Goal: Book appointment/travel/reservation

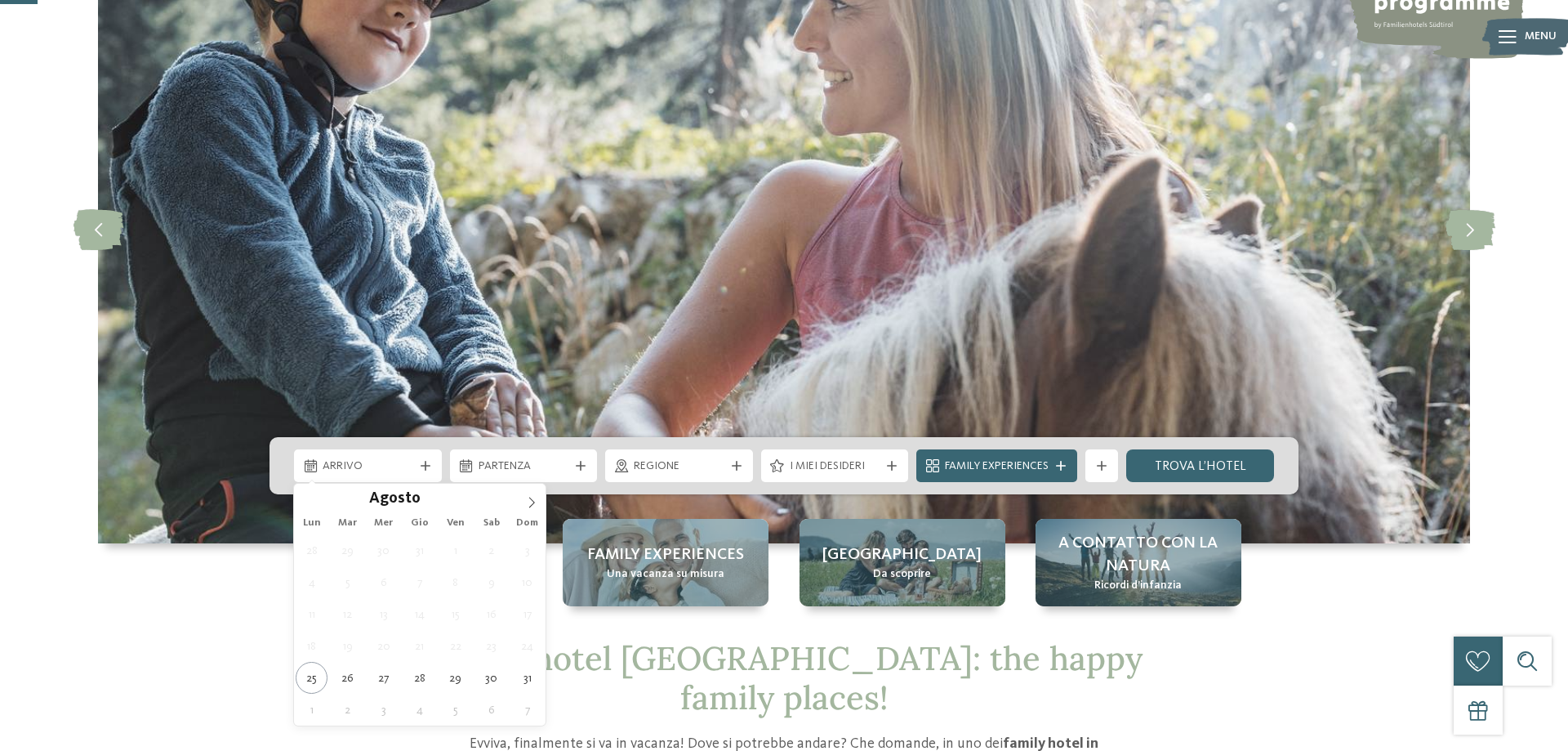
scroll to position [166, 0]
click at [533, 502] on icon at bounding box center [532, 502] width 11 height 11
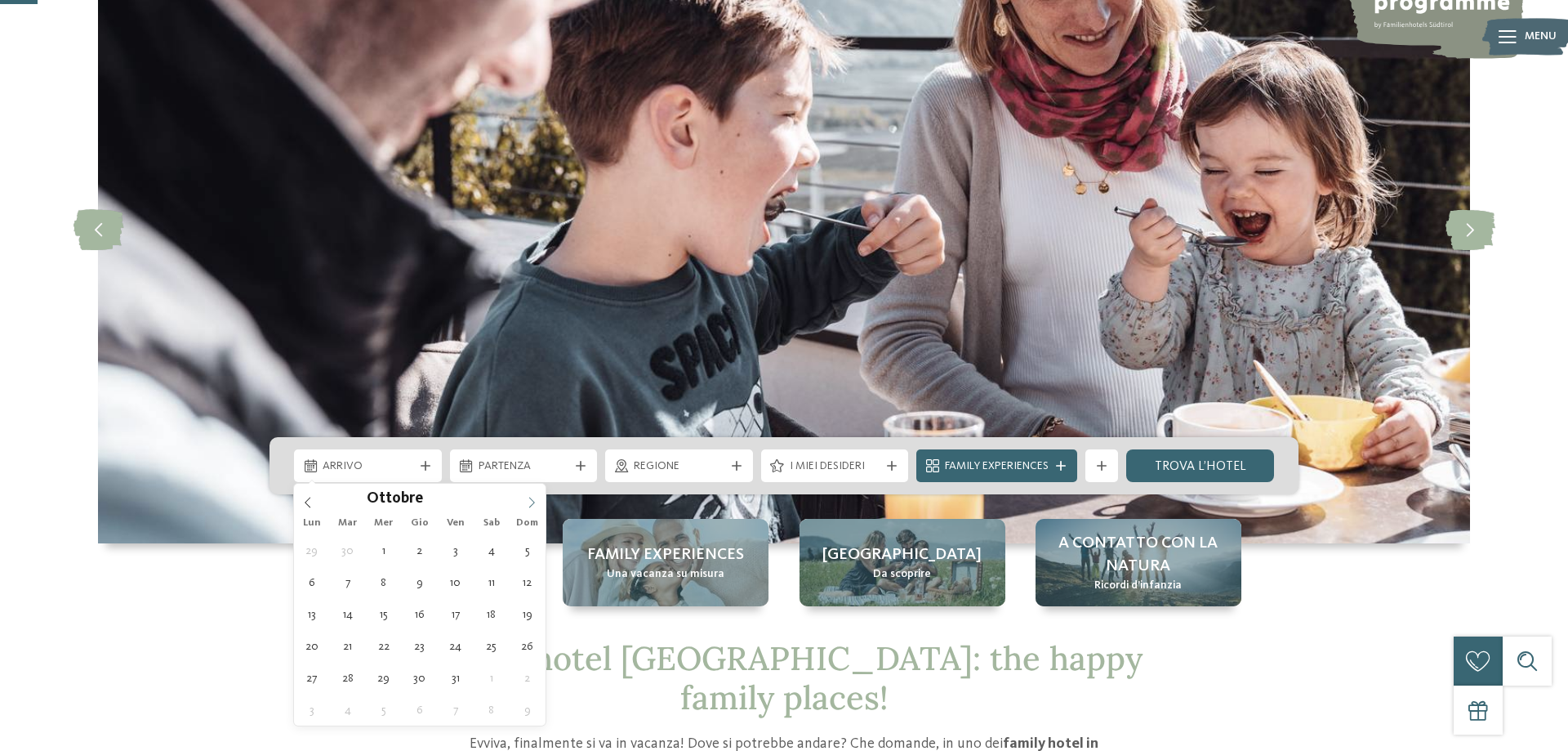
click at [533, 502] on icon at bounding box center [532, 502] width 11 height 11
click at [531, 498] on icon at bounding box center [532, 502] width 11 height 11
type div "28.12.2025"
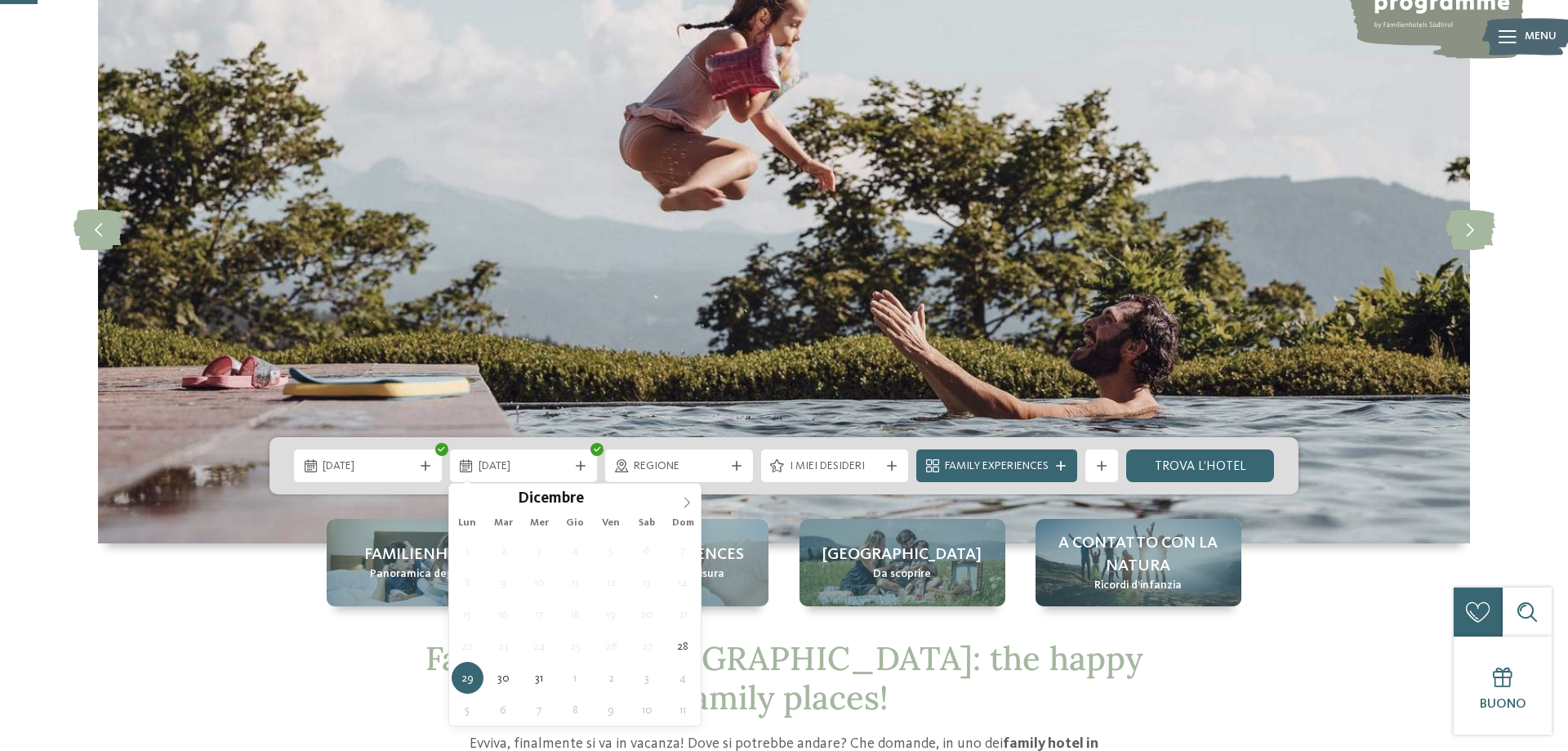
type input "****"
click at [682, 497] on icon at bounding box center [687, 502] width 11 height 11
type div "04.01.2026"
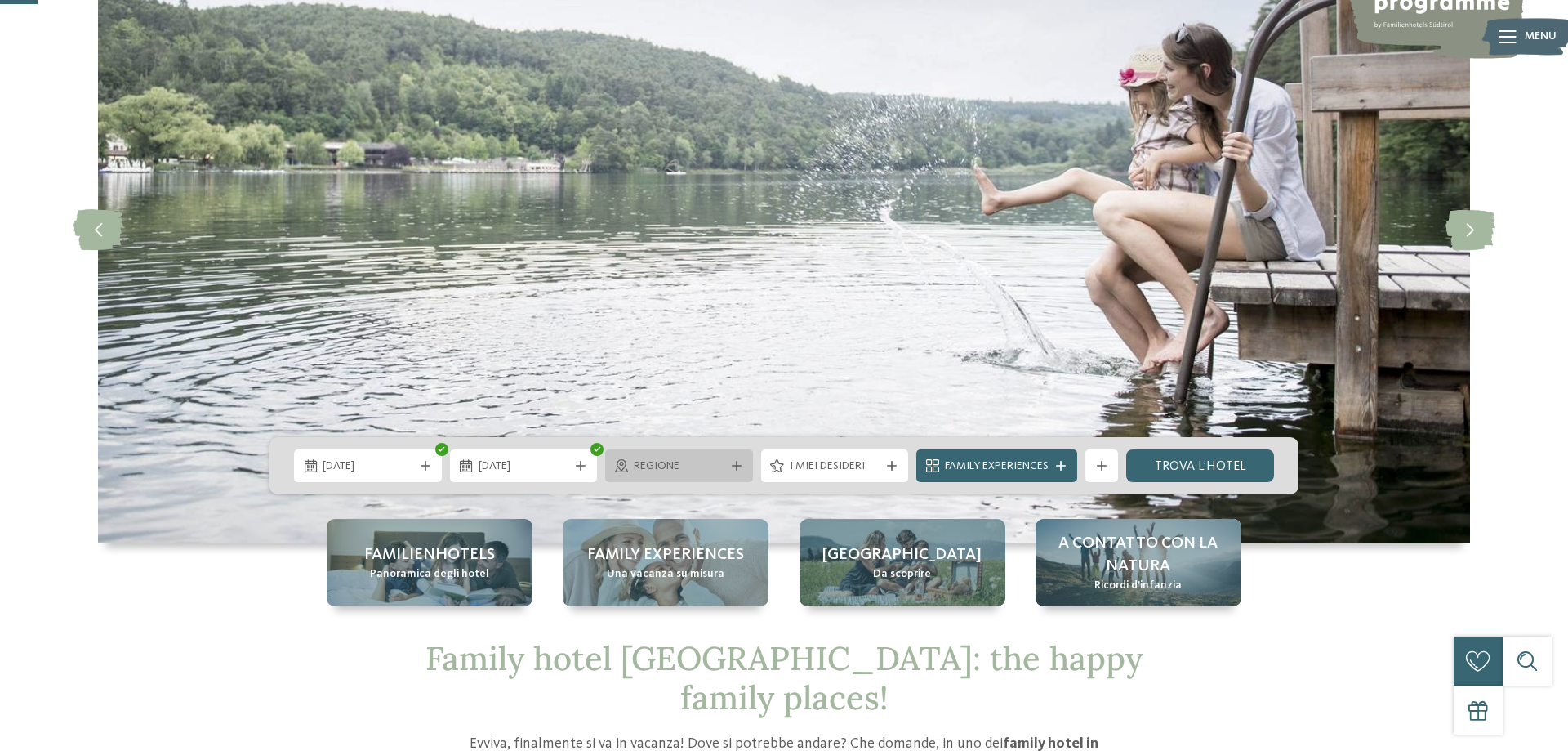
click at [738, 462] on icon at bounding box center [737, 466] width 9 height 9
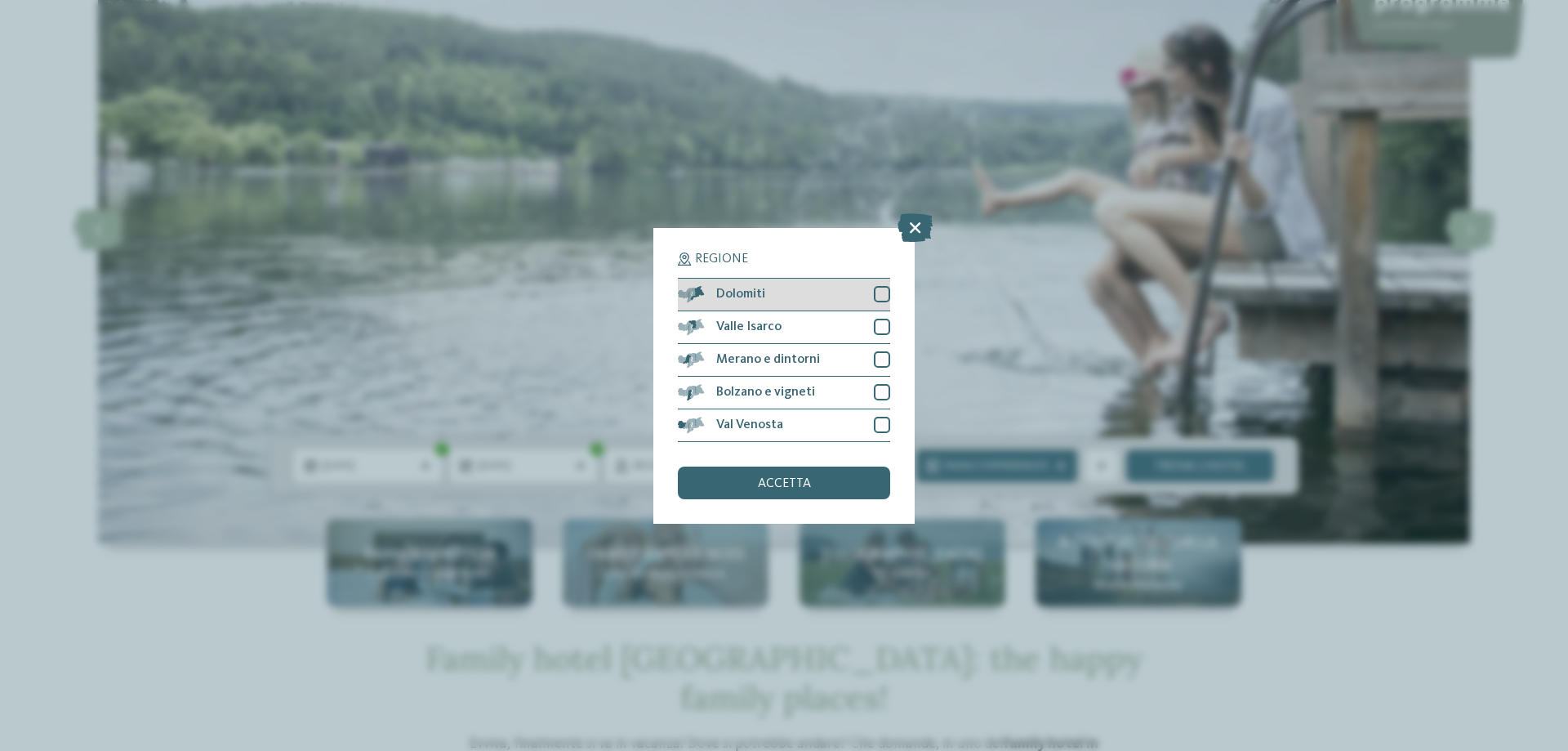
click at [879, 288] on div at bounding box center [882, 294] width 16 height 16
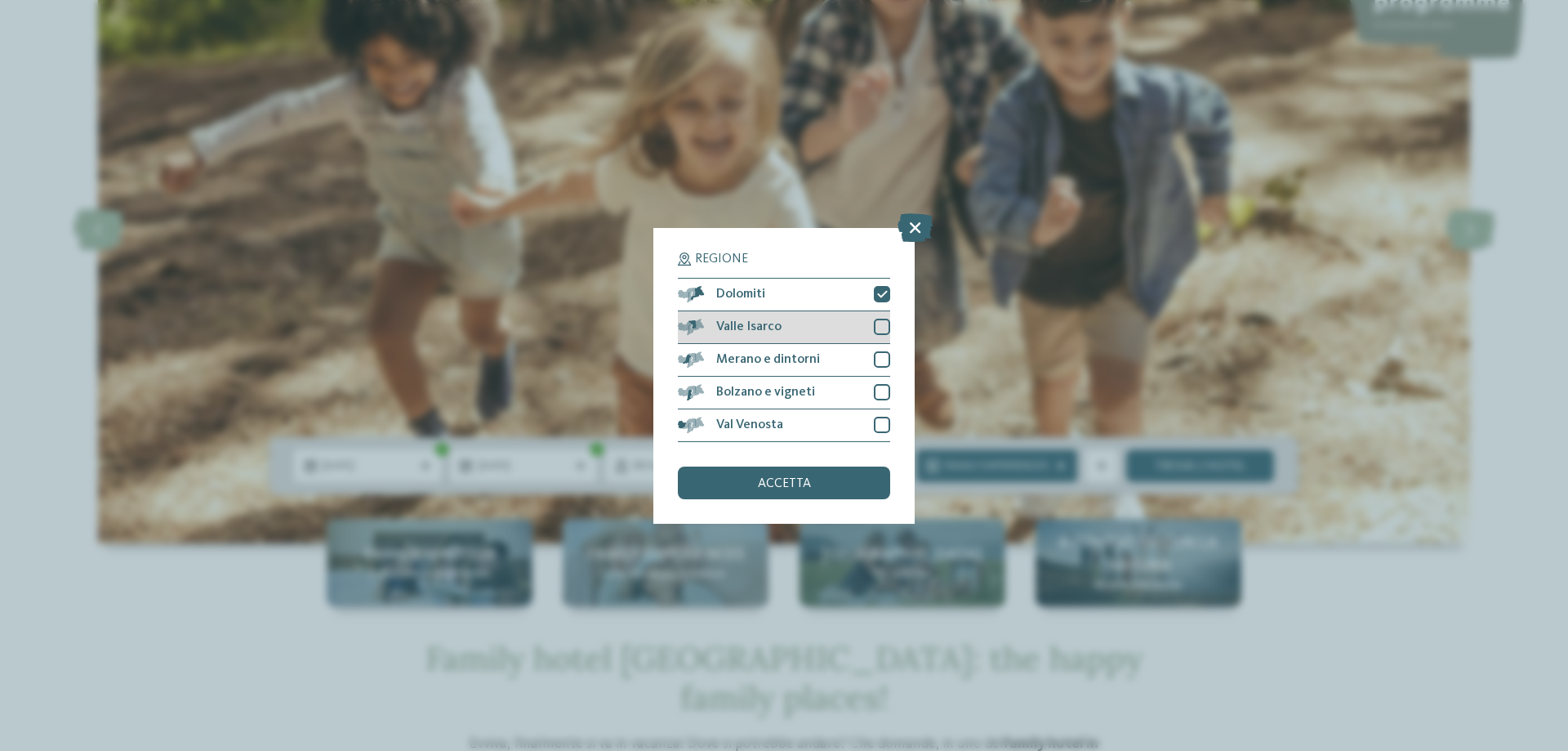
click at [879, 326] on div at bounding box center [882, 326] width 16 height 16
click at [884, 357] on div at bounding box center [882, 359] width 16 height 16
click at [880, 390] on div at bounding box center [882, 392] width 16 height 16
click at [878, 426] on div at bounding box center [882, 425] width 16 height 16
click at [813, 484] on div "accetta" at bounding box center [784, 483] width 212 height 33
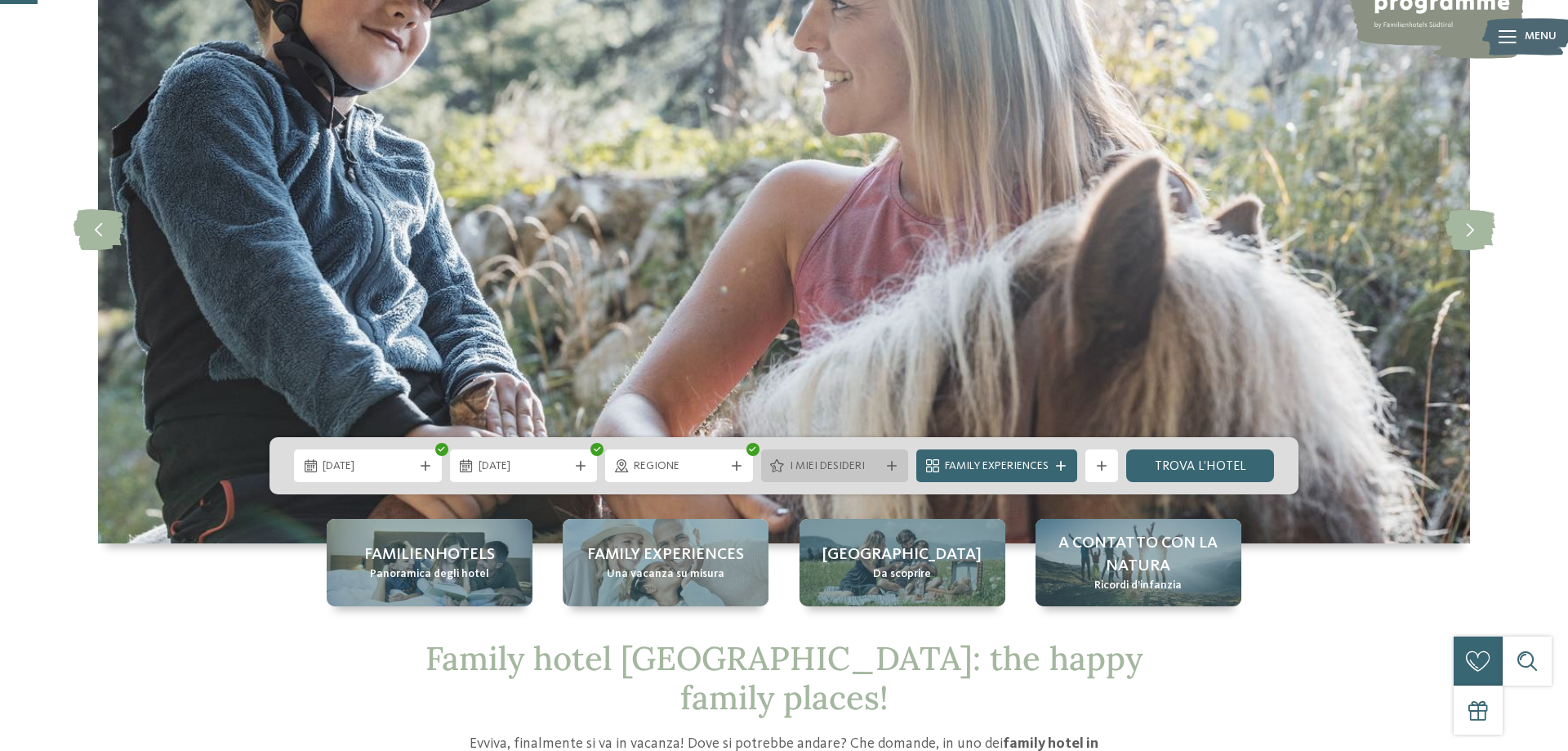
click at [845, 465] on span "I miei desideri" at bounding box center [835, 466] width 91 height 16
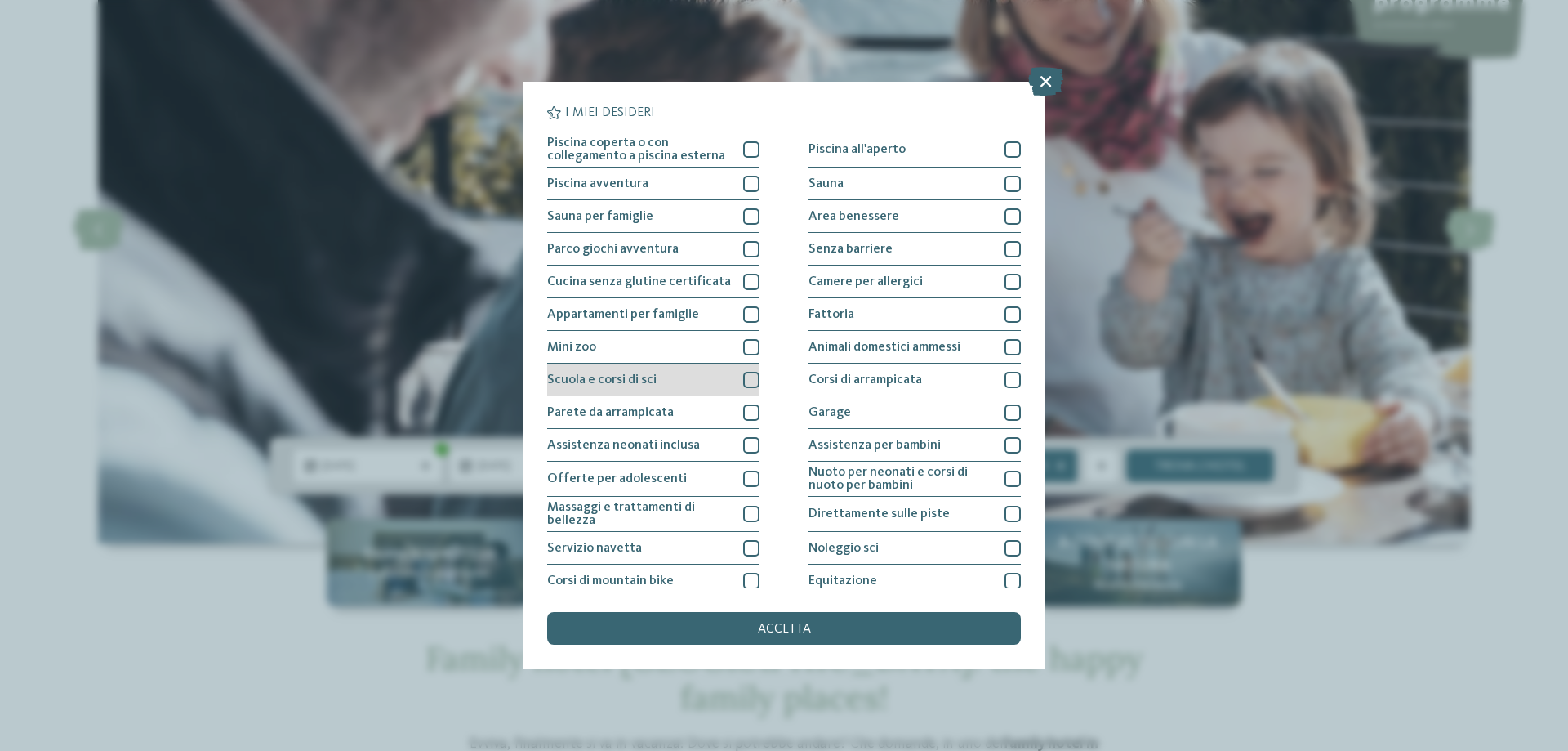
click at [751, 378] on div at bounding box center [751, 380] width 16 height 16
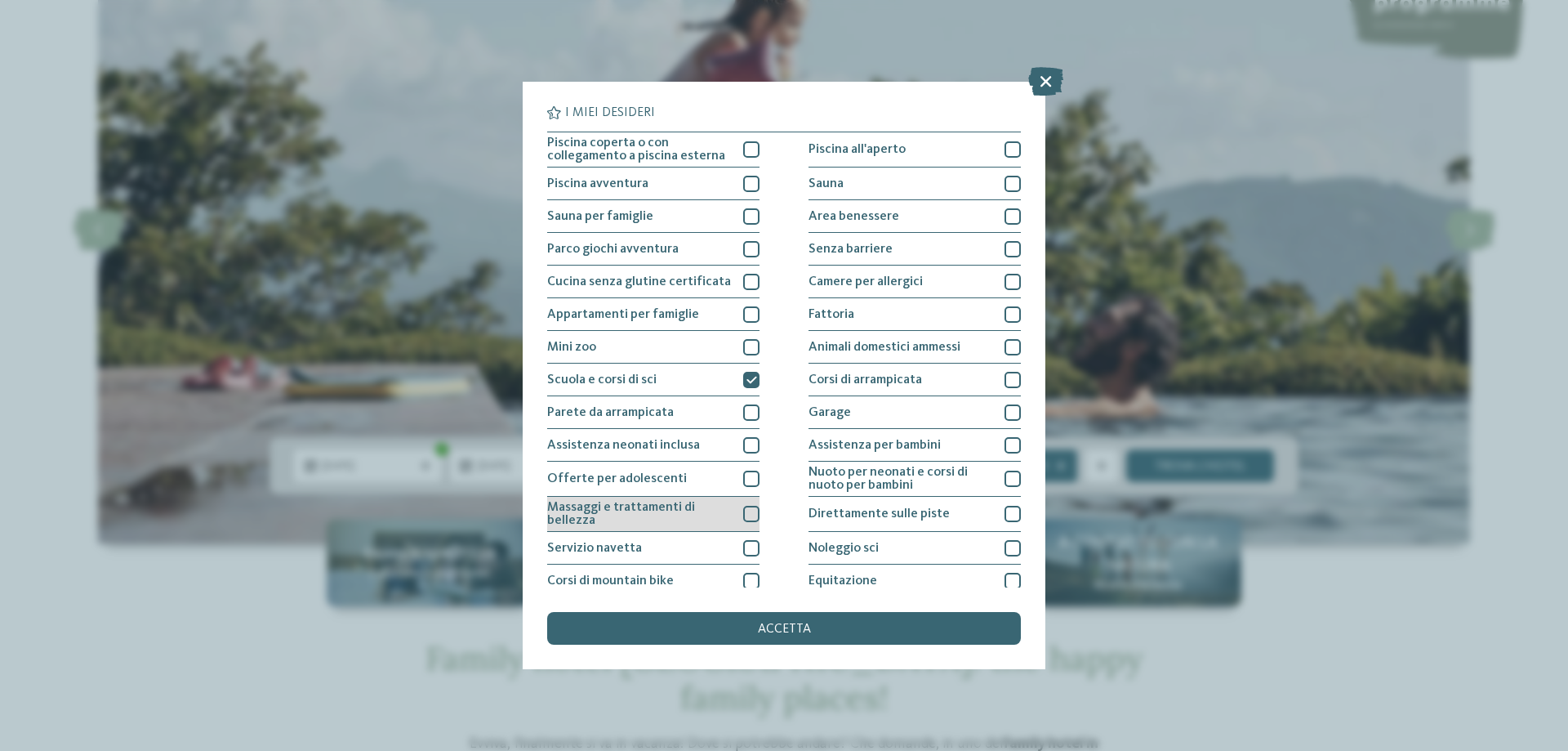
scroll to position [108, 0]
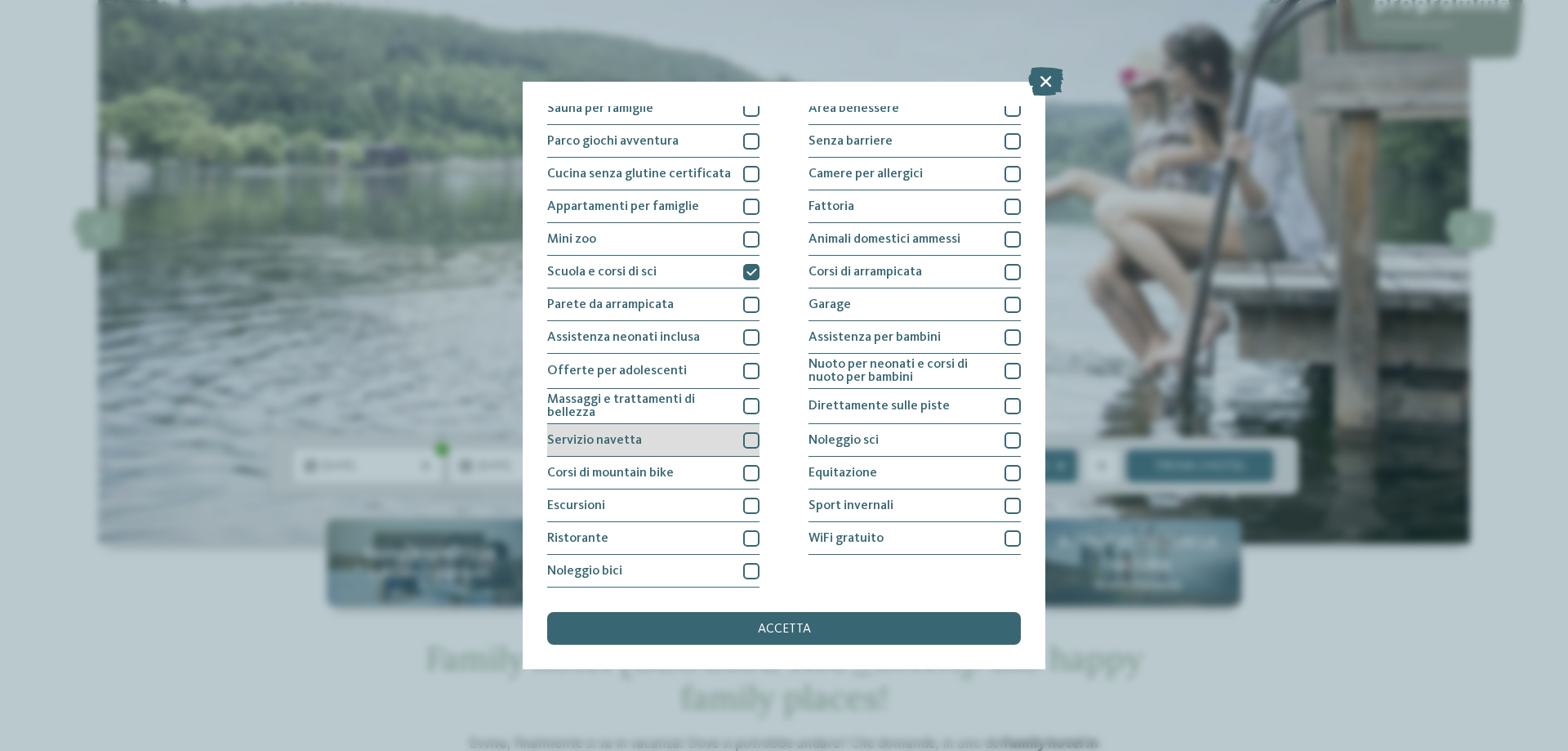
click at [752, 437] on div at bounding box center [751, 440] width 16 height 16
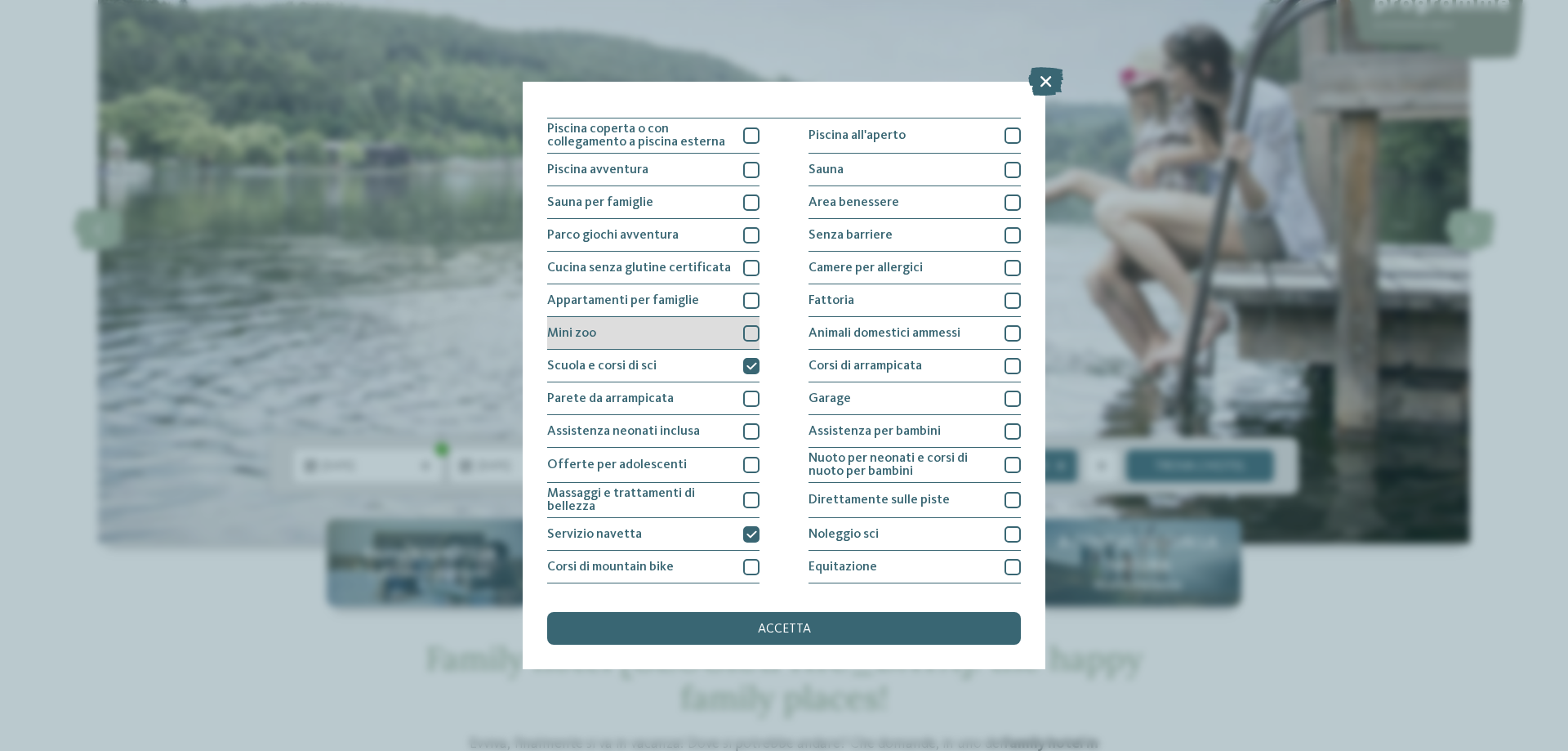
scroll to position [0, 0]
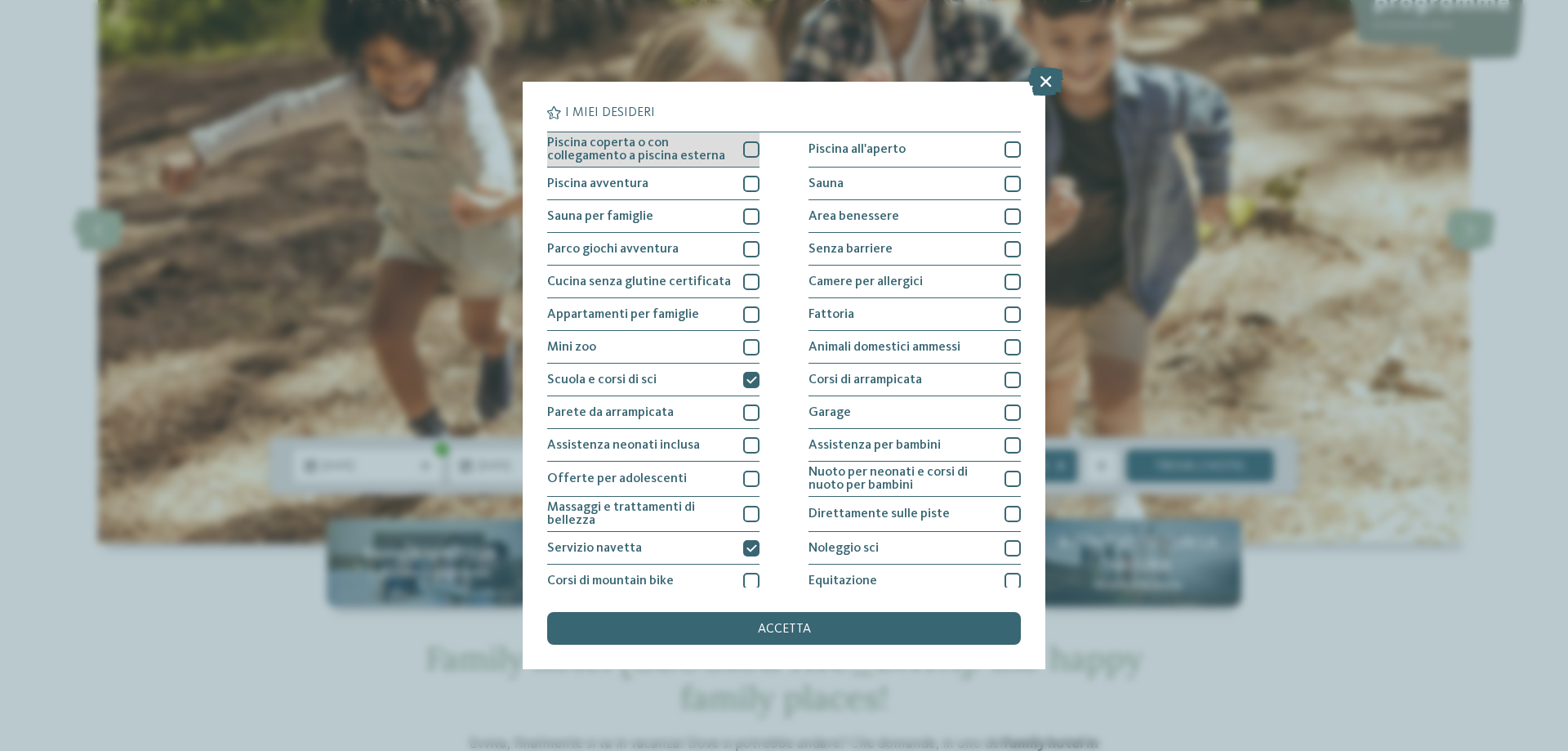
click at [754, 152] on div at bounding box center [751, 149] width 16 height 16
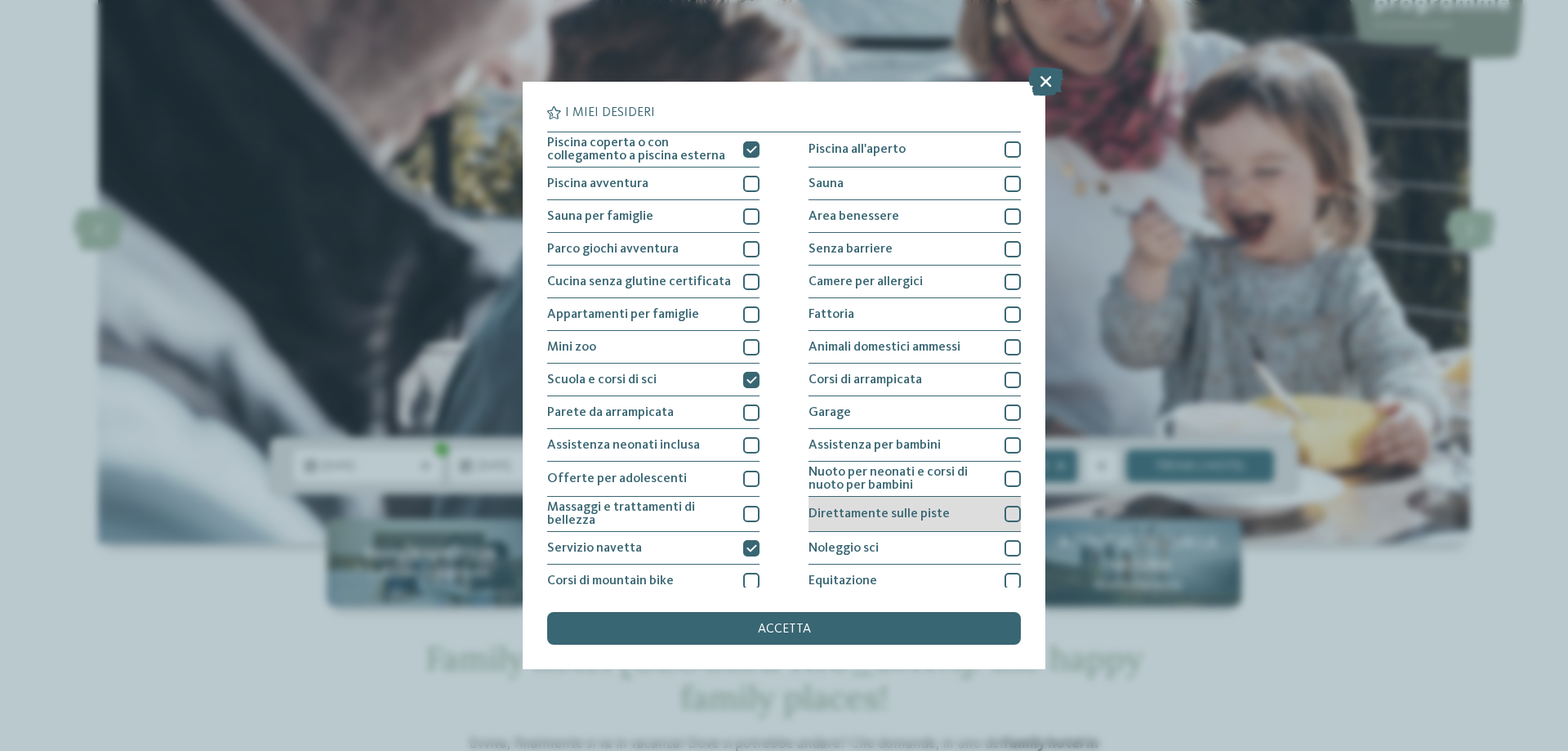
click at [1012, 516] on div at bounding box center [1013, 513] width 16 height 16
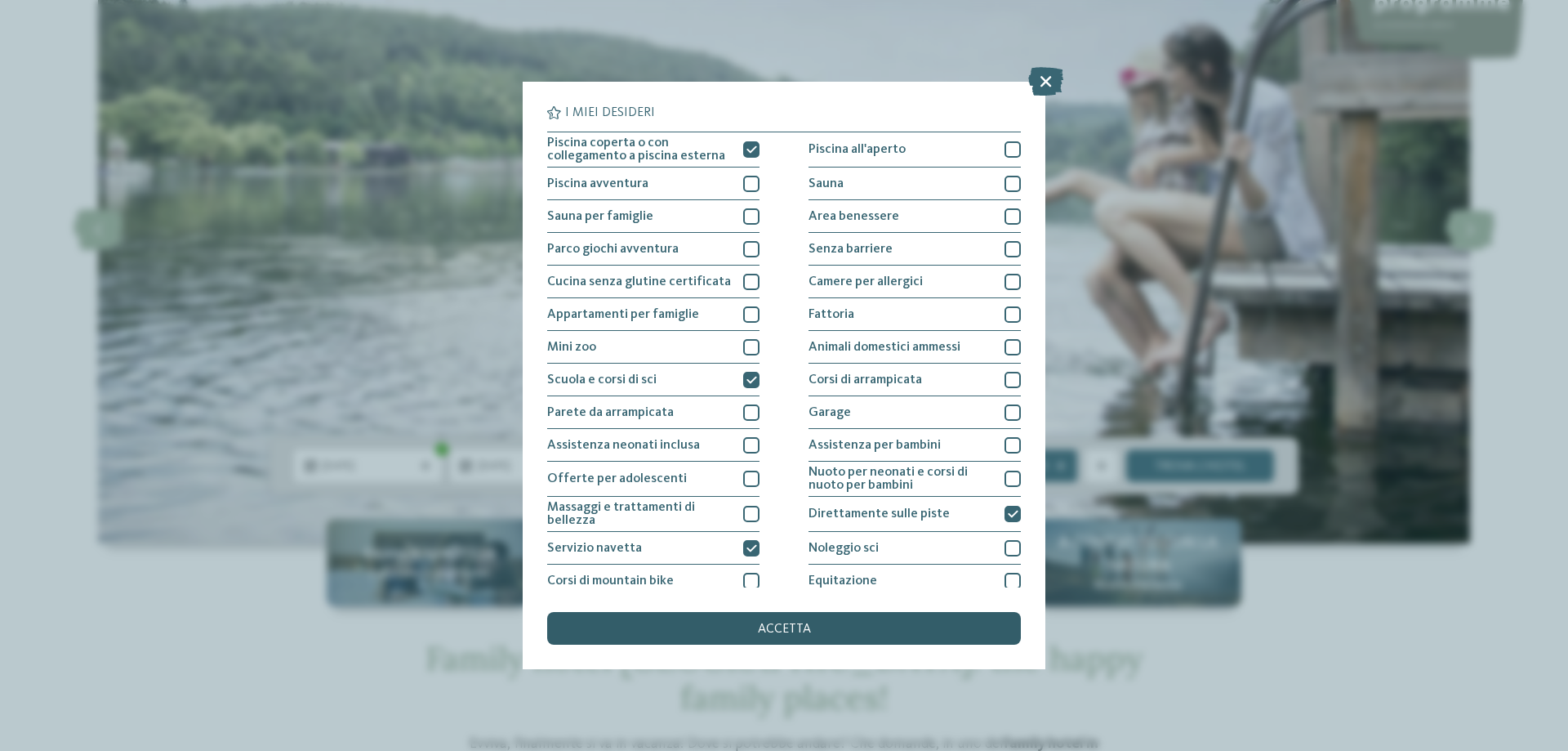
click at [766, 631] on span "accetta" at bounding box center [784, 629] width 53 height 13
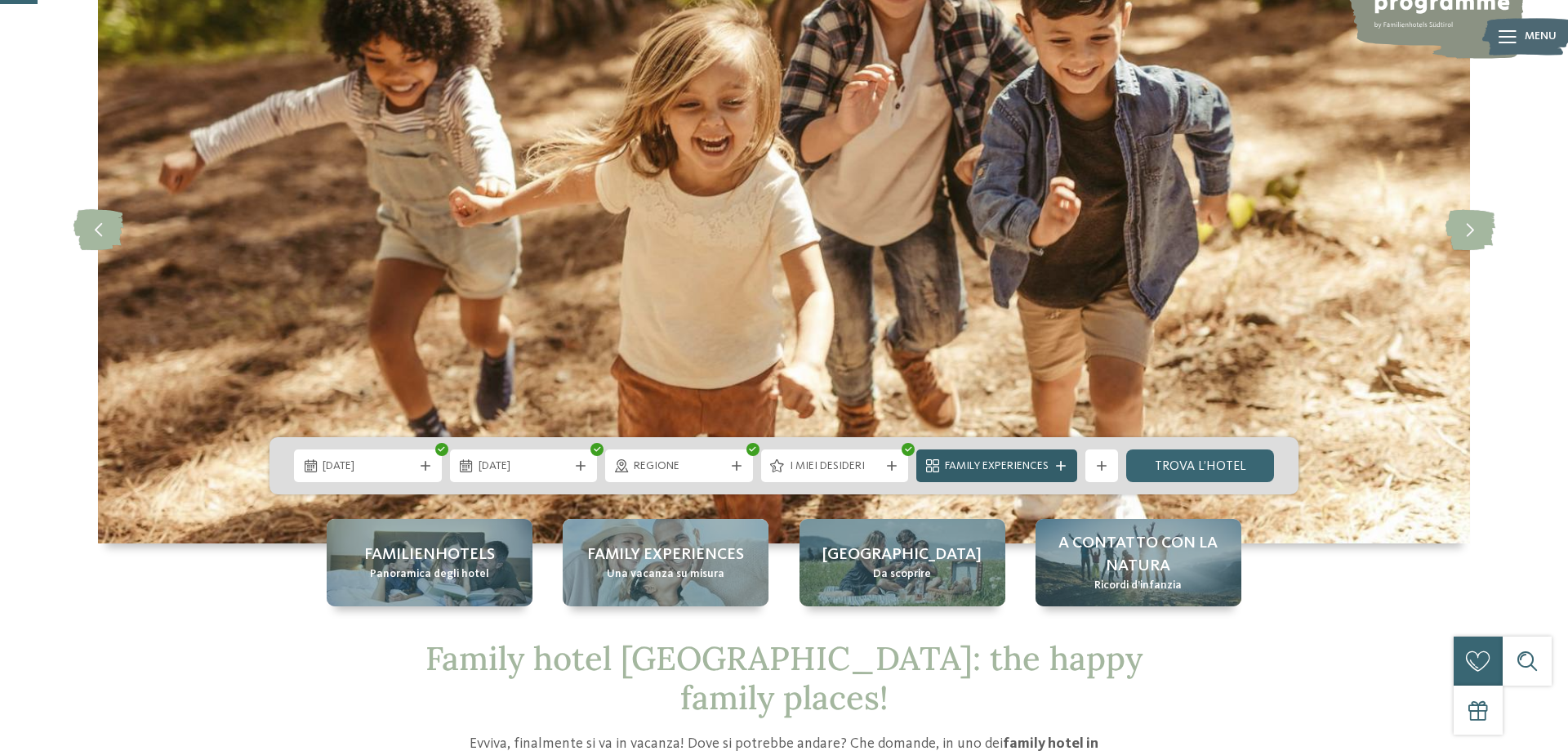
click at [1061, 468] on icon at bounding box center [1061, 466] width 9 height 9
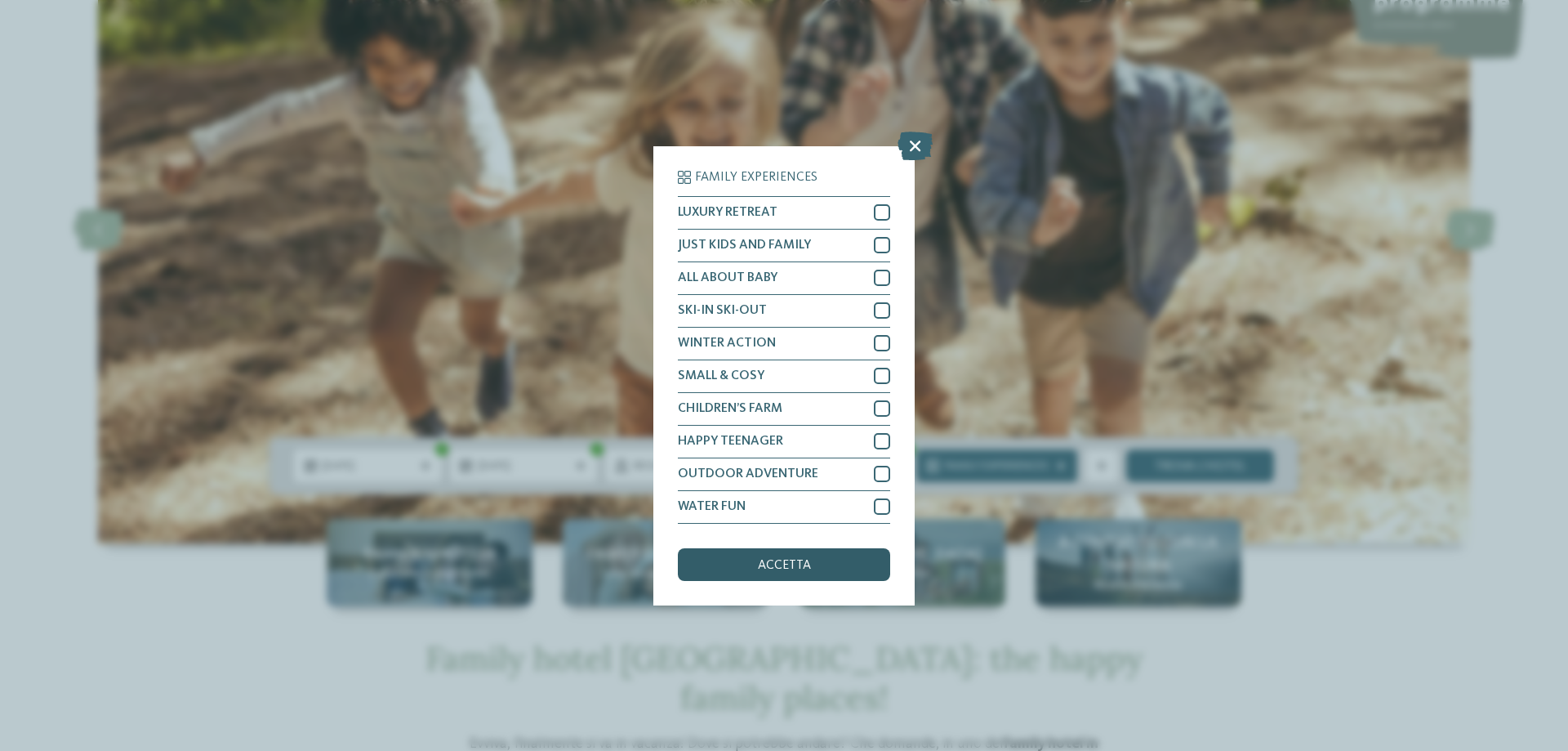
click at [762, 566] on span "accetta" at bounding box center [784, 566] width 53 height 13
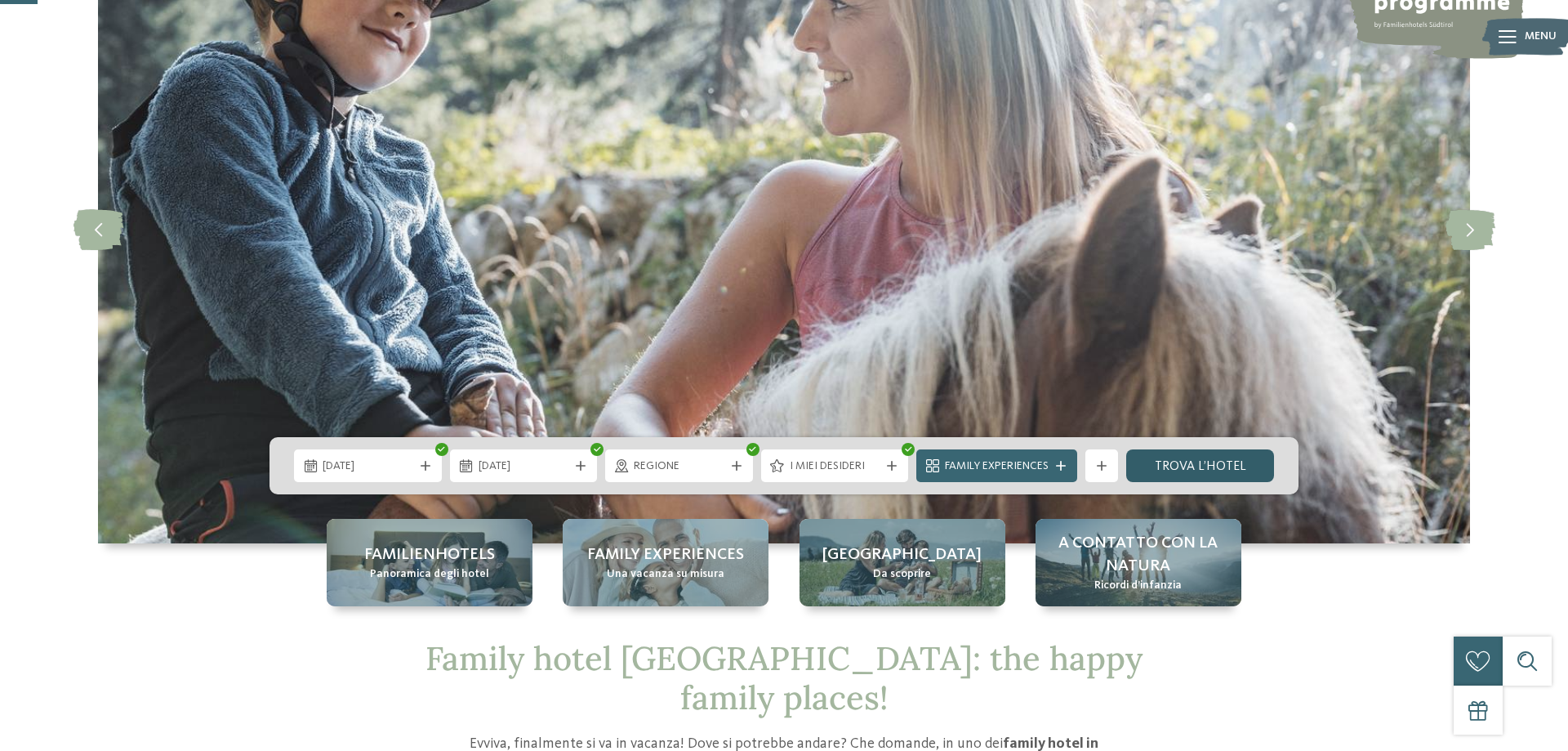
click at [1230, 460] on link "trova l’hotel" at bounding box center [1201, 466] width 148 height 33
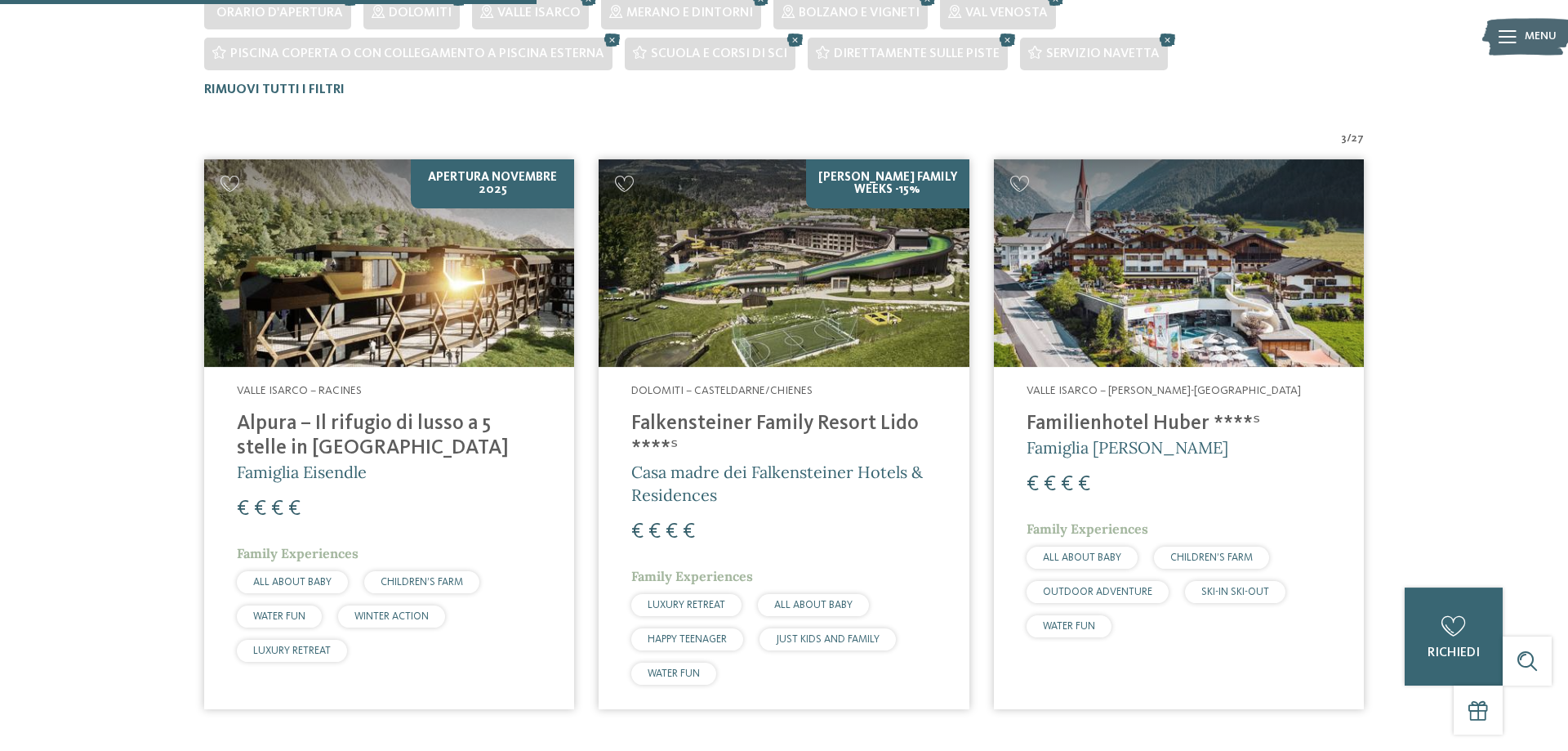
scroll to position [494, 0]
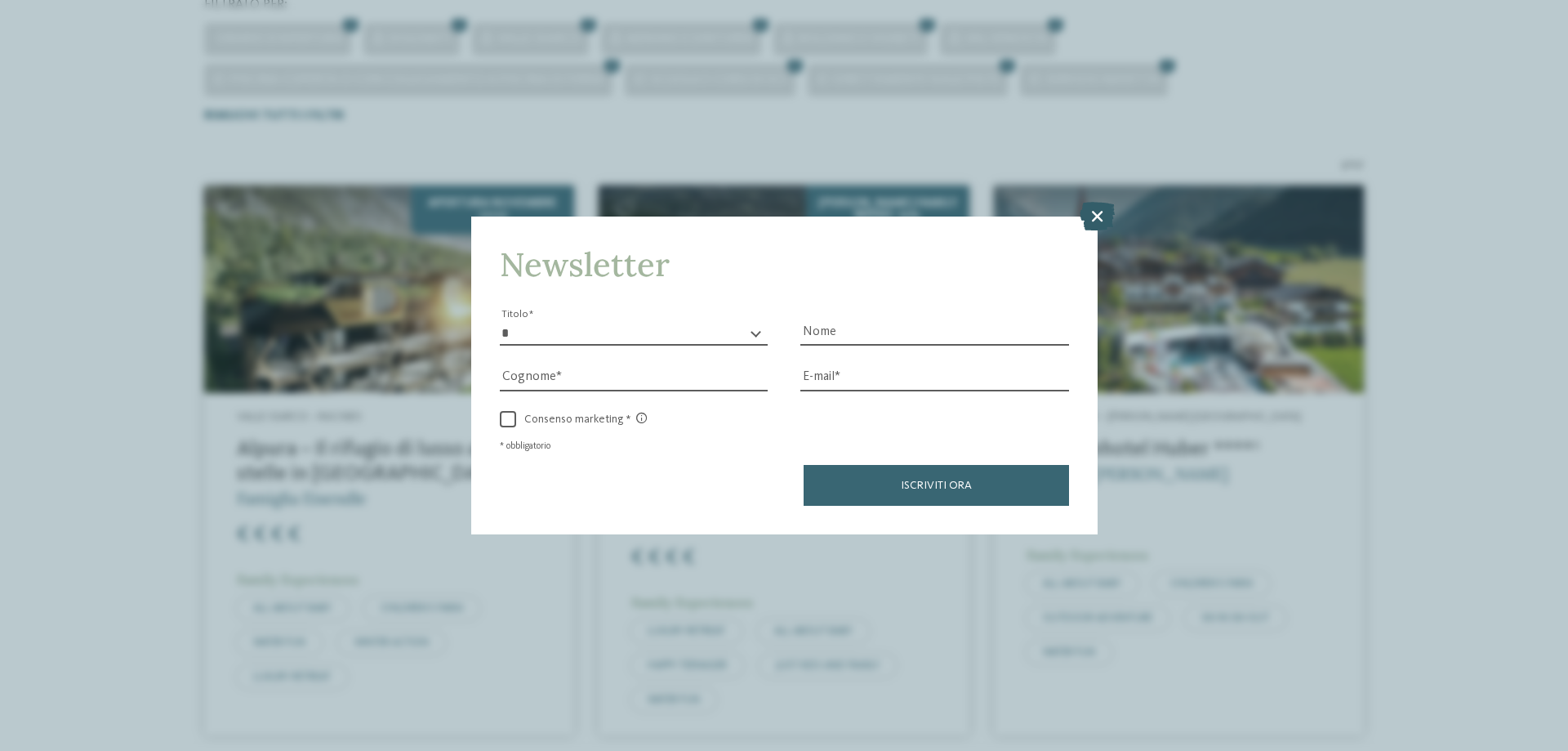
click at [1101, 219] on icon at bounding box center [1098, 216] width 36 height 29
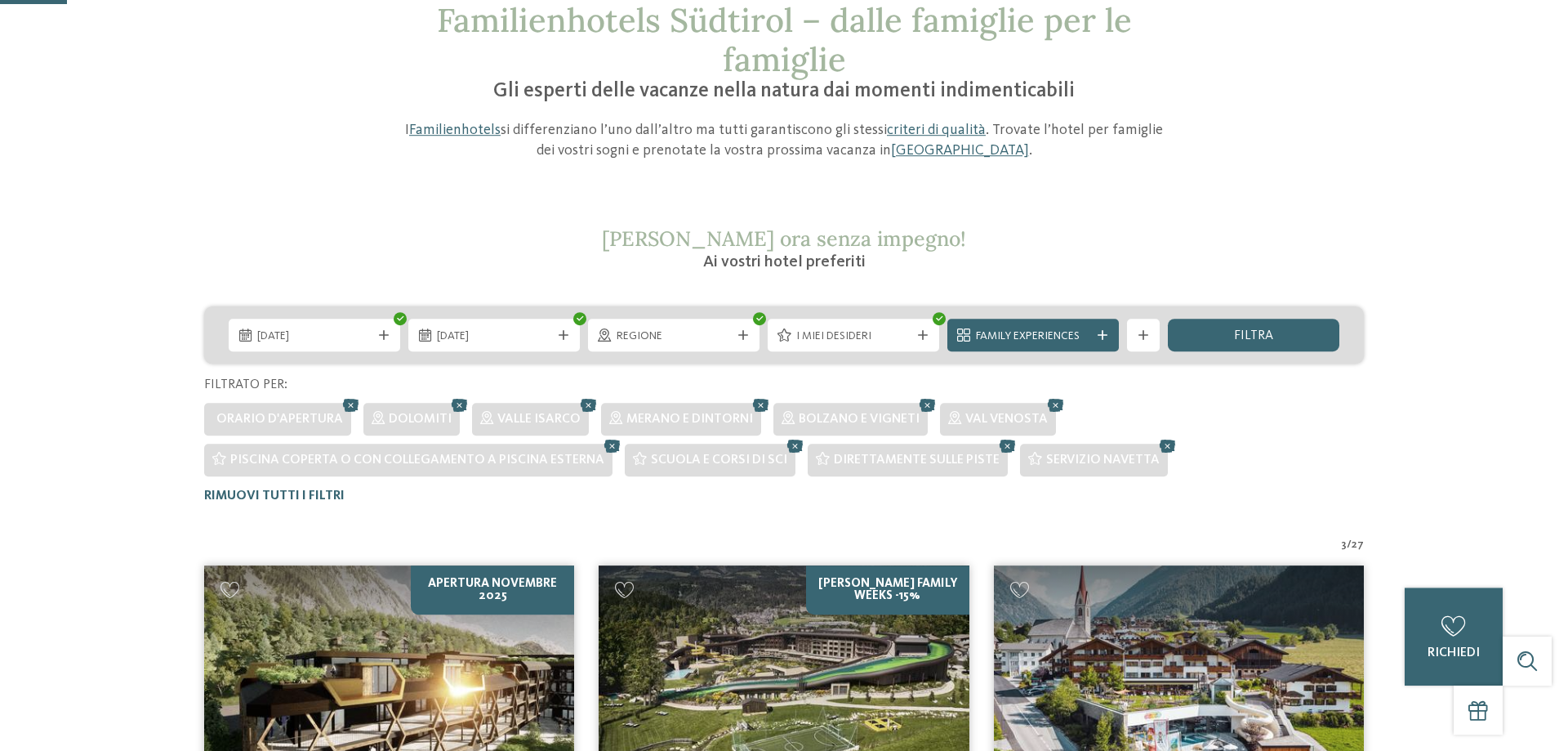
scroll to position [192, 0]
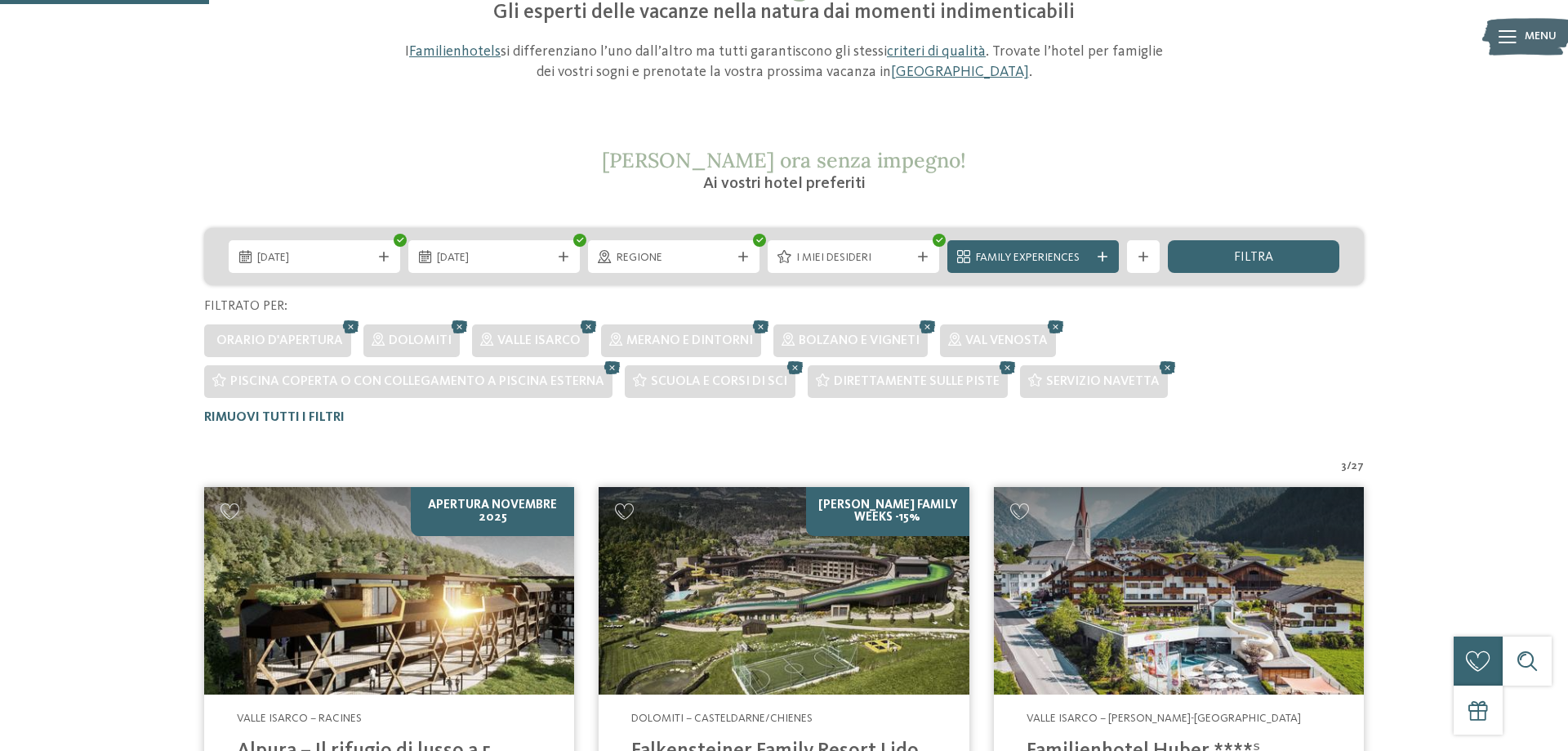
click at [1216, 562] on img at bounding box center [1179, 591] width 370 height 209
click at [876, 259] on span "I miei desideri" at bounding box center [854, 257] width 114 height 16
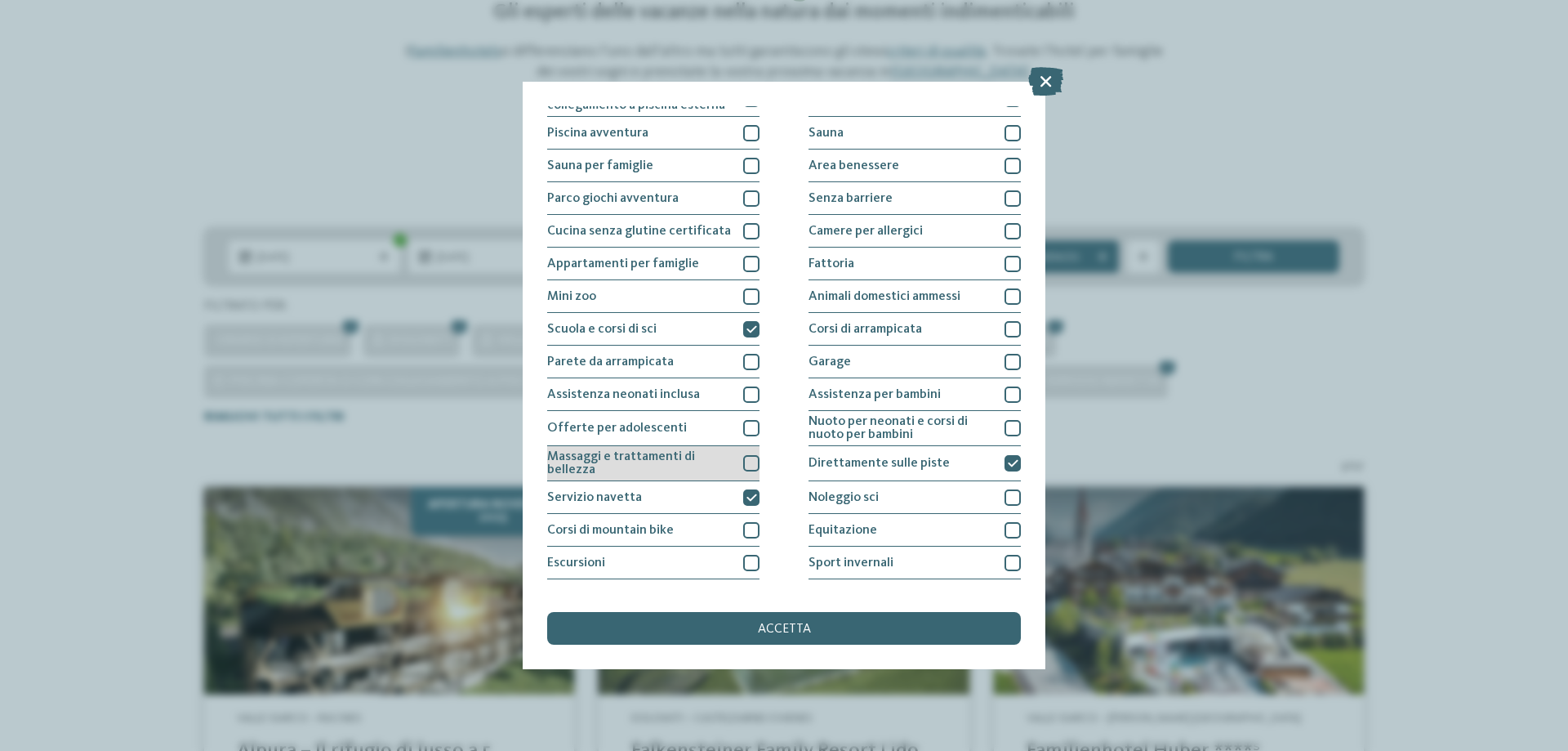
scroll to position [108, 0]
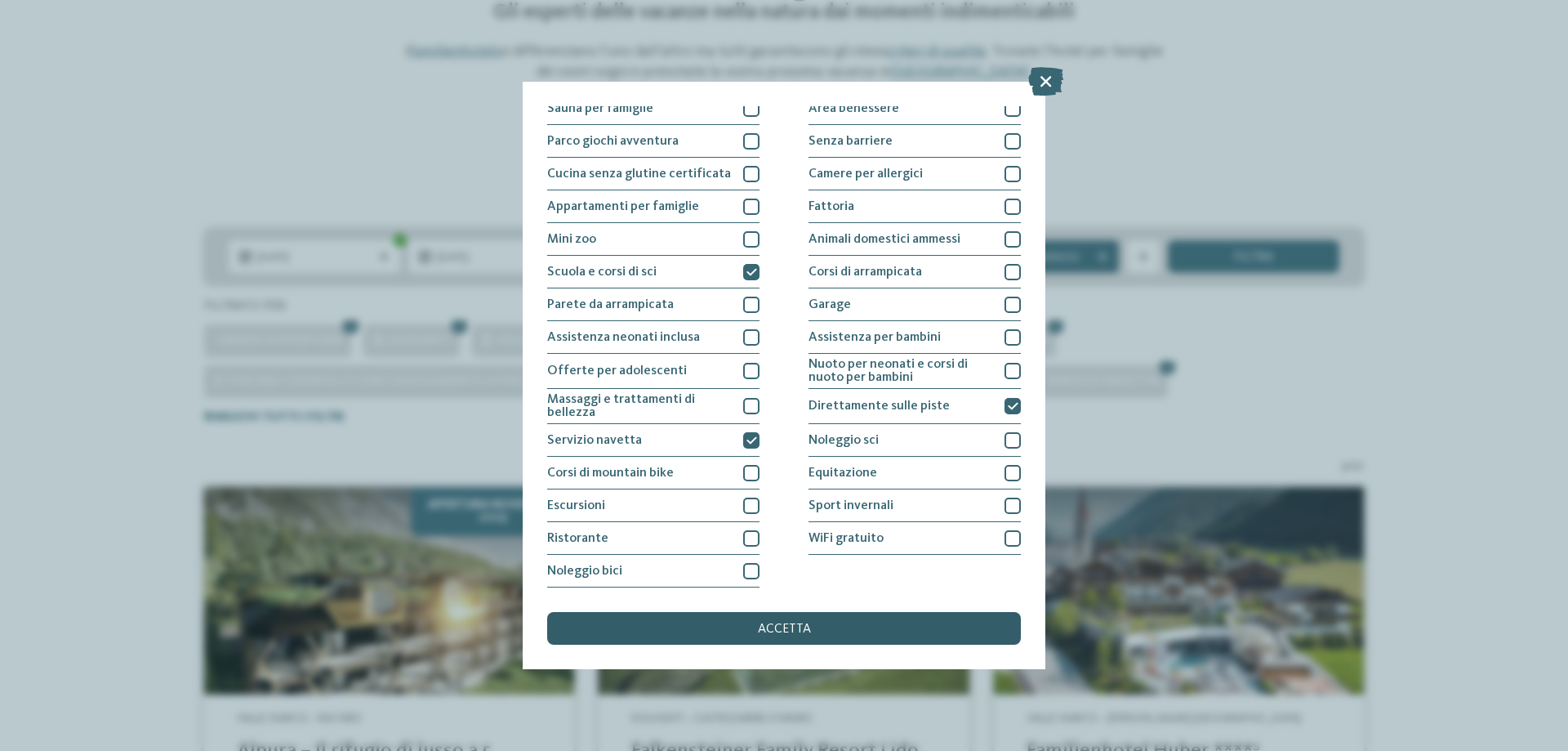
click at [779, 620] on div "accetta" at bounding box center [784, 628] width 474 height 33
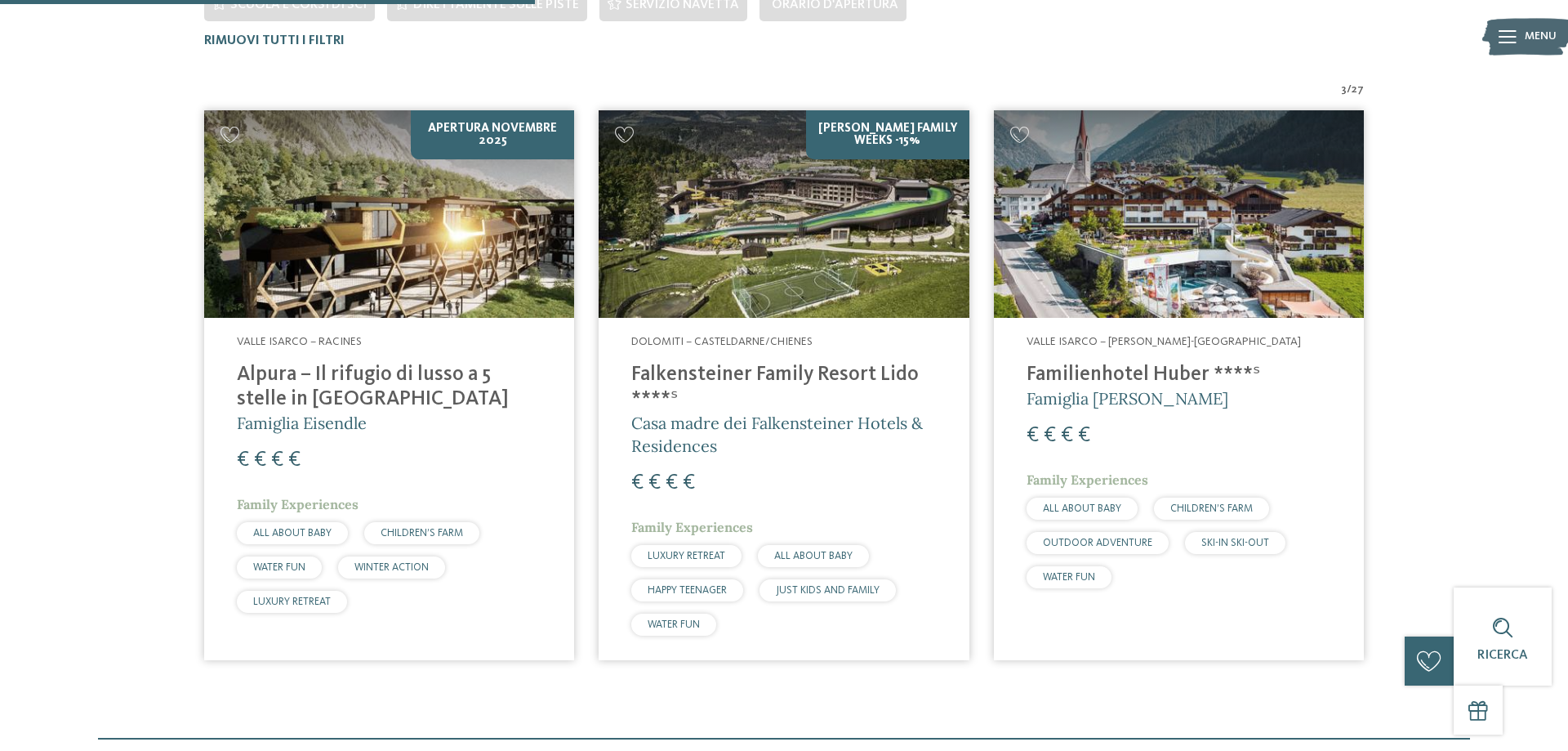
scroll to position [577, 0]
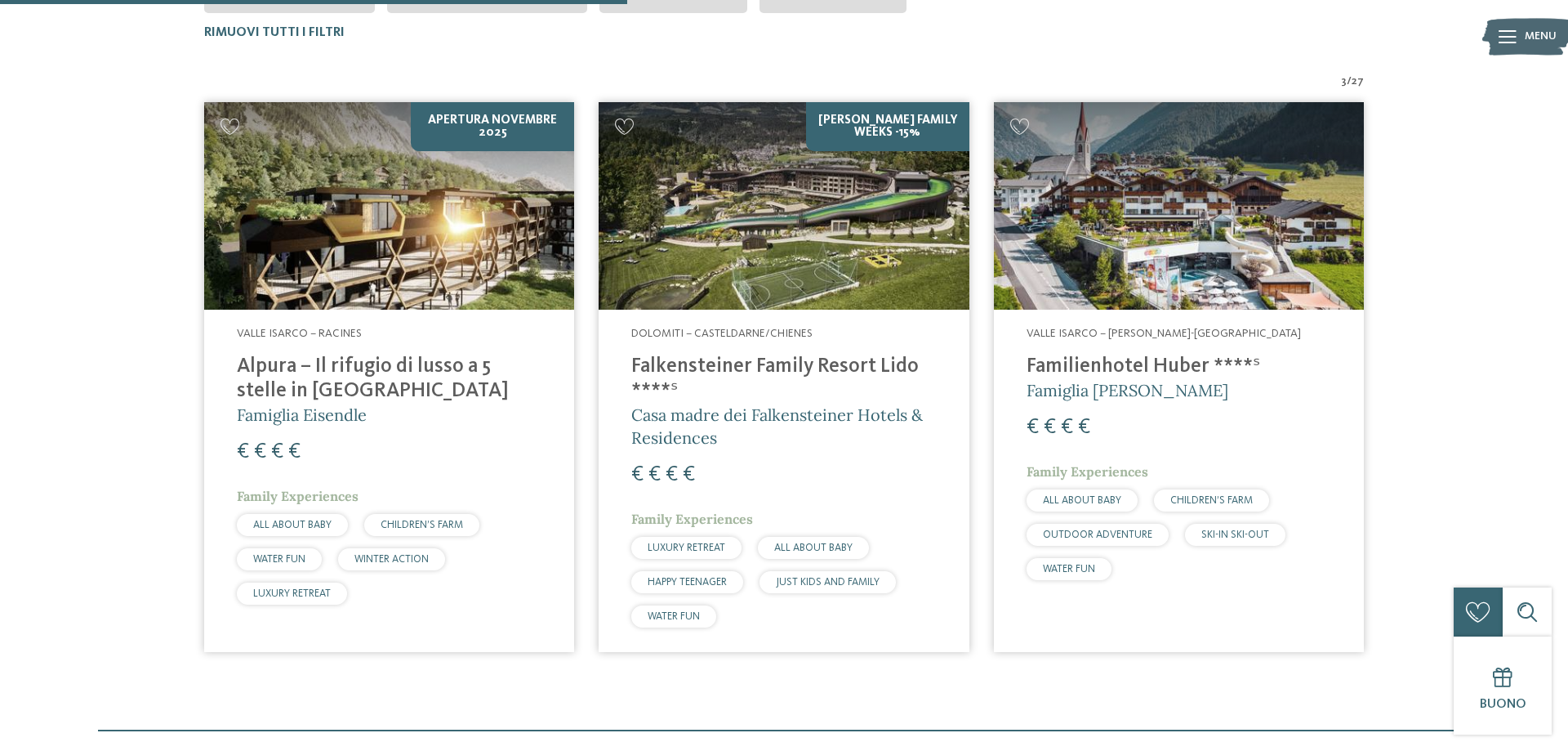
click at [384, 261] on img at bounding box center [389, 206] width 370 height 209
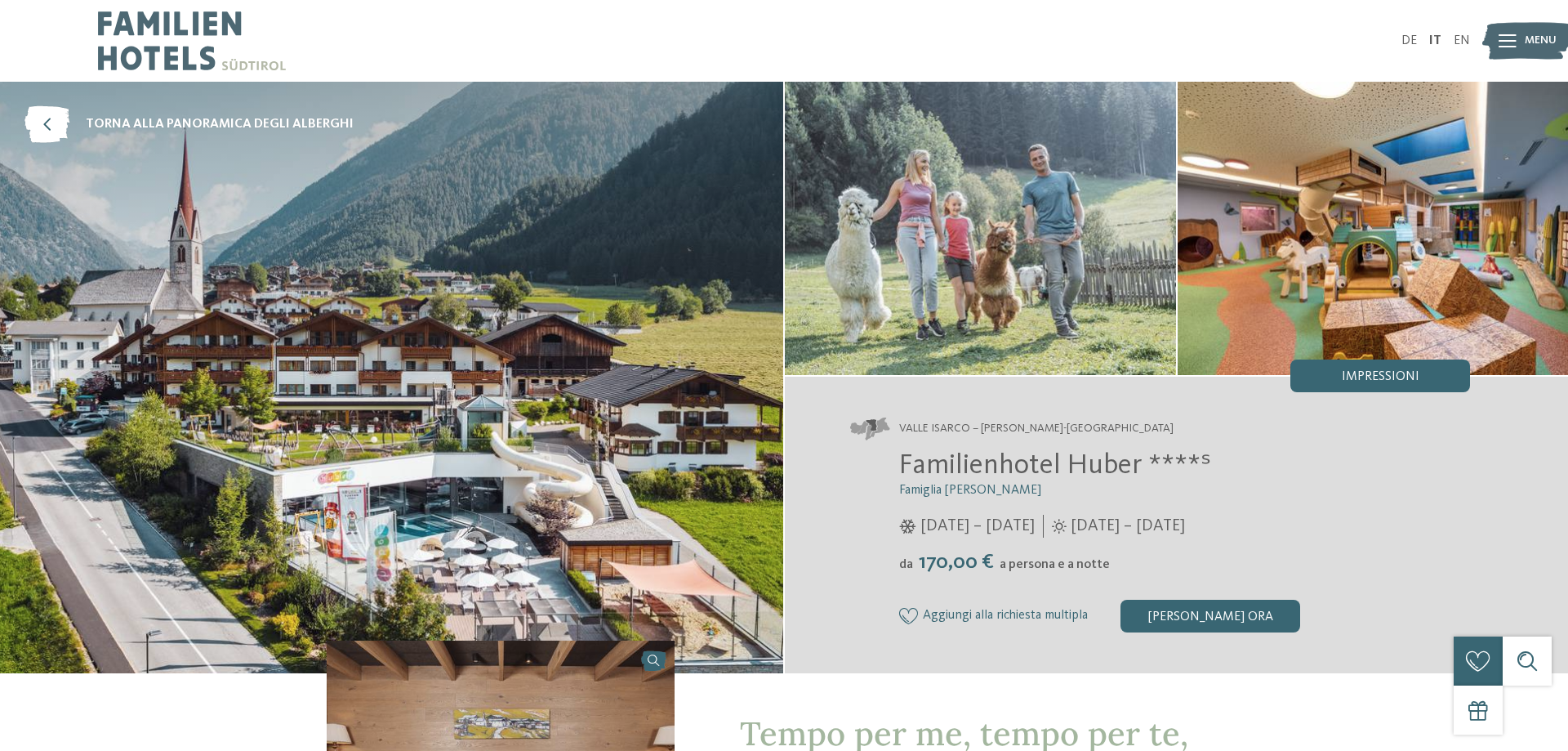
click at [639, 255] on img at bounding box center [392, 377] width 784 height 592
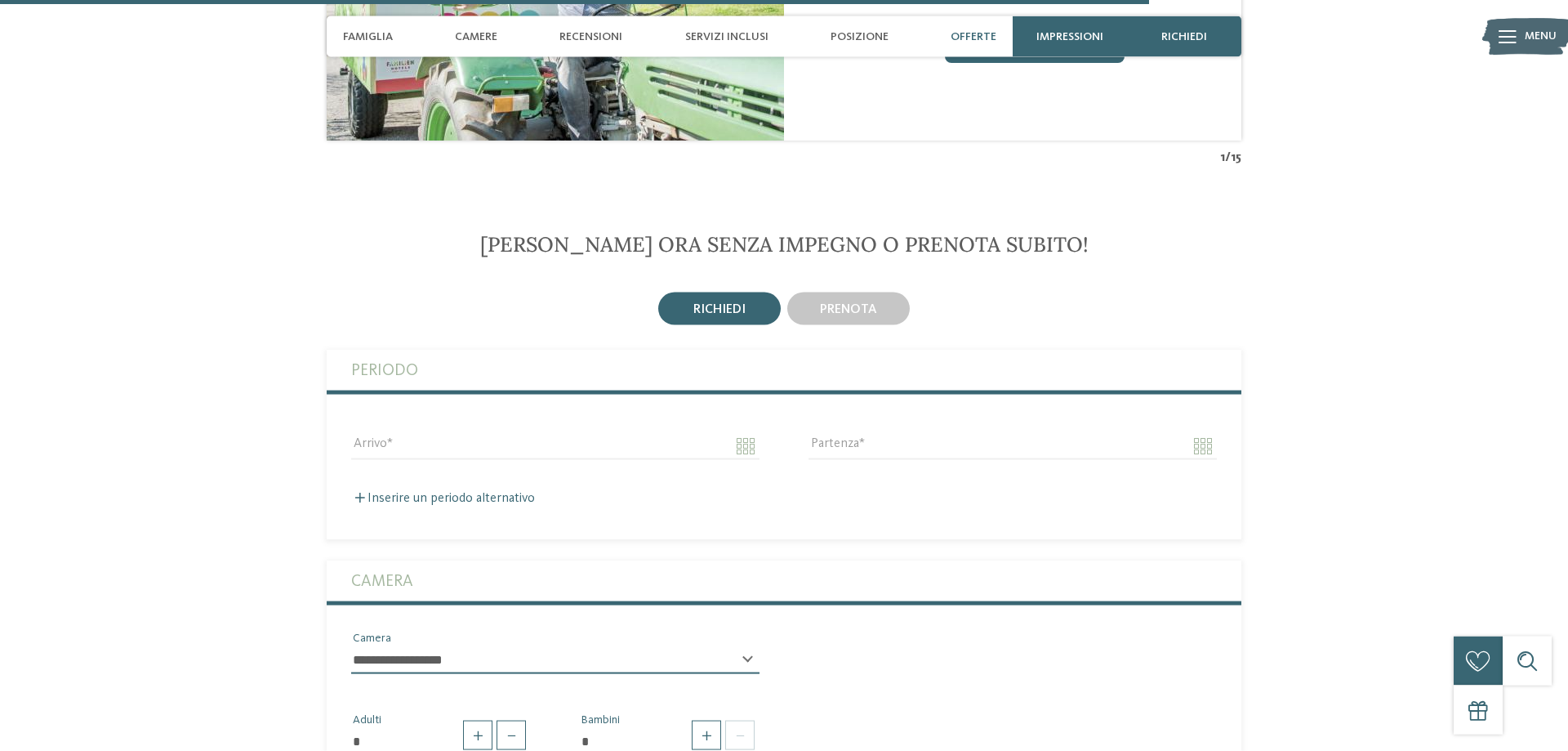
scroll to position [4251, 0]
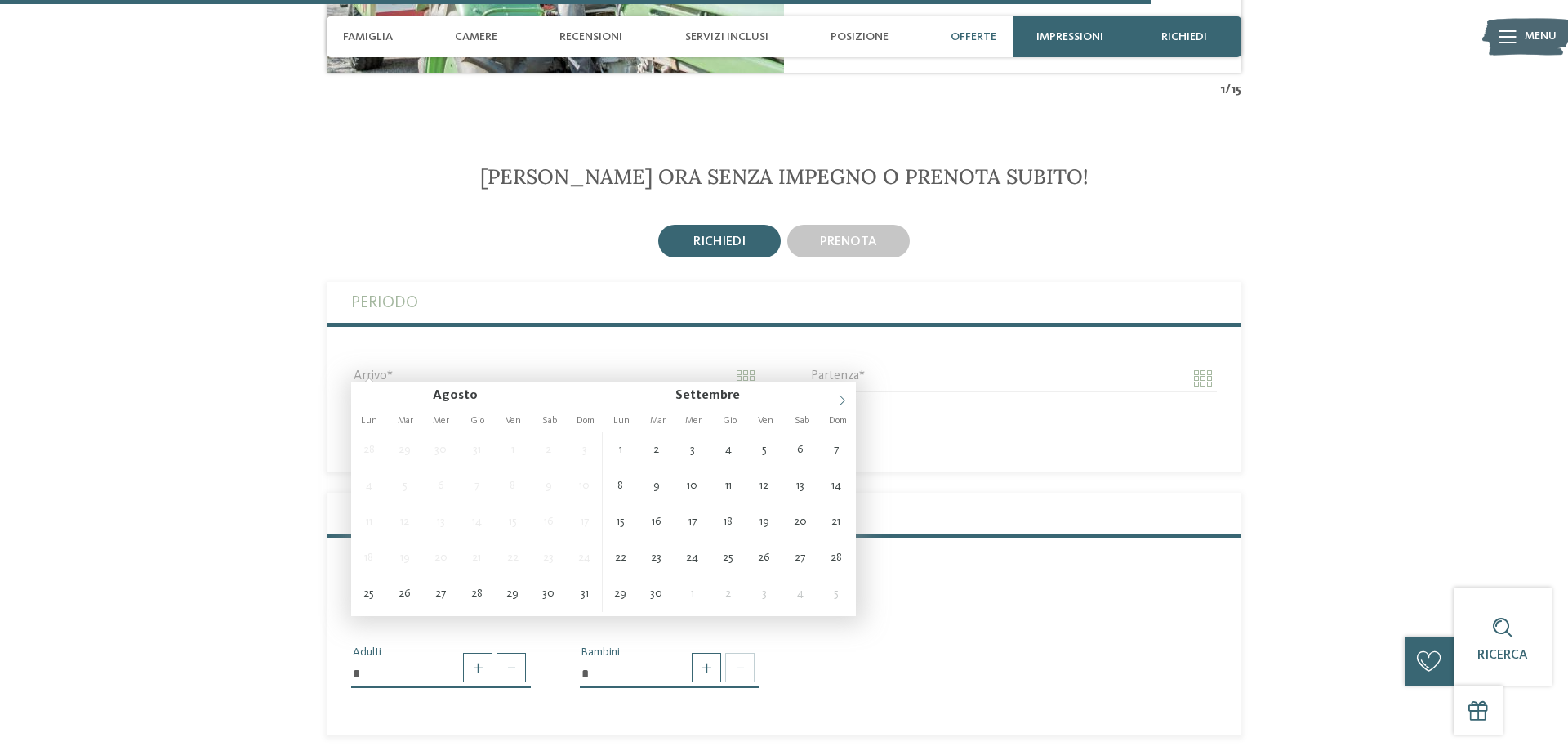
click at [837, 400] on icon at bounding box center [842, 400] width 11 height 11
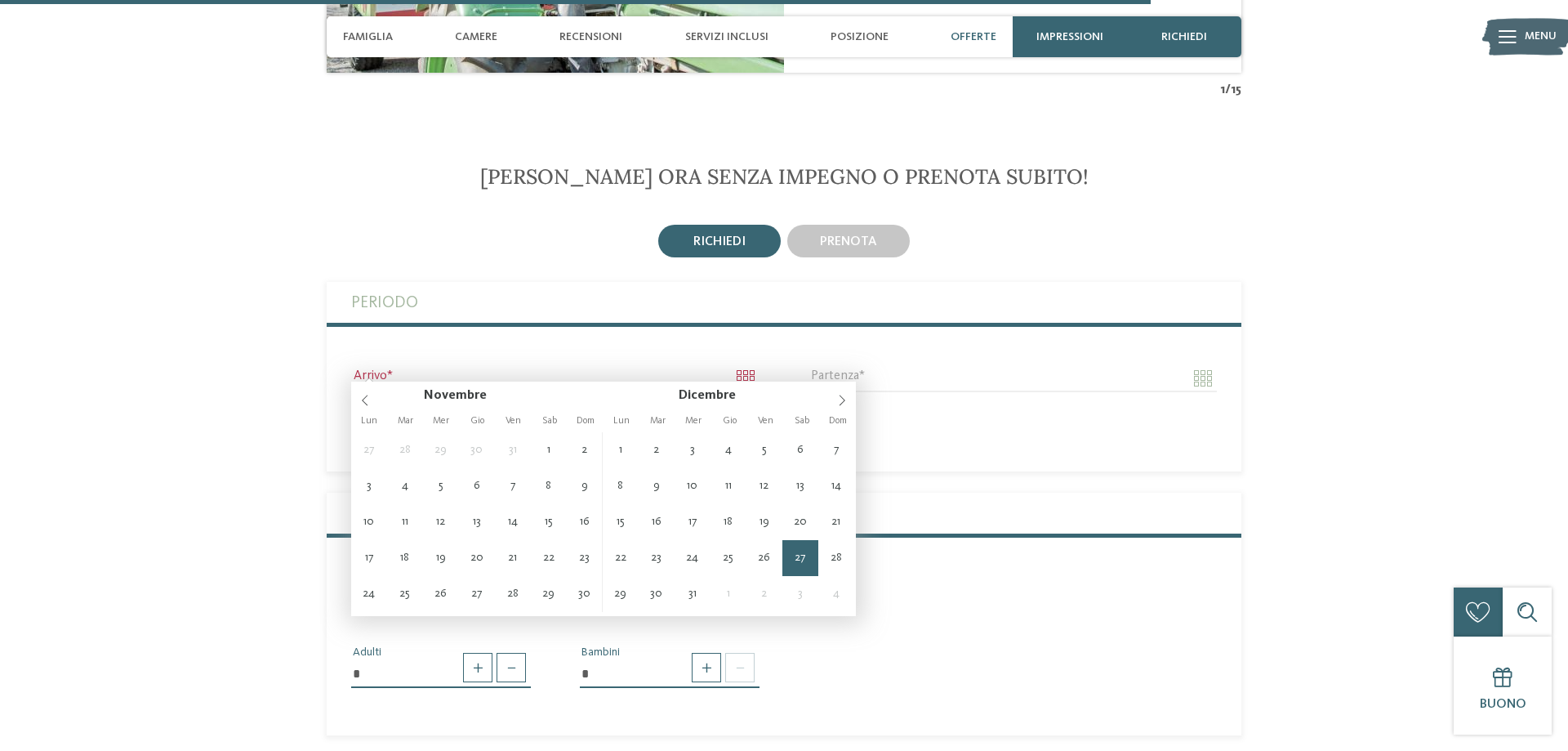
type input "**********"
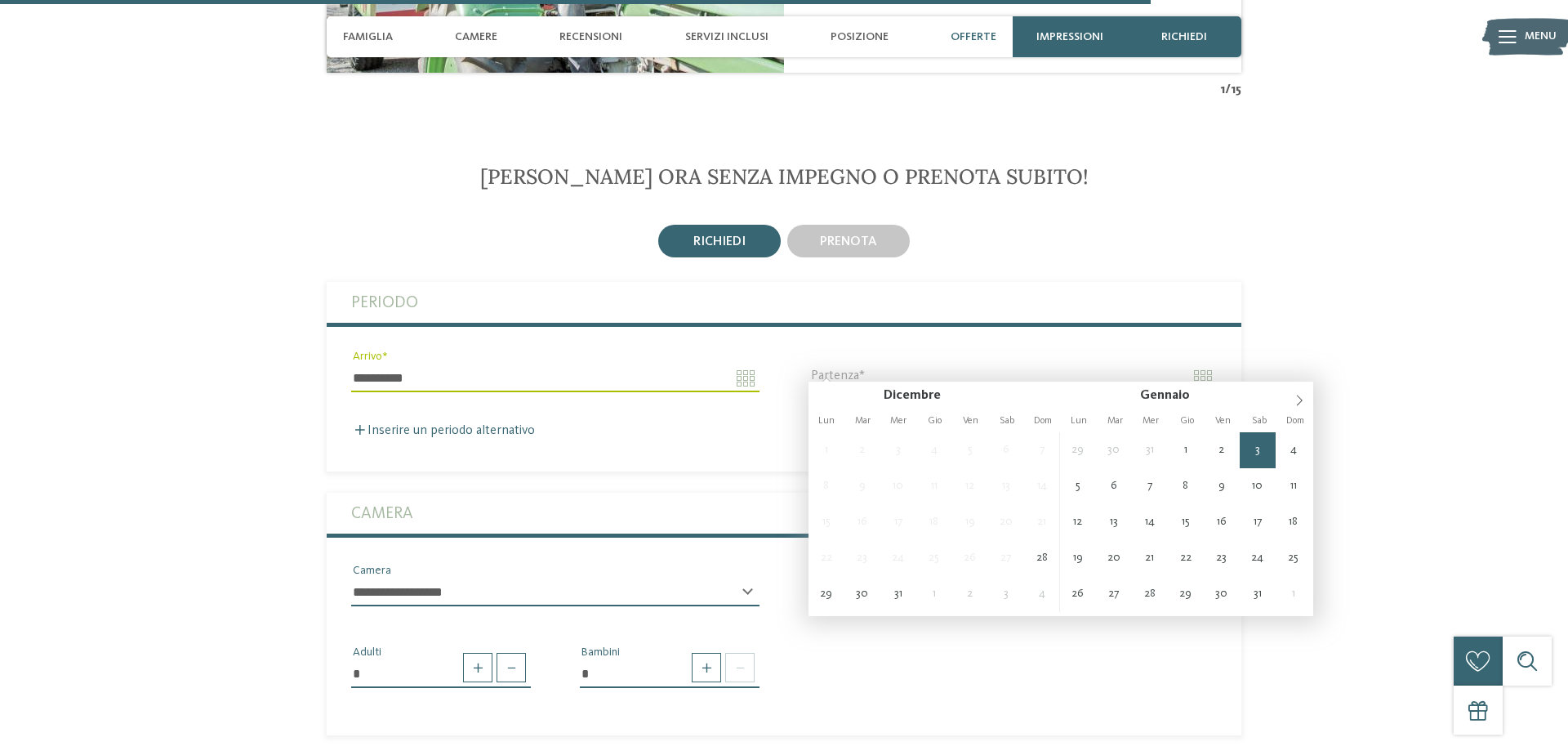
type input "**********"
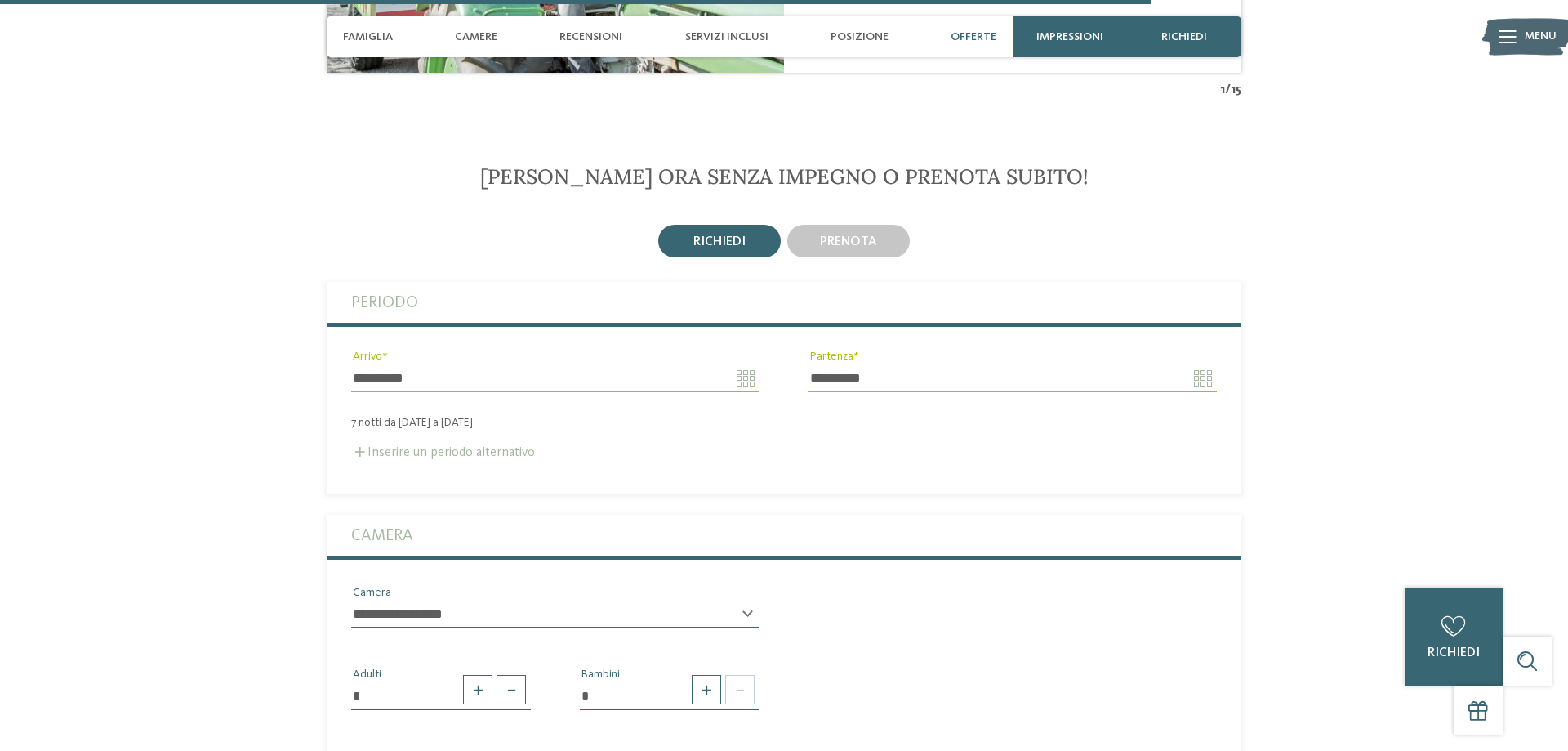
click at [381, 446] on label "Inserire un periodo alternativo" at bounding box center [443, 453] width 184 height 13
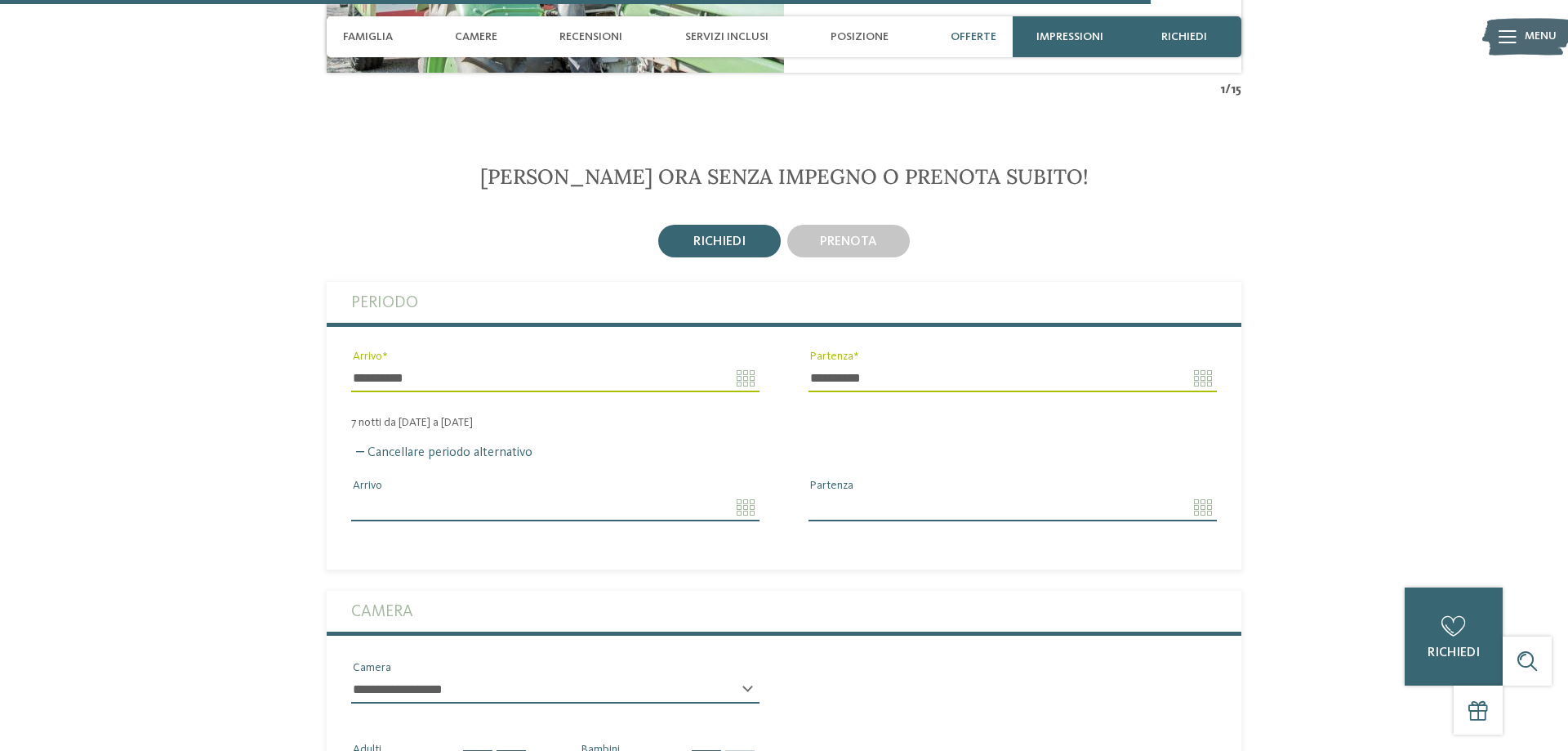
click at [747, 495] on input "Arrivo" at bounding box center [555, 508] width 409 height 28
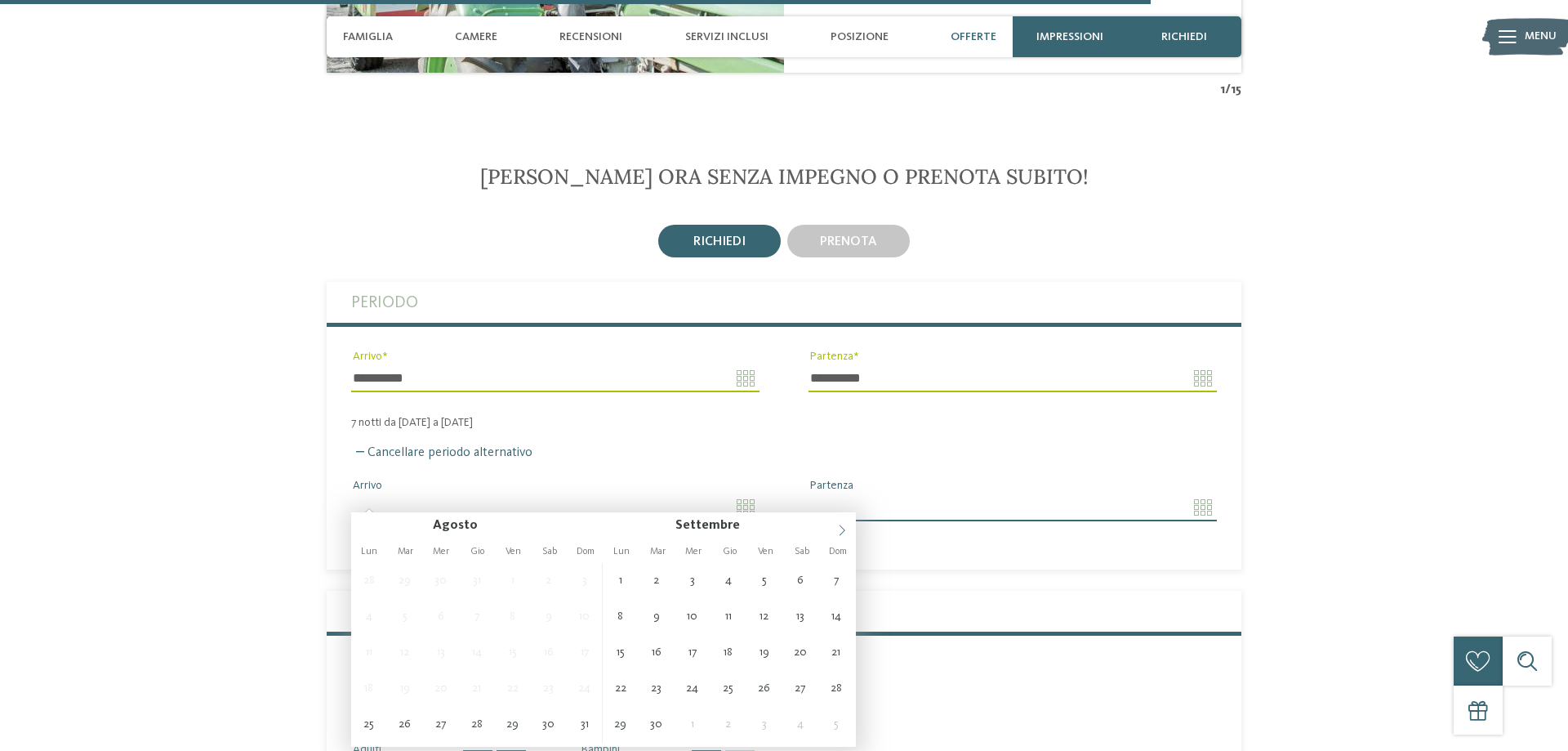
click at [838, 537] on span at bounding box center [842, 527] width 28 height 28
type input "**********"
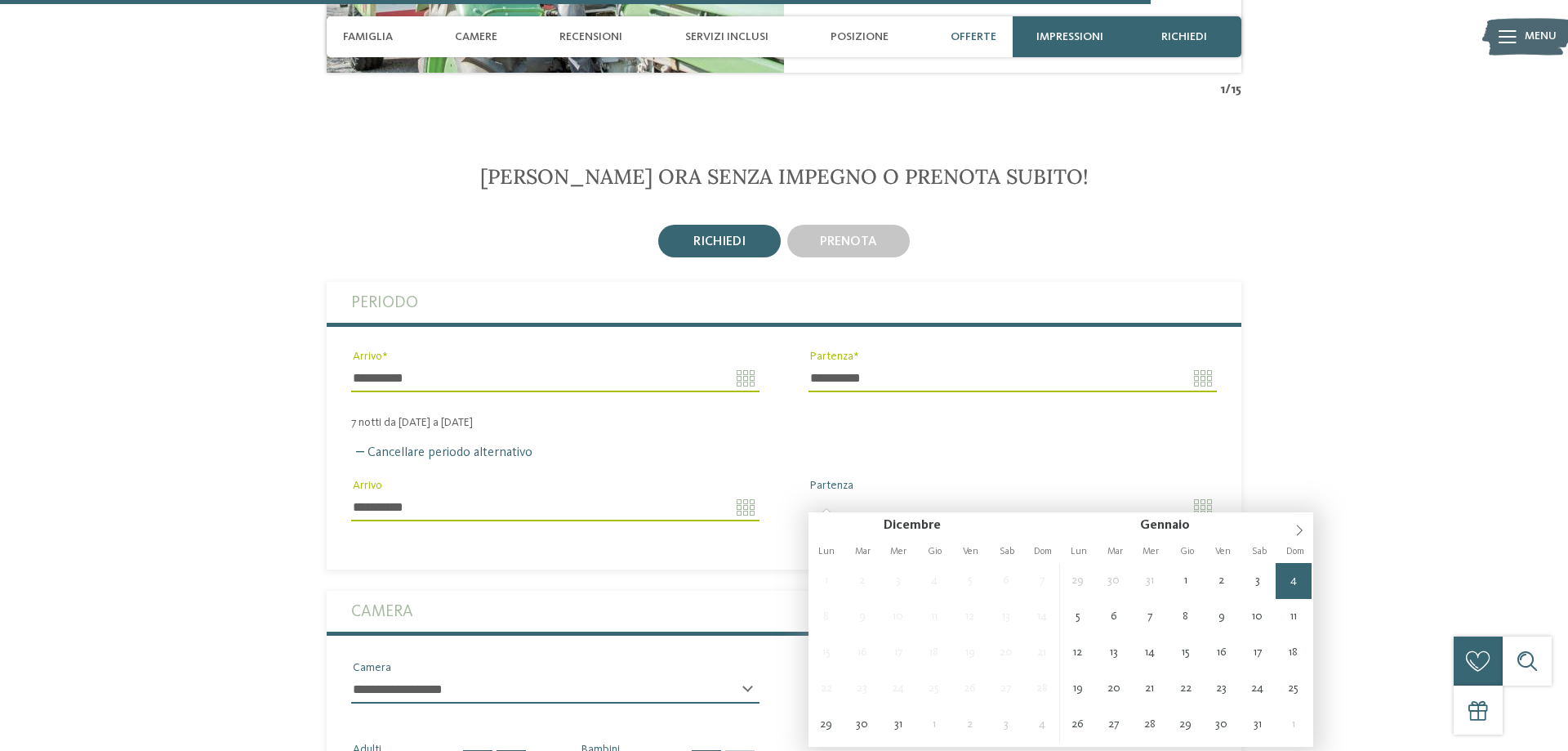
type input "**********"
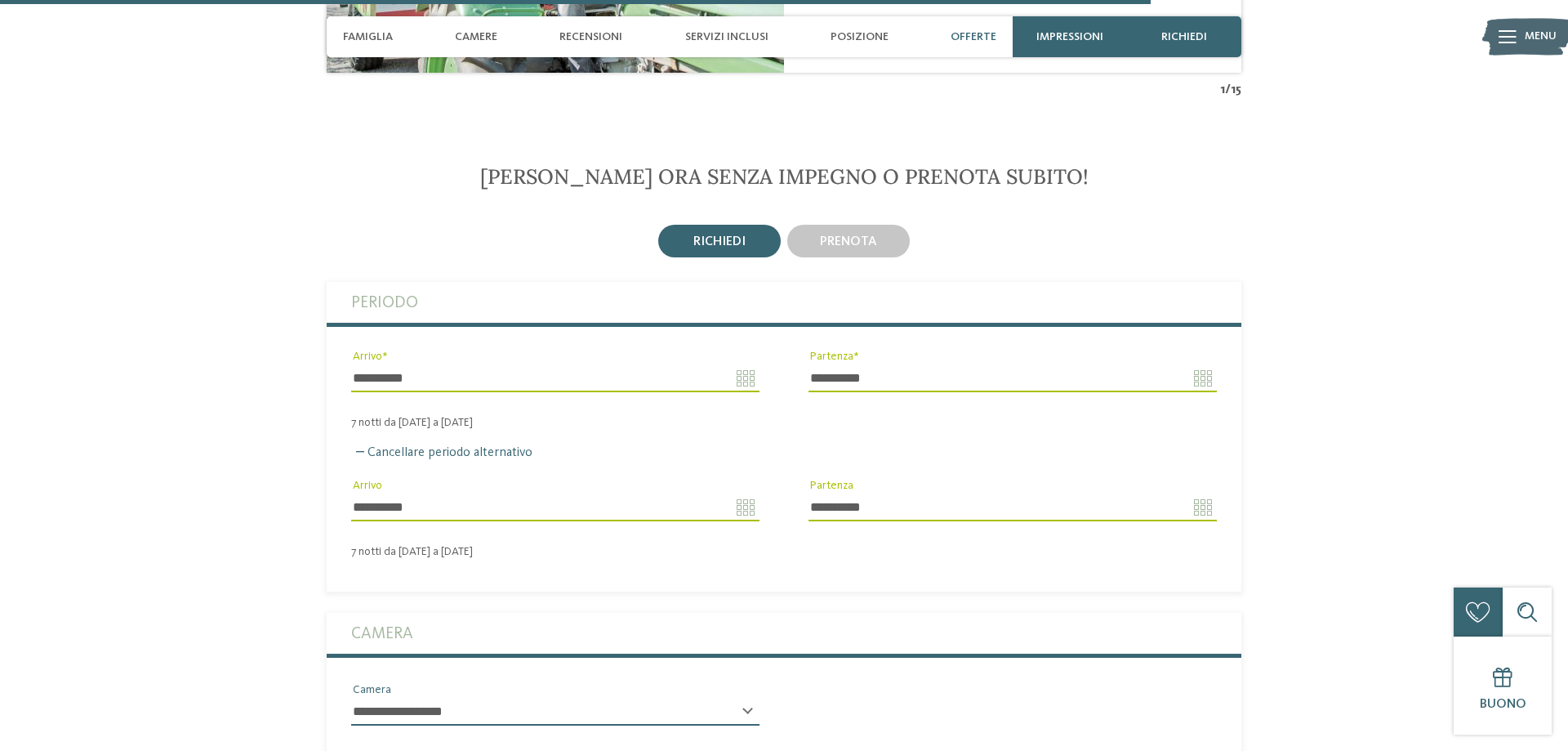
click at [739, 498] on input "**********" at bounding box center [555, 508] width 409 height 28
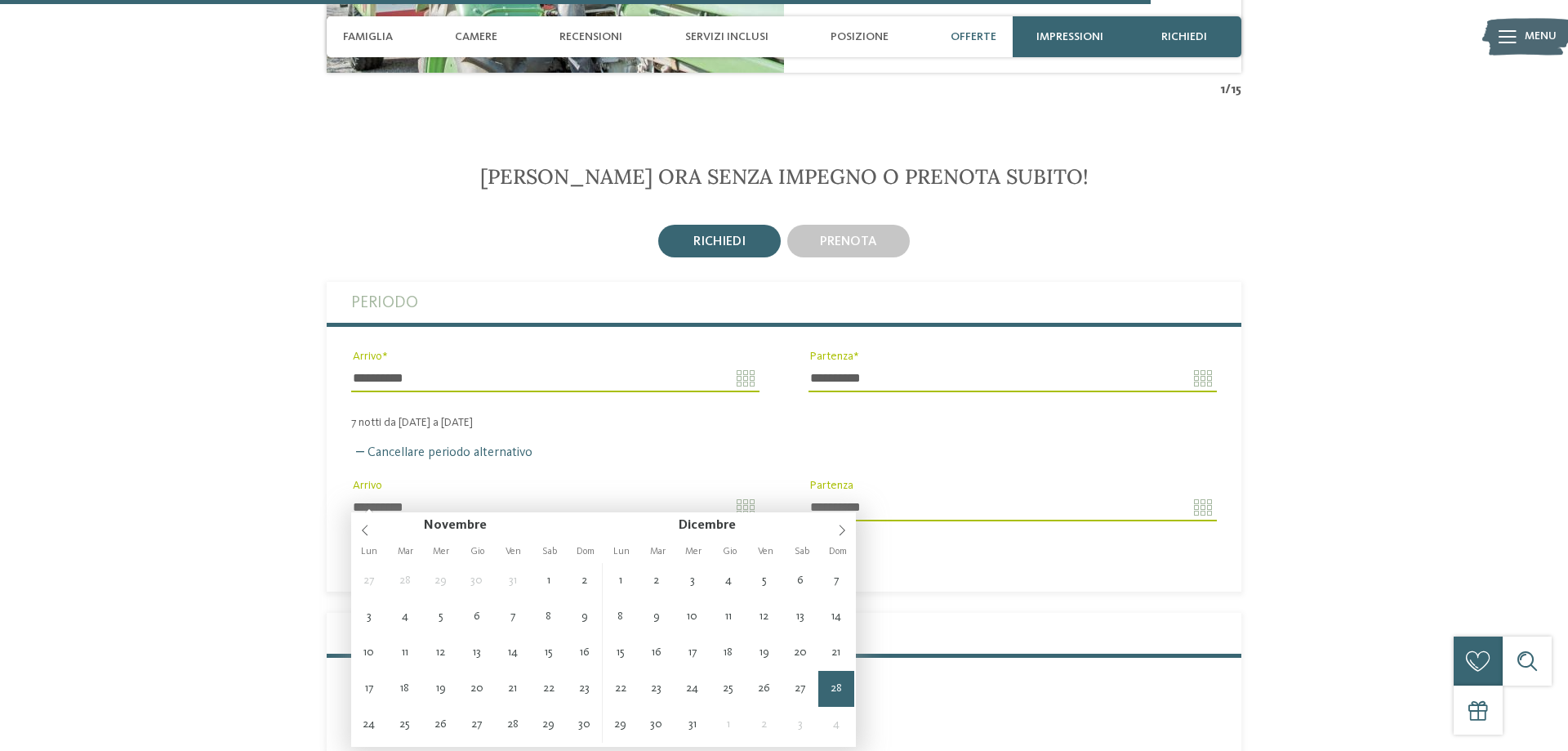
click at [840, 542] on div "Lun Mar Mer Gio Ven Sab Dom Lun Mar Mer Gio Ven Sab Dom" at bounding box center [604, 551] width 505 height 22
type input "****"
click at [842, 535] on icon at bounding box center [842, 530] width 11 height 11
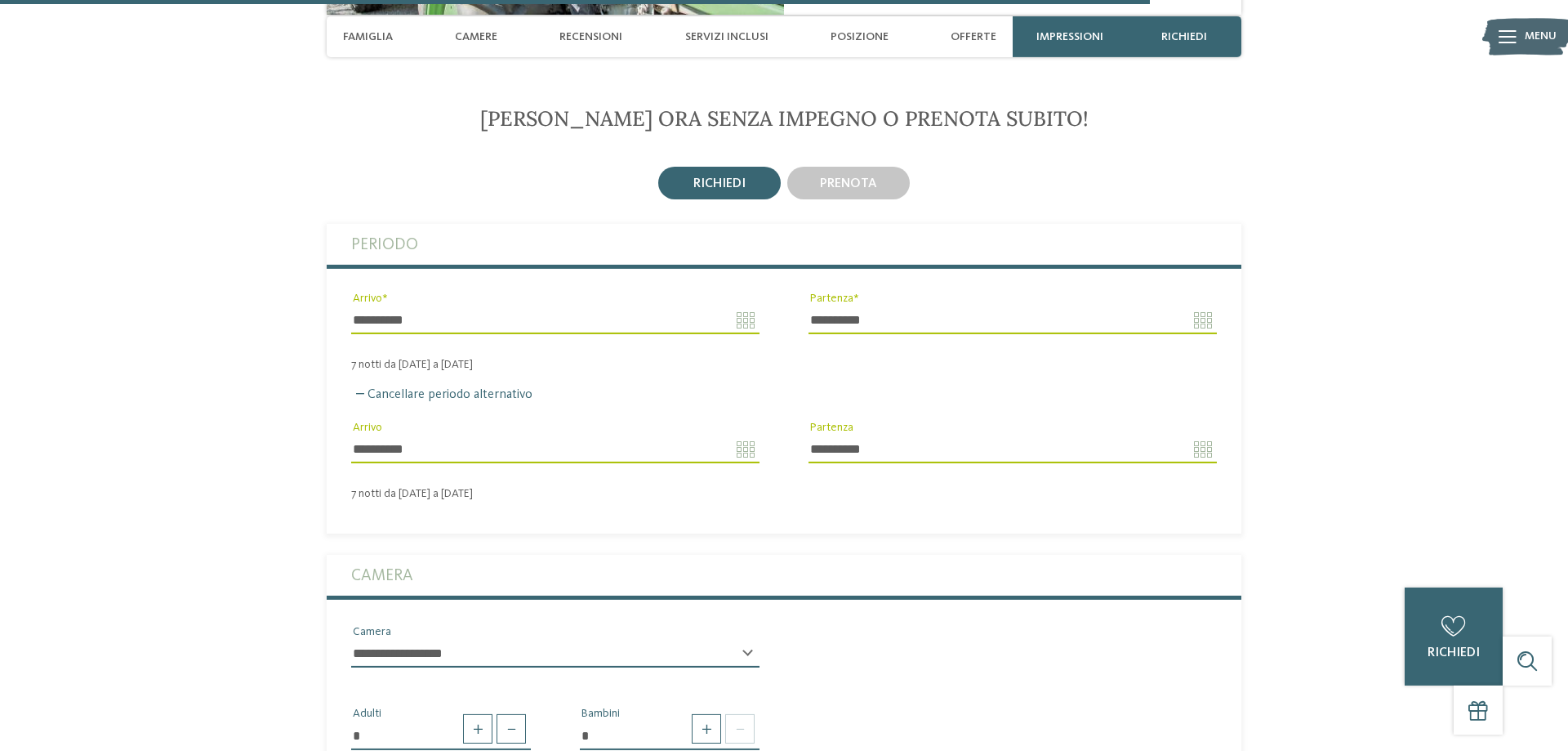
scroll to position [4417, 0]
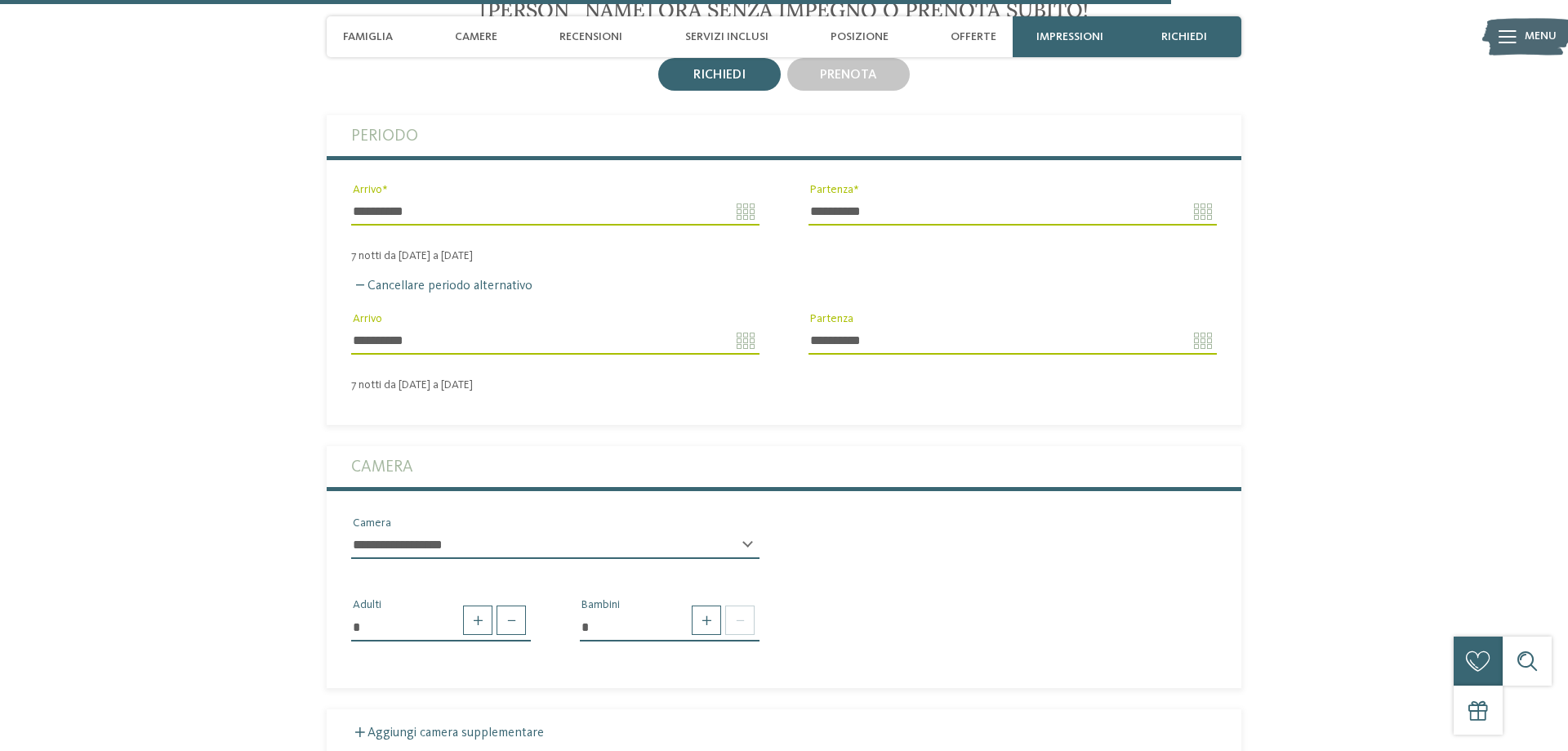
click at [352, 531] on select "**********" at bounding box center [555, 545] width 409 height 28
click at [455, 537] on select "**********" at bounding box center [555, 545] width 409 height 28
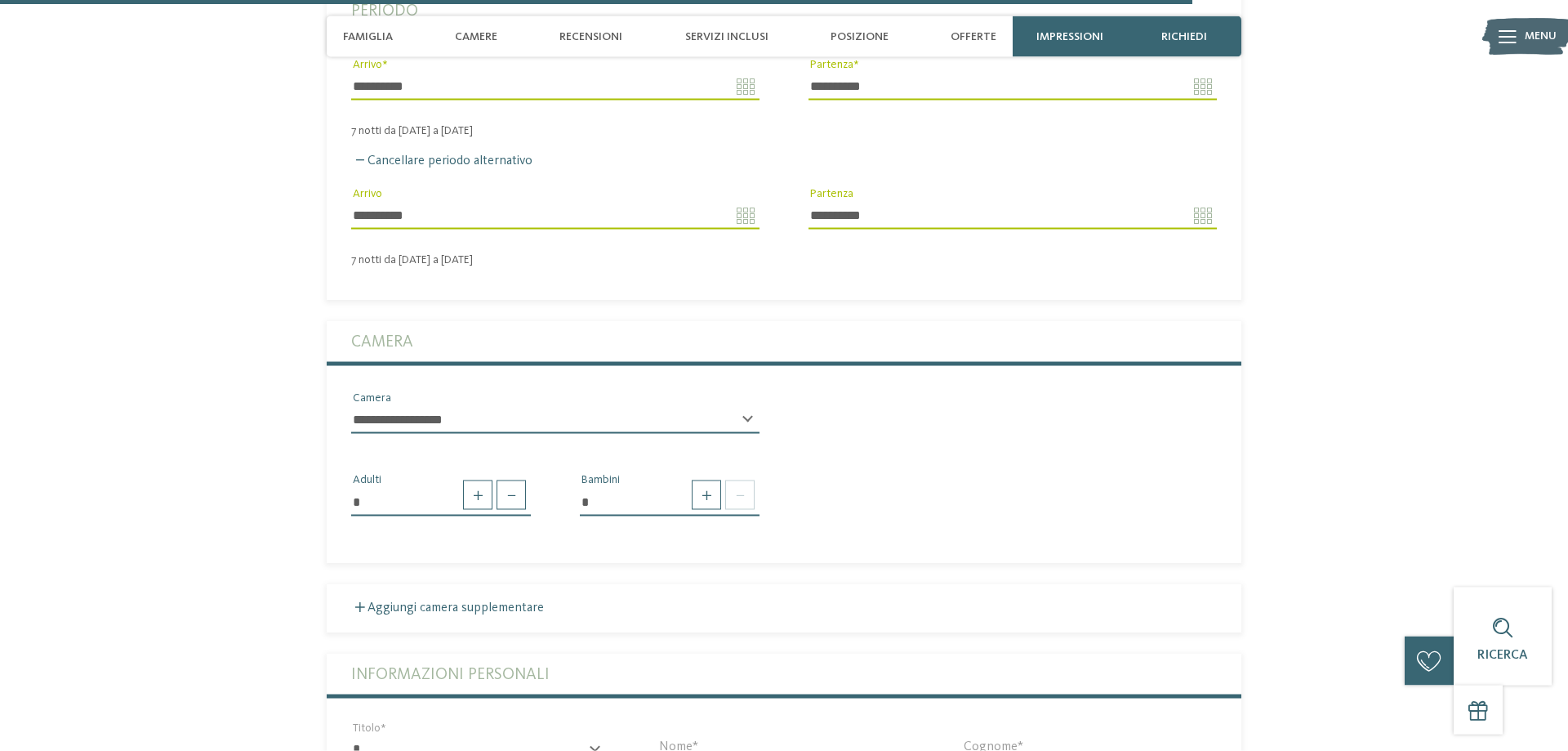
scroll to position [4584, 0]
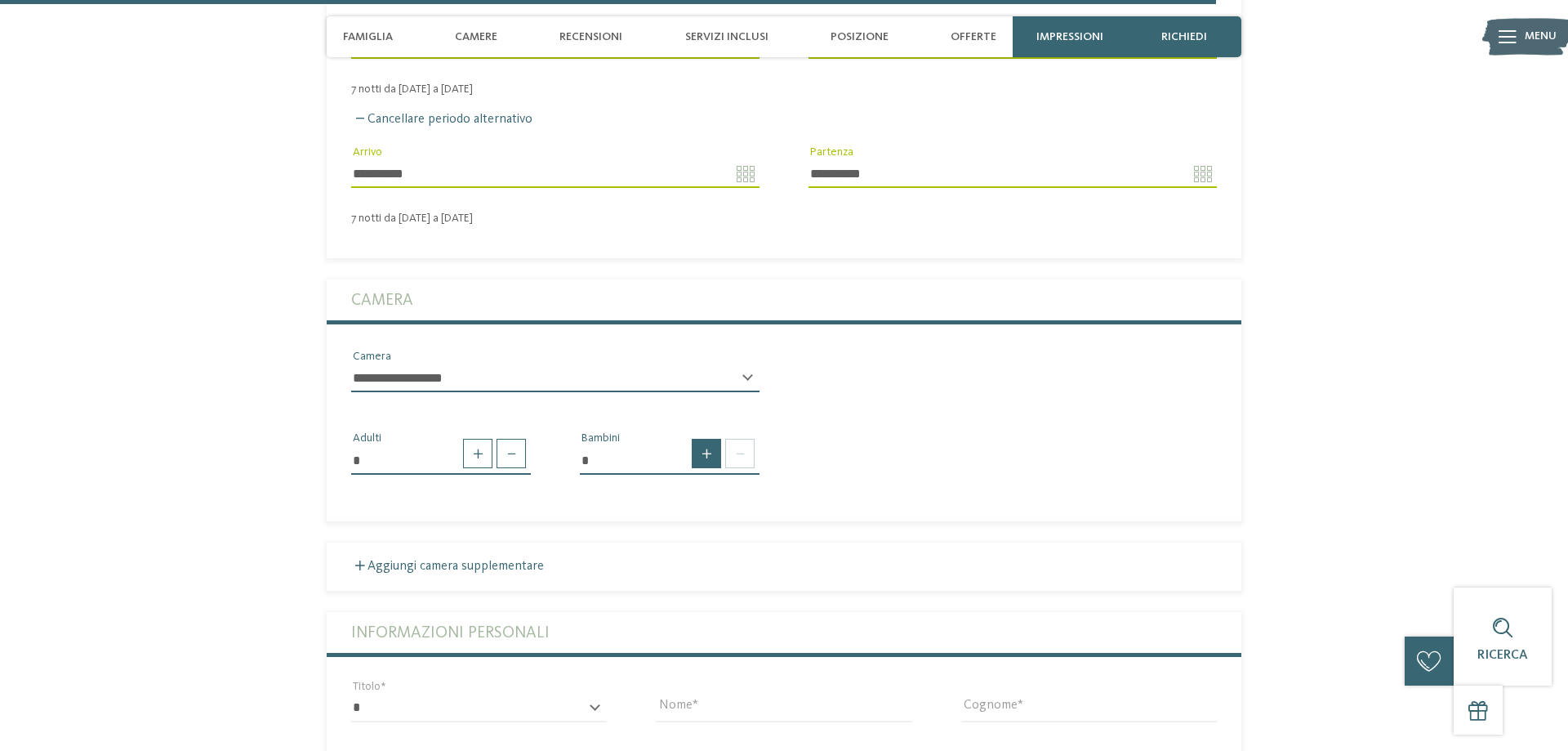
click at [710, 439] on span at bounding box center [706, 453] width 29 height 29
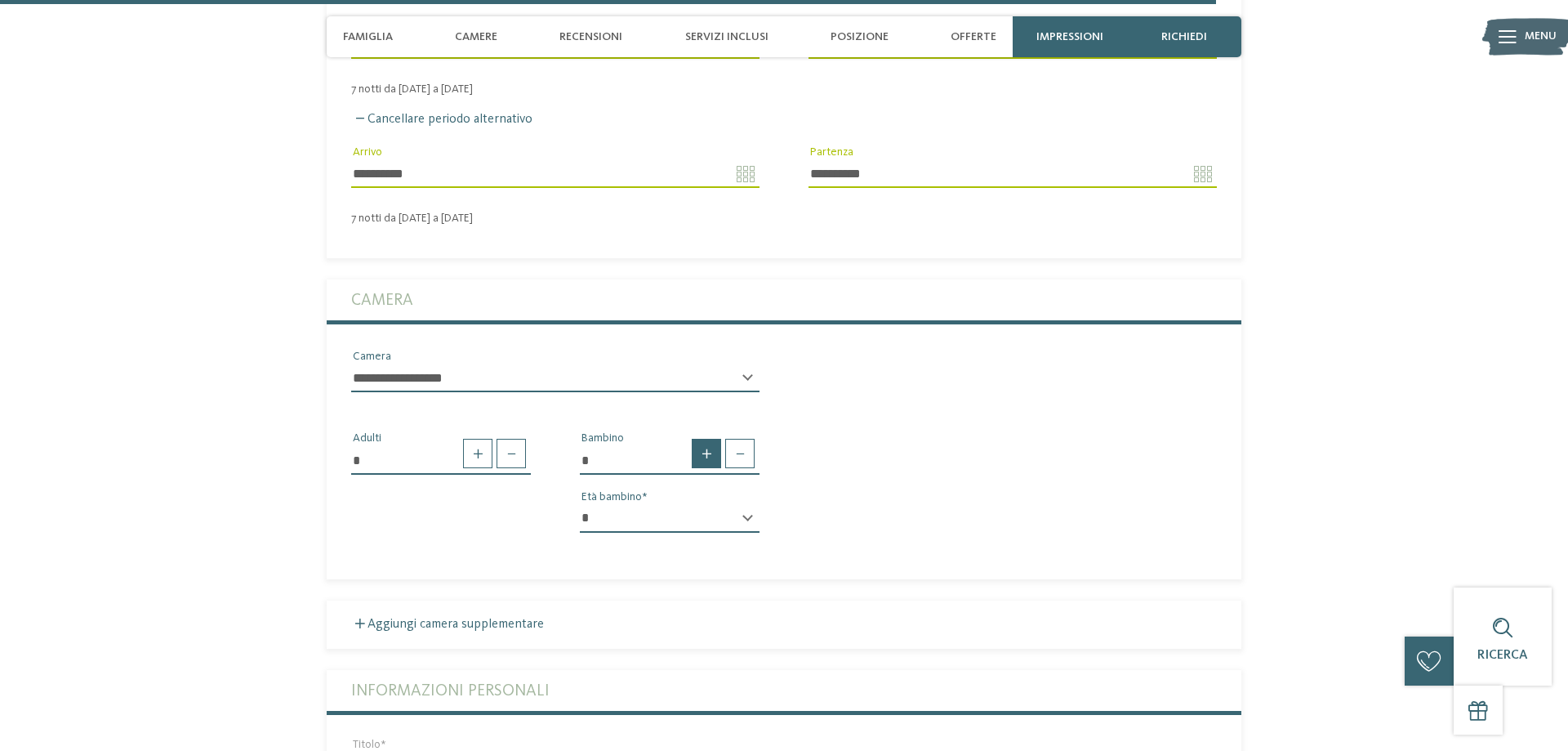
click at [710, 439] on span at bounding box center [706, 453] width 29 height 29
type input "*"
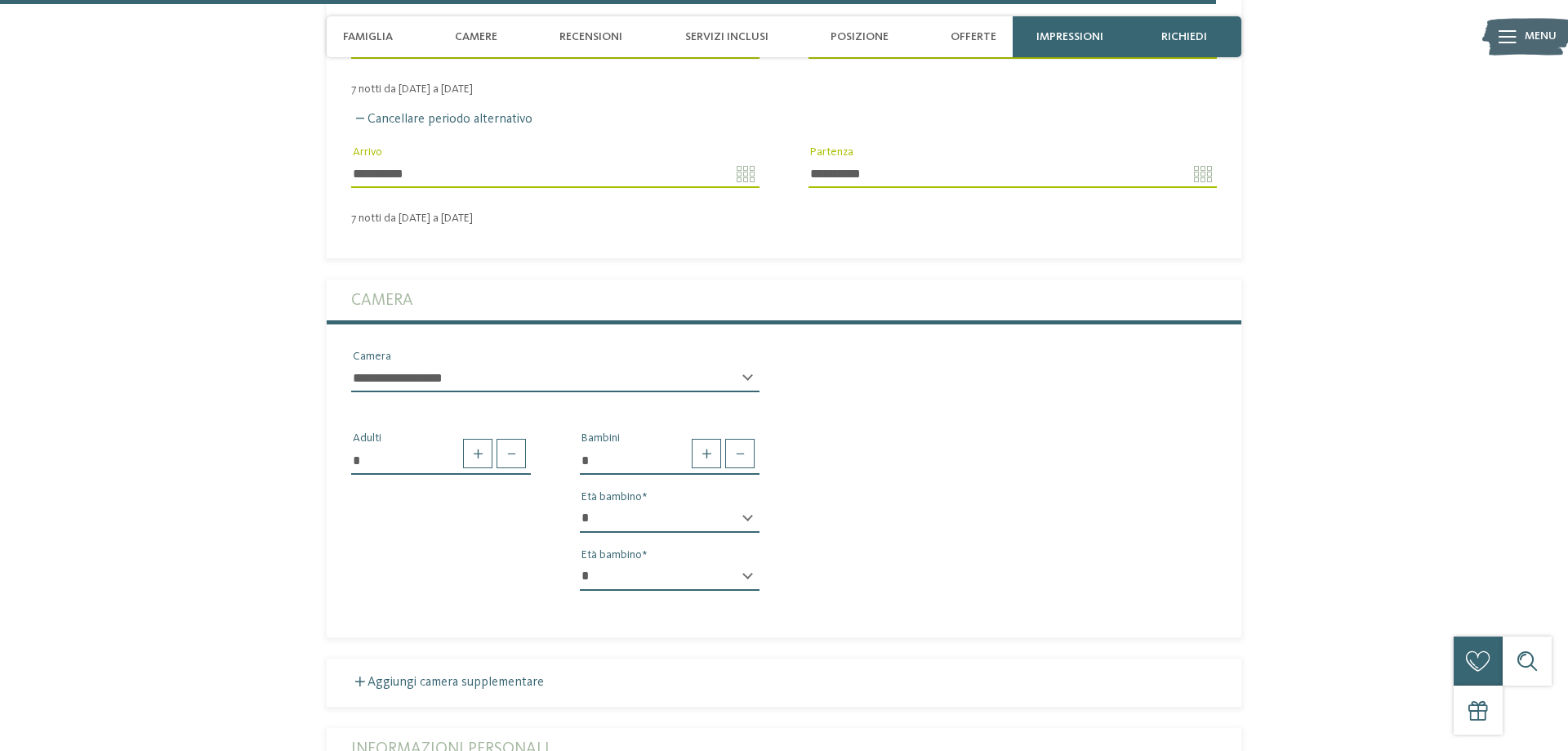
click at [580, 505] on select "* * * * * * * * * * * ** ** ** ** ** ** ** **" at bounding box center [669, 519] width 180 height 28
select select "*"
click option "*" at bounding box center [0, 0] width 0 height 0
select select "*"
click option "*" at bounding box center [0, 0] width 0 height 0
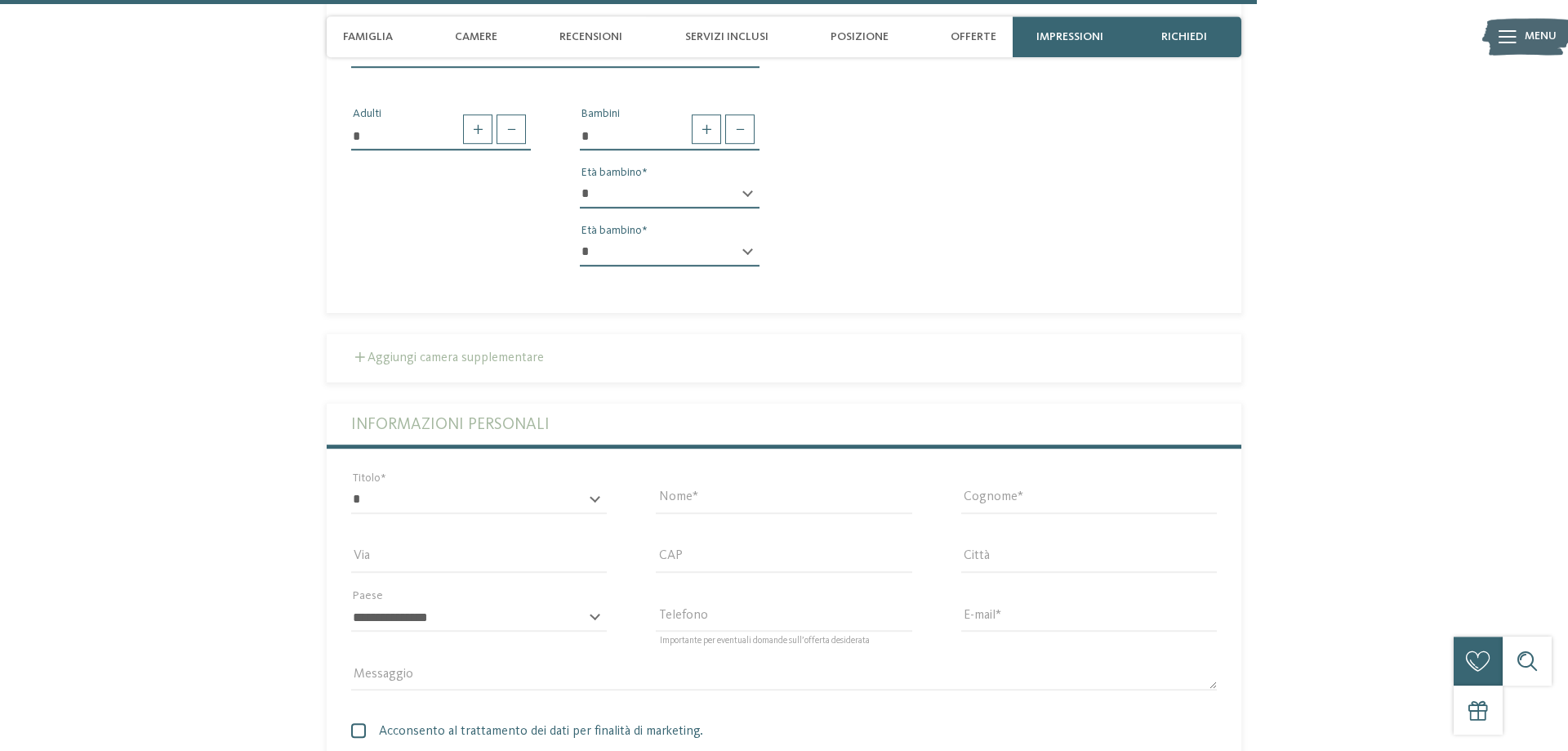
scroll to position [5001, 0]
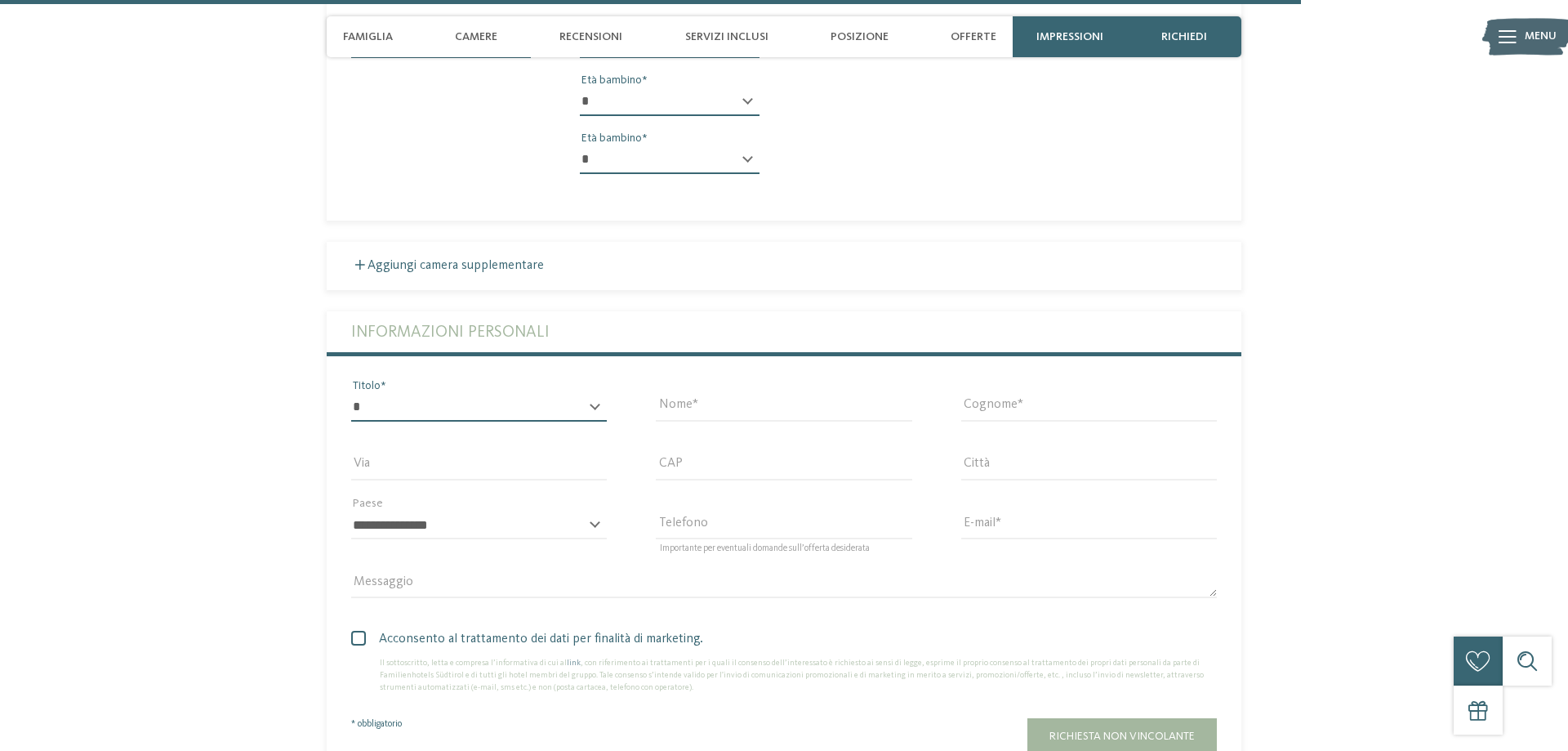
click at [352, 394] on select "* ****** ******* ******** ******" at bounding box center [479, 408] width 255 height 28
select select "*"
click option "*******" at bounding box center [0, 0] width 0 height 0
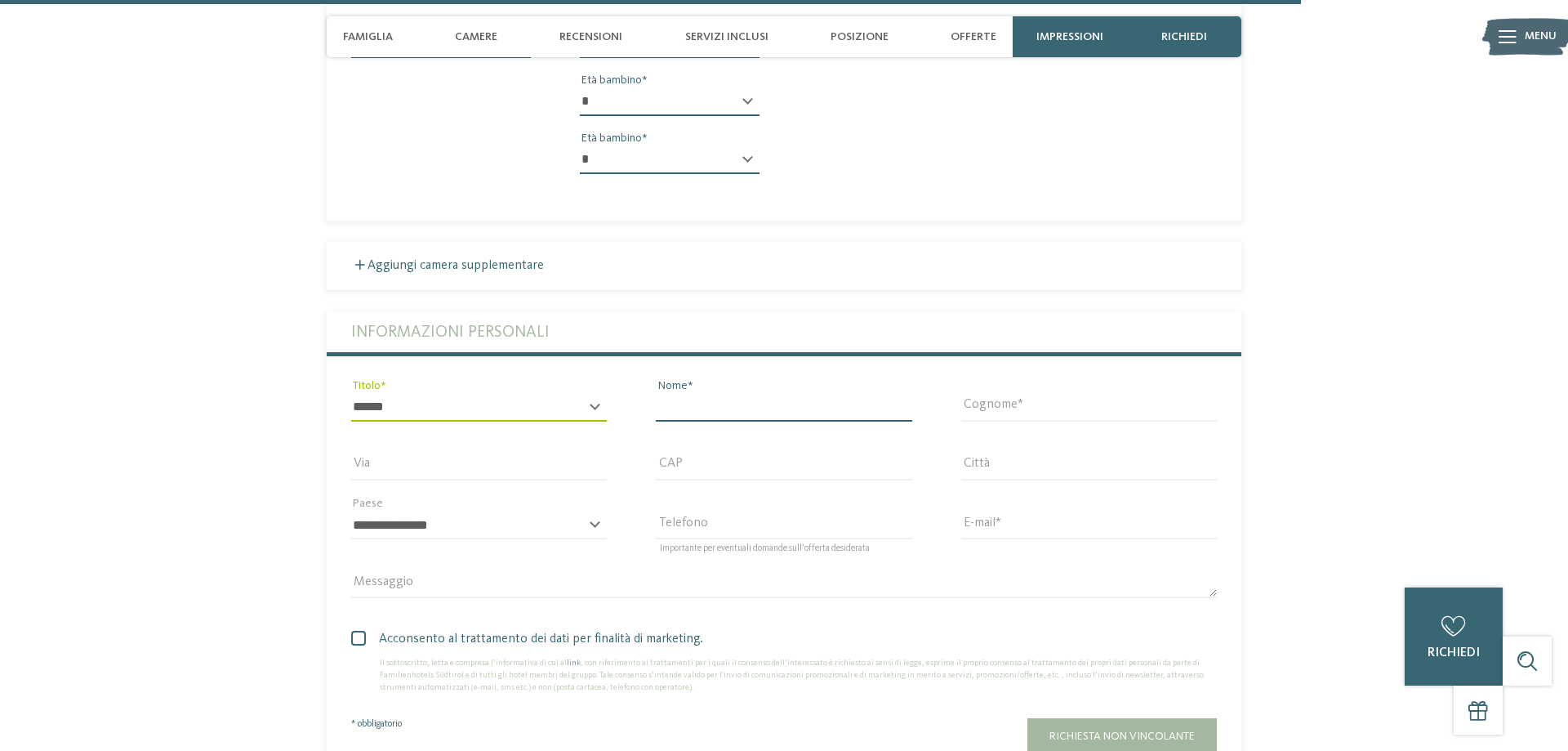
click at [681, 404] on input "Nome" at bounding box center [784, 408] width 255 height 28
type input "*******"
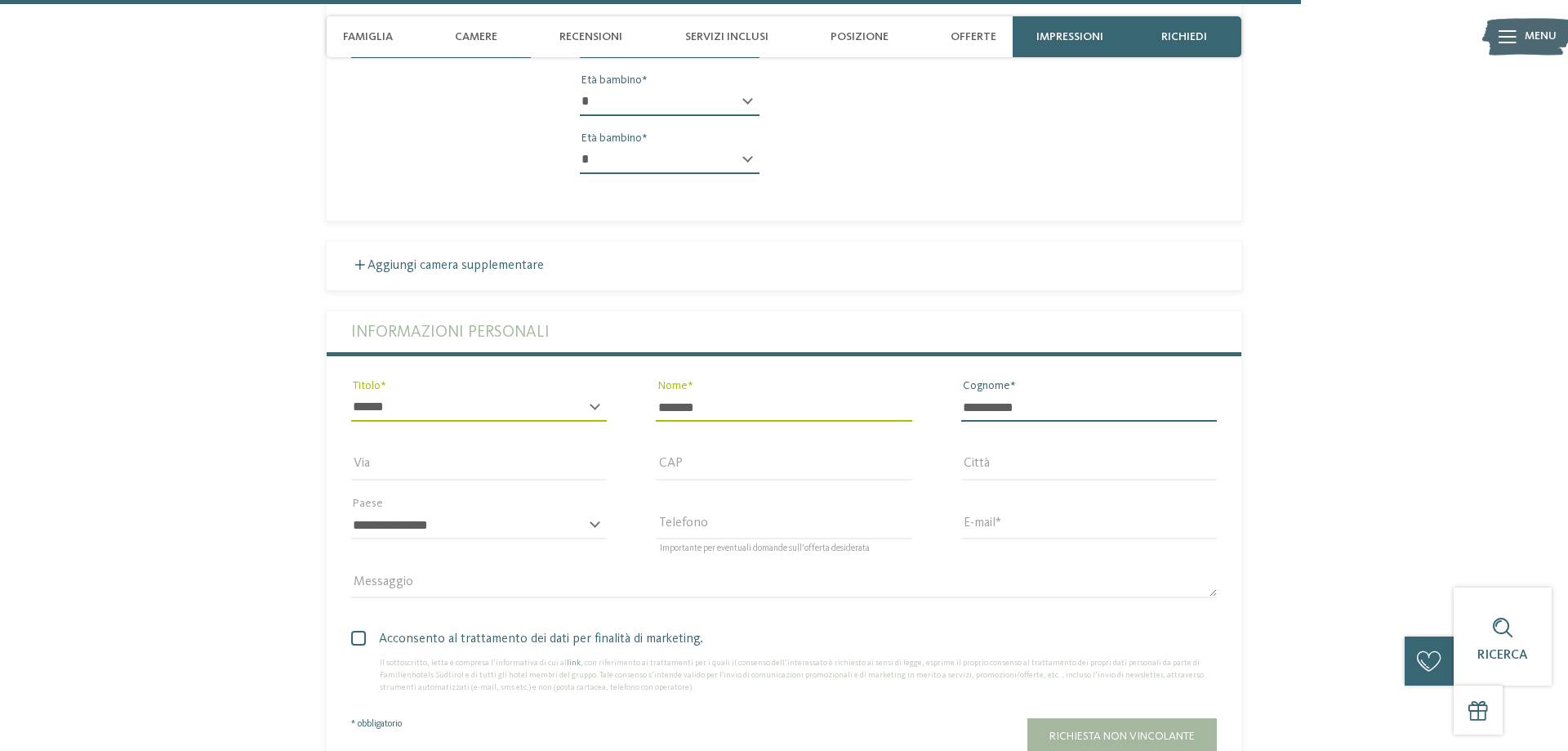
type input "**********"
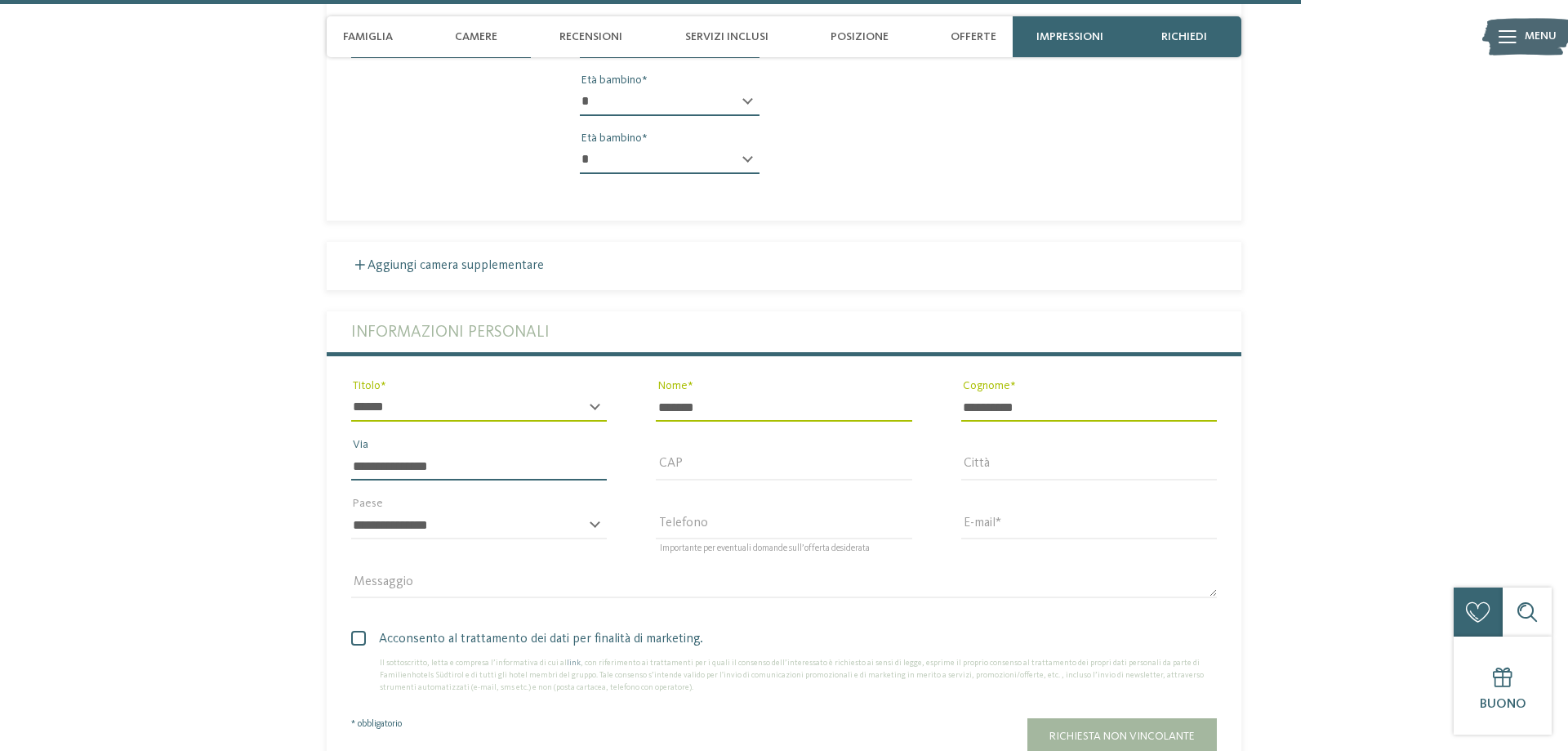
type input "**********"
click at [724, 453] on input "CAP" at bounding box center [784, 467] width 255 height 28
type input "*****"
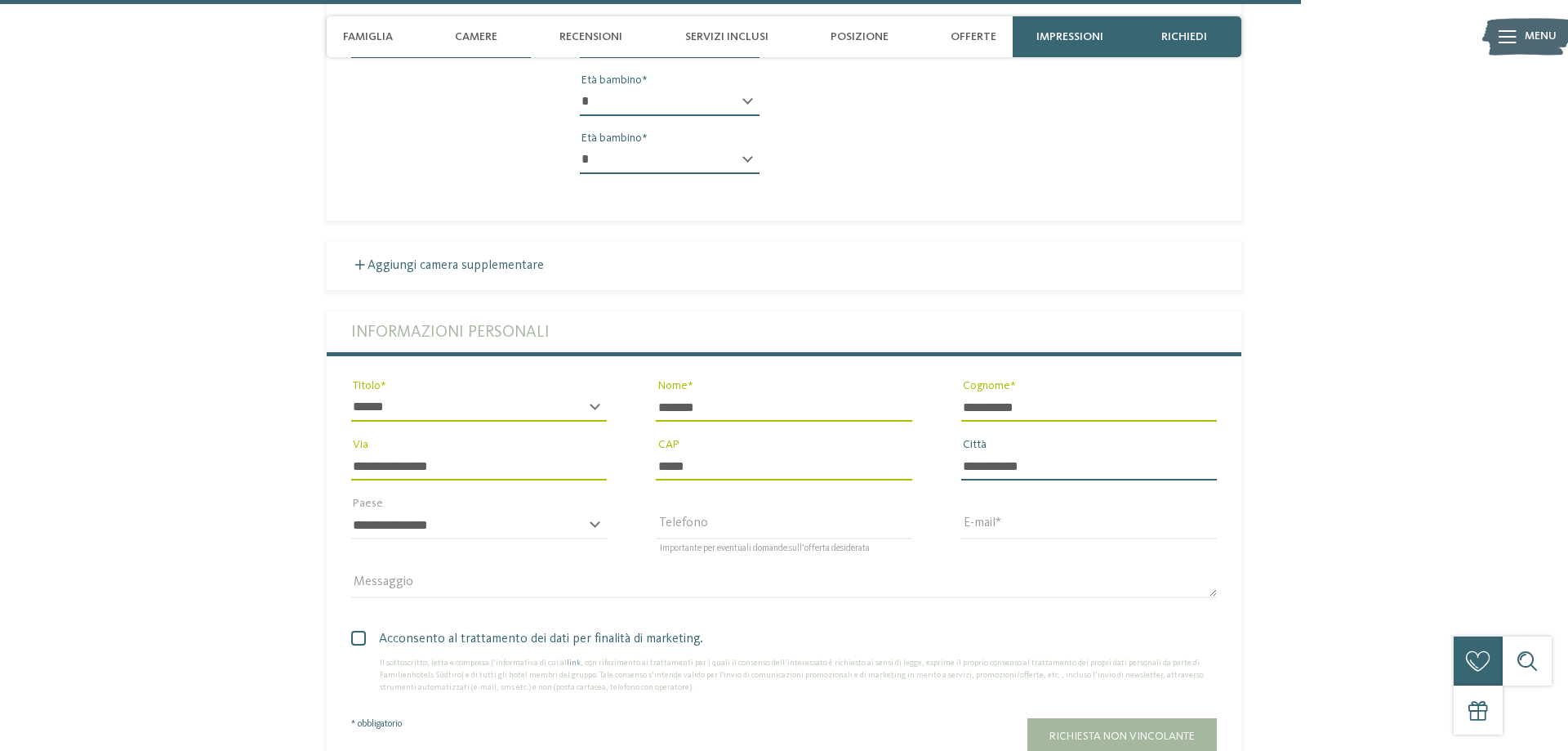
type input "**********"
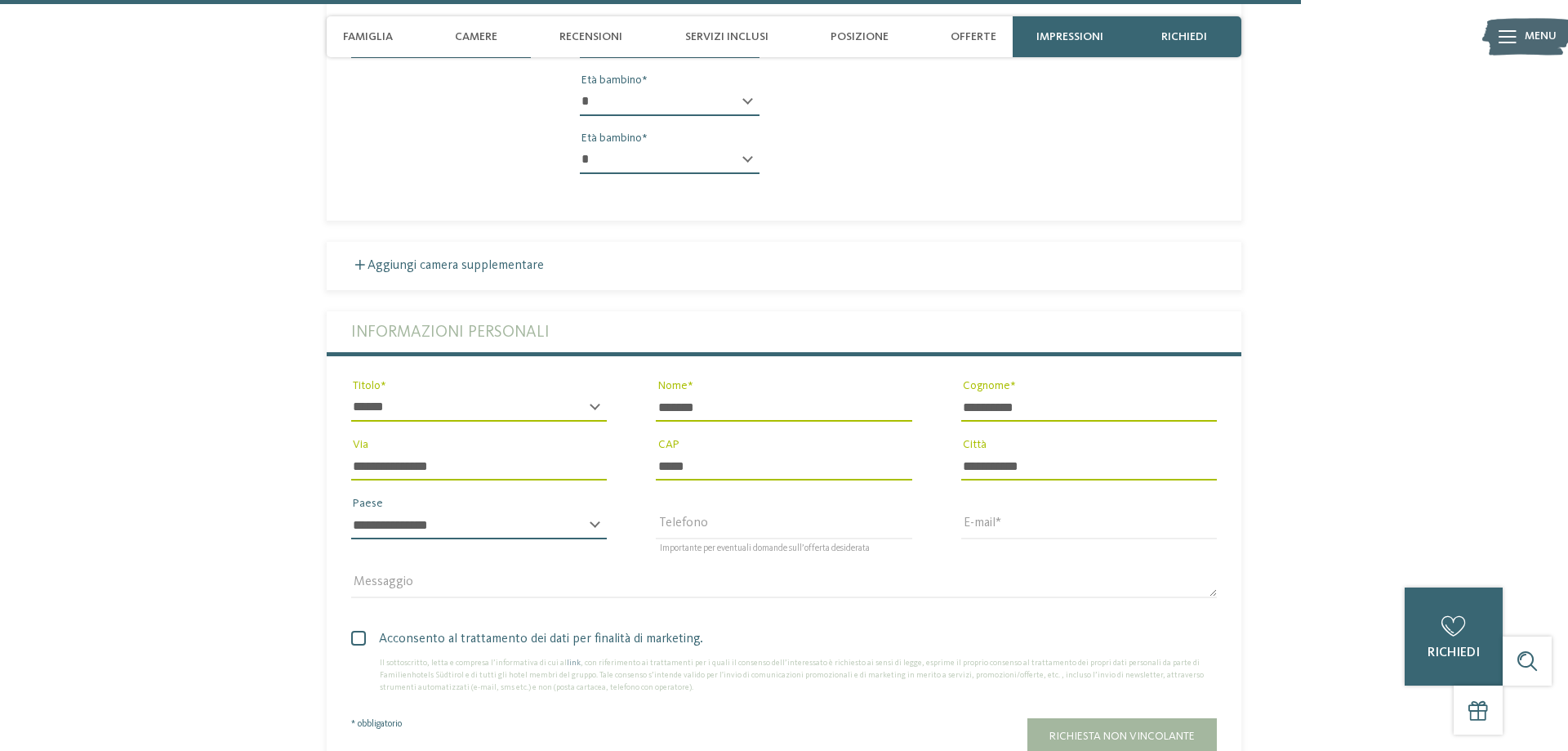
select select "**"
click at [669, 512] on input "Telefono" at bounding box center [784, 526] width 255 height 28
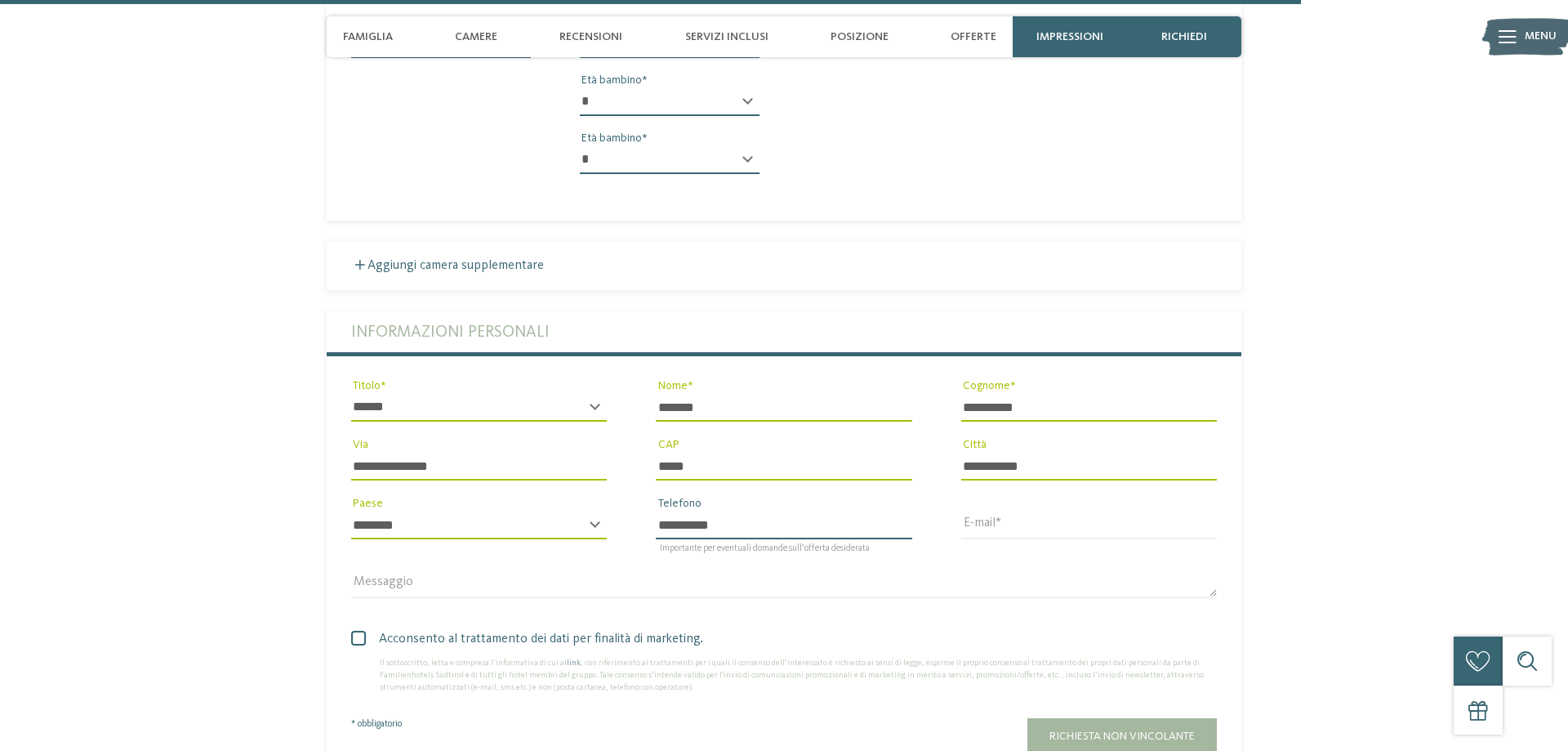
type input "**********"
click at [1034, 512] on input "E-mail" at bounding box center [1088, 526] width 255 height 28
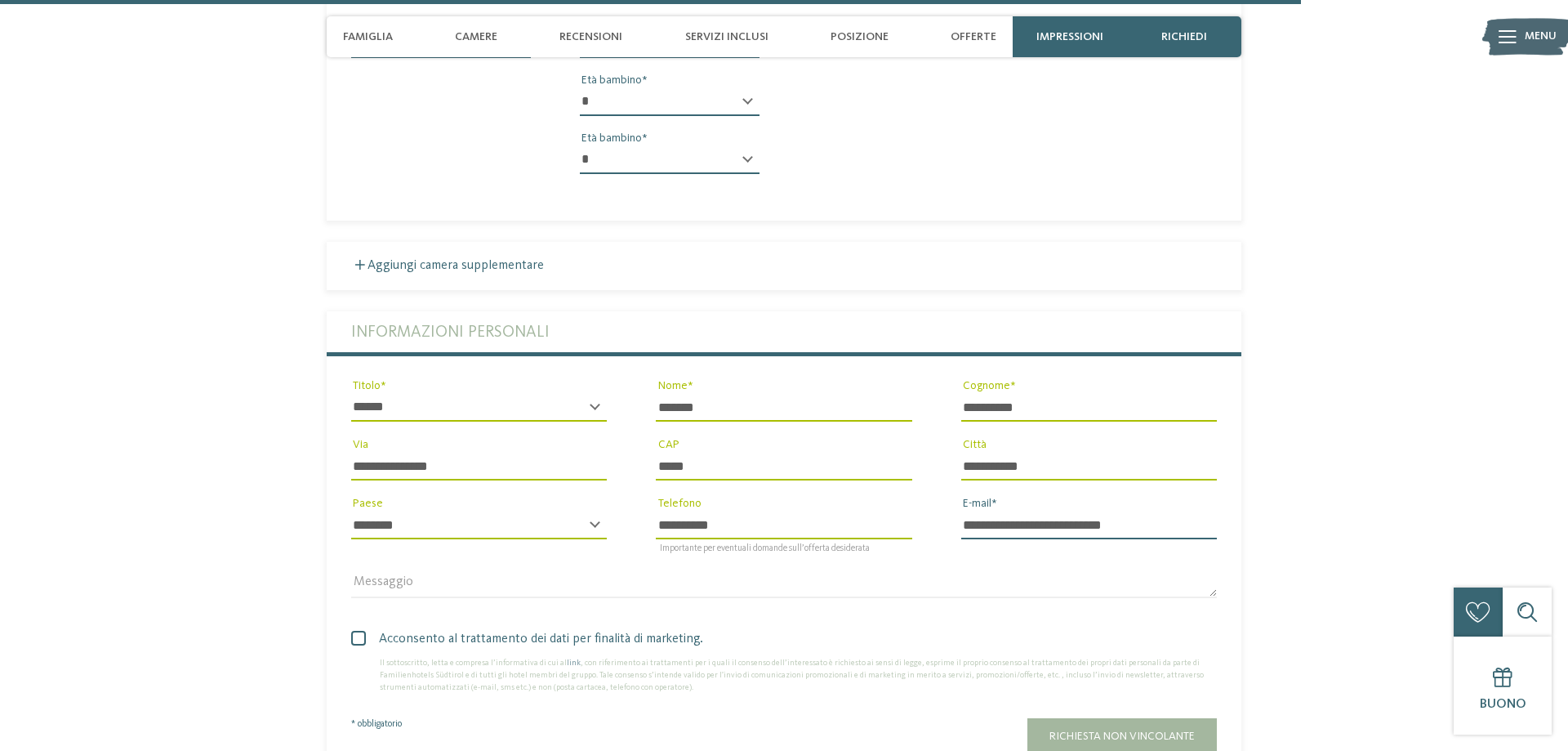
type input "**********"
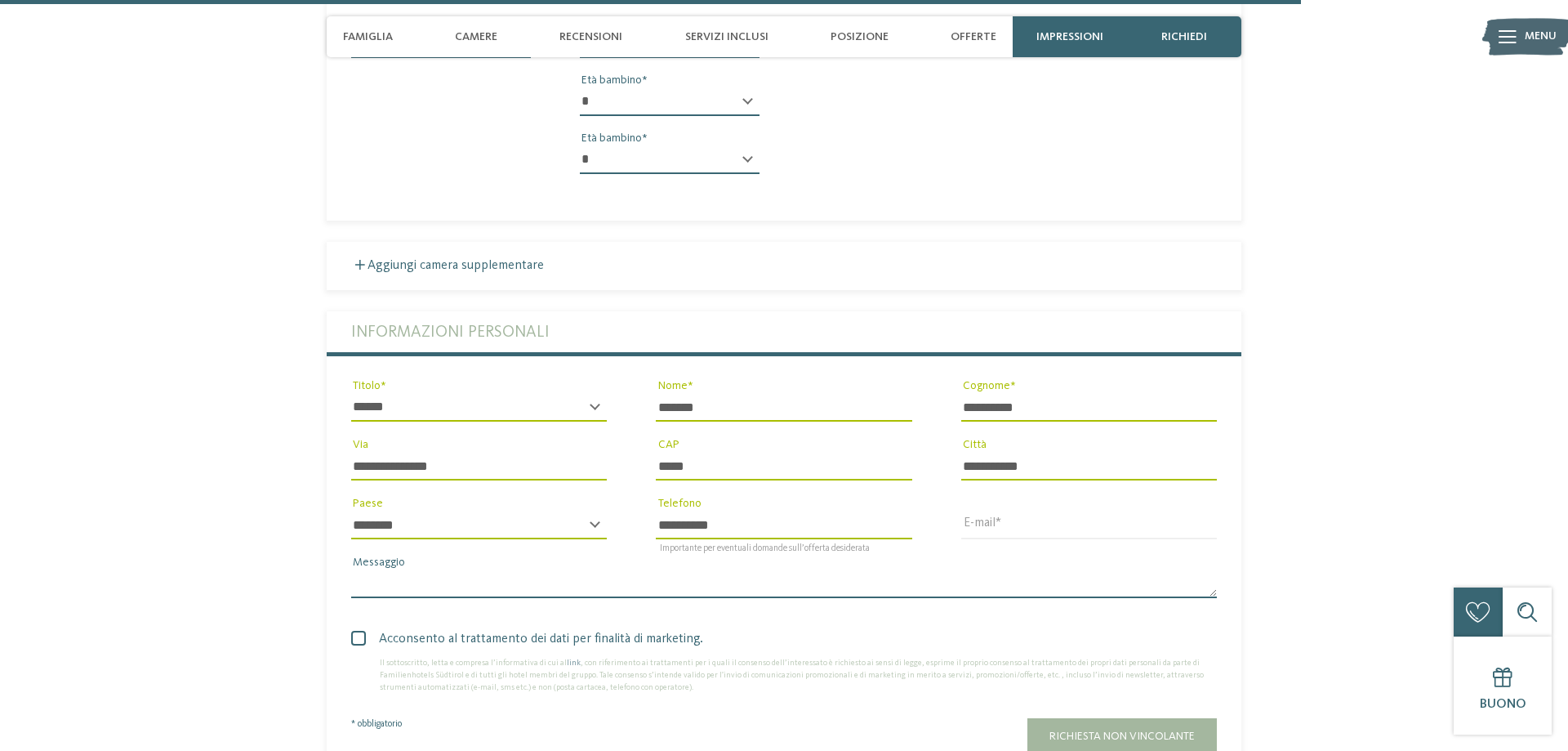
click at [372, 573] on textarea "Messaggio" at bounding box center [784, 585] width 866 height 28
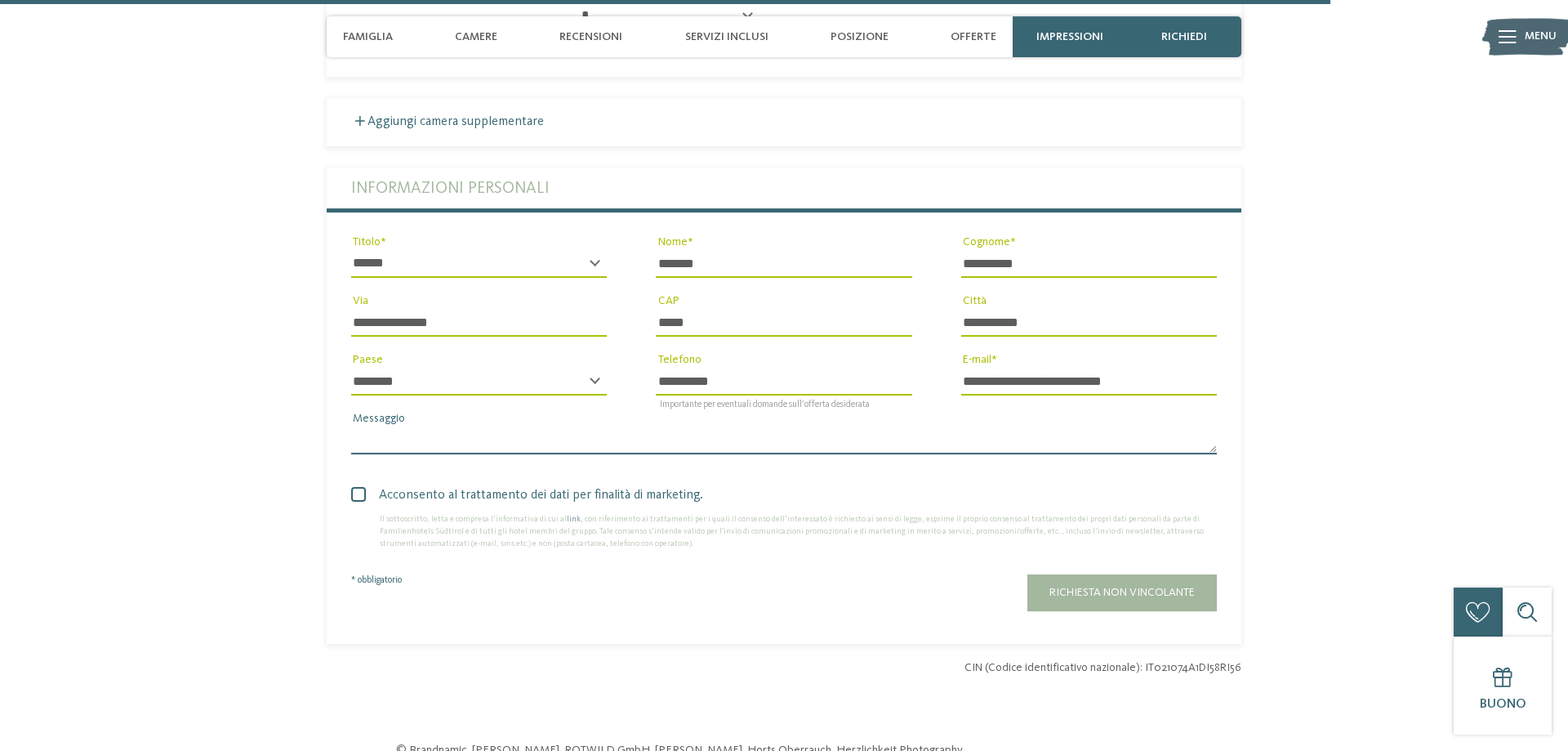
scroll to position [5167, 0]
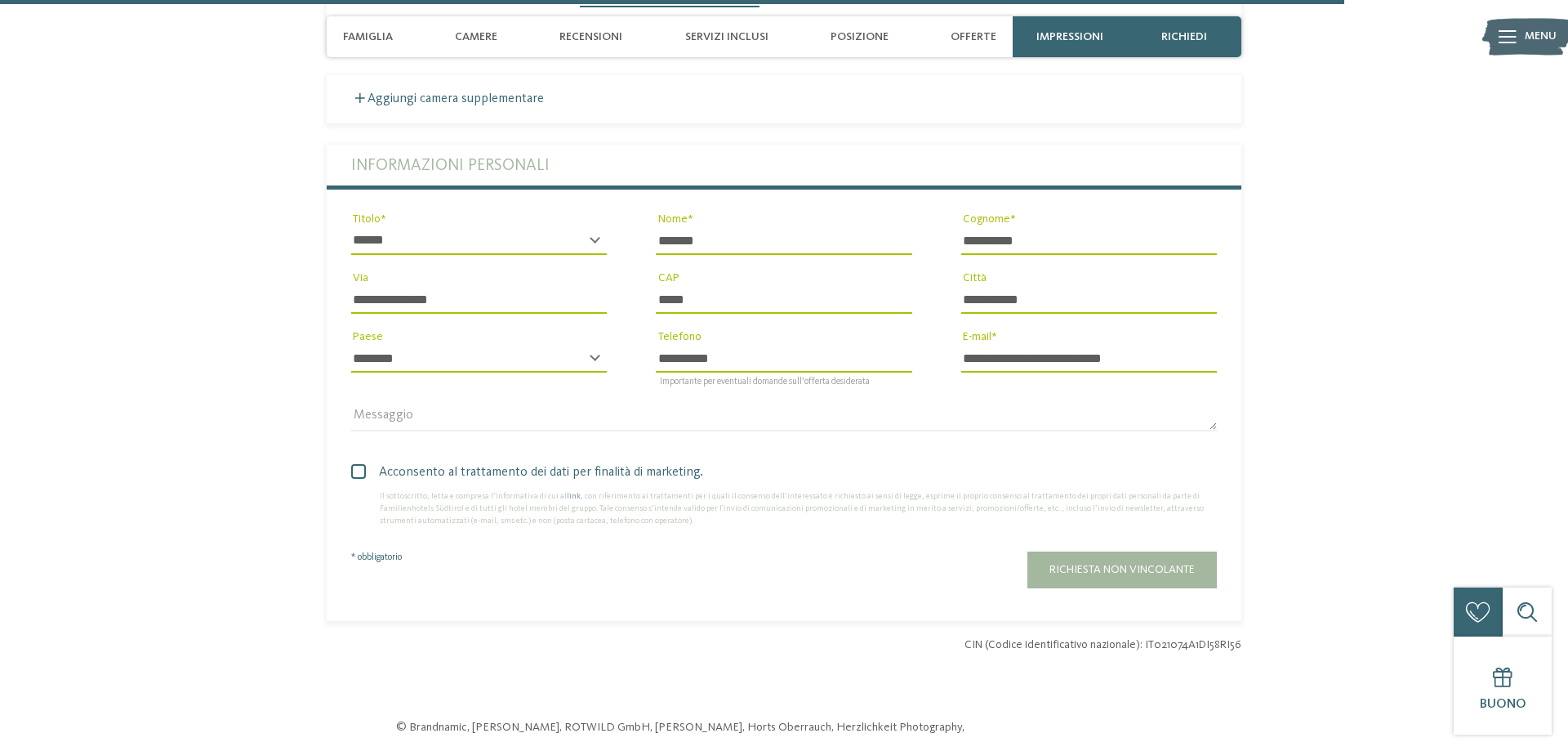
click at [362, 467] on span at bounding box center [359, 471] width 15 height 15
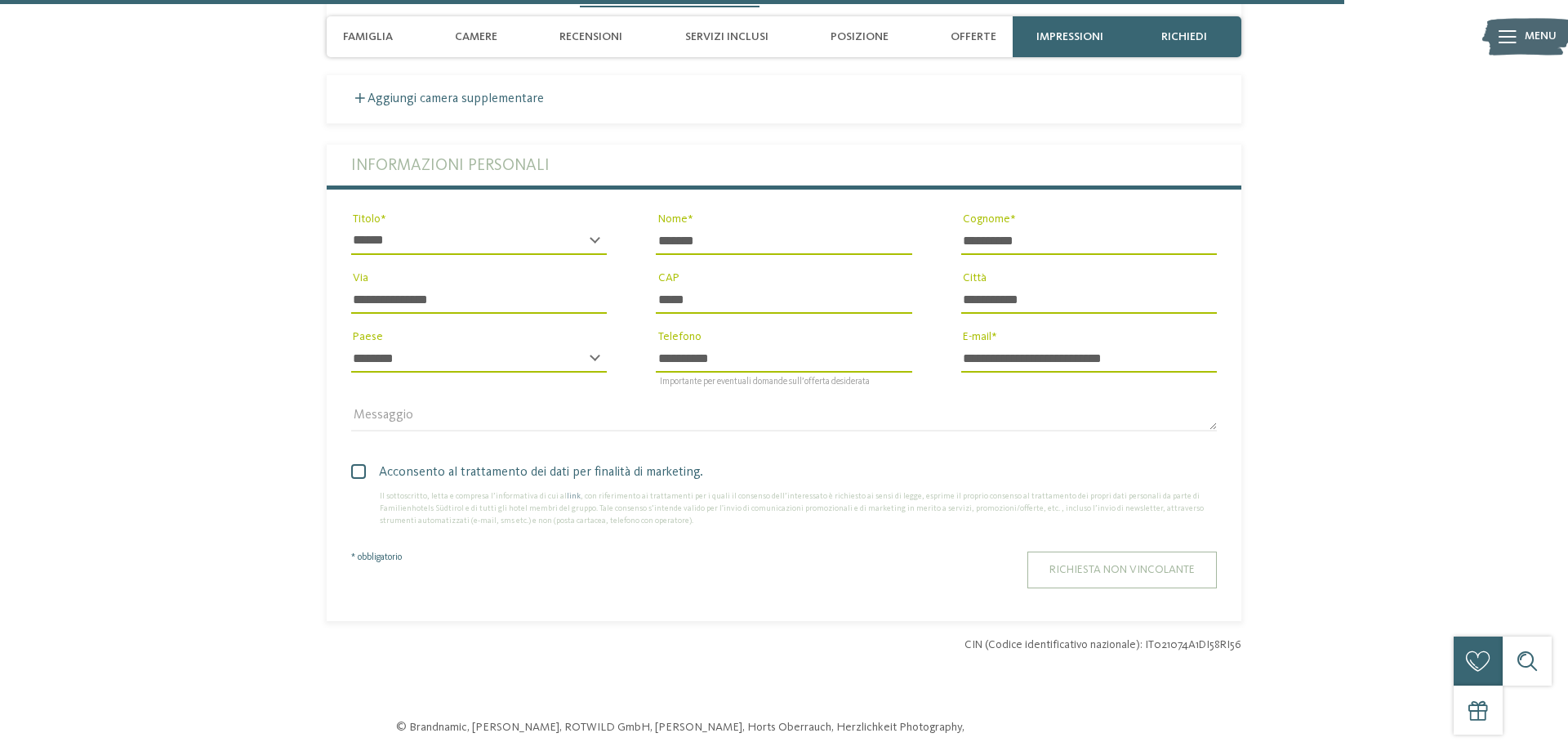
click at [1150, 564] on span "Richiesta non vincolante" at bounding box center [1123, 570] width 146 height 11
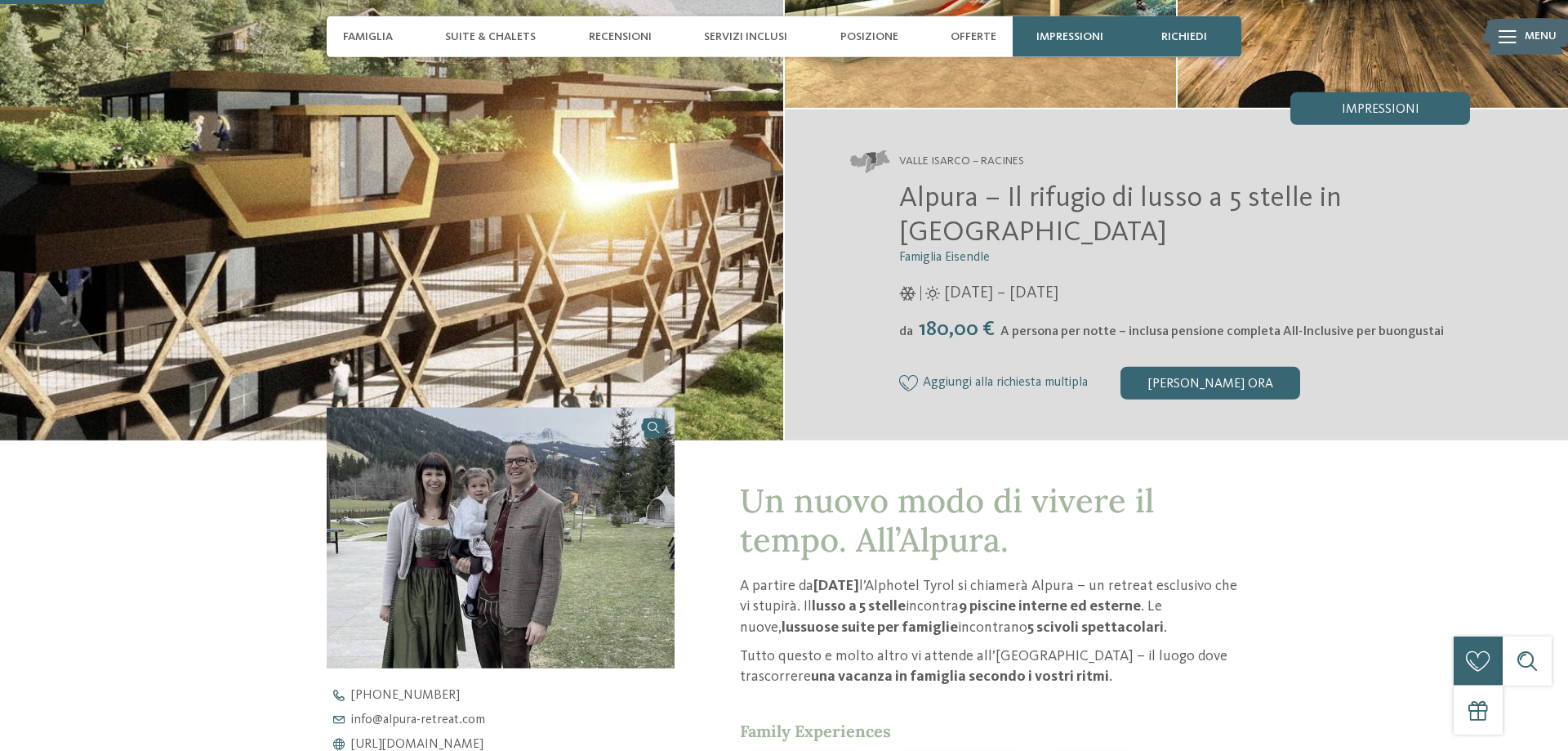
scroll to position [333, 0]
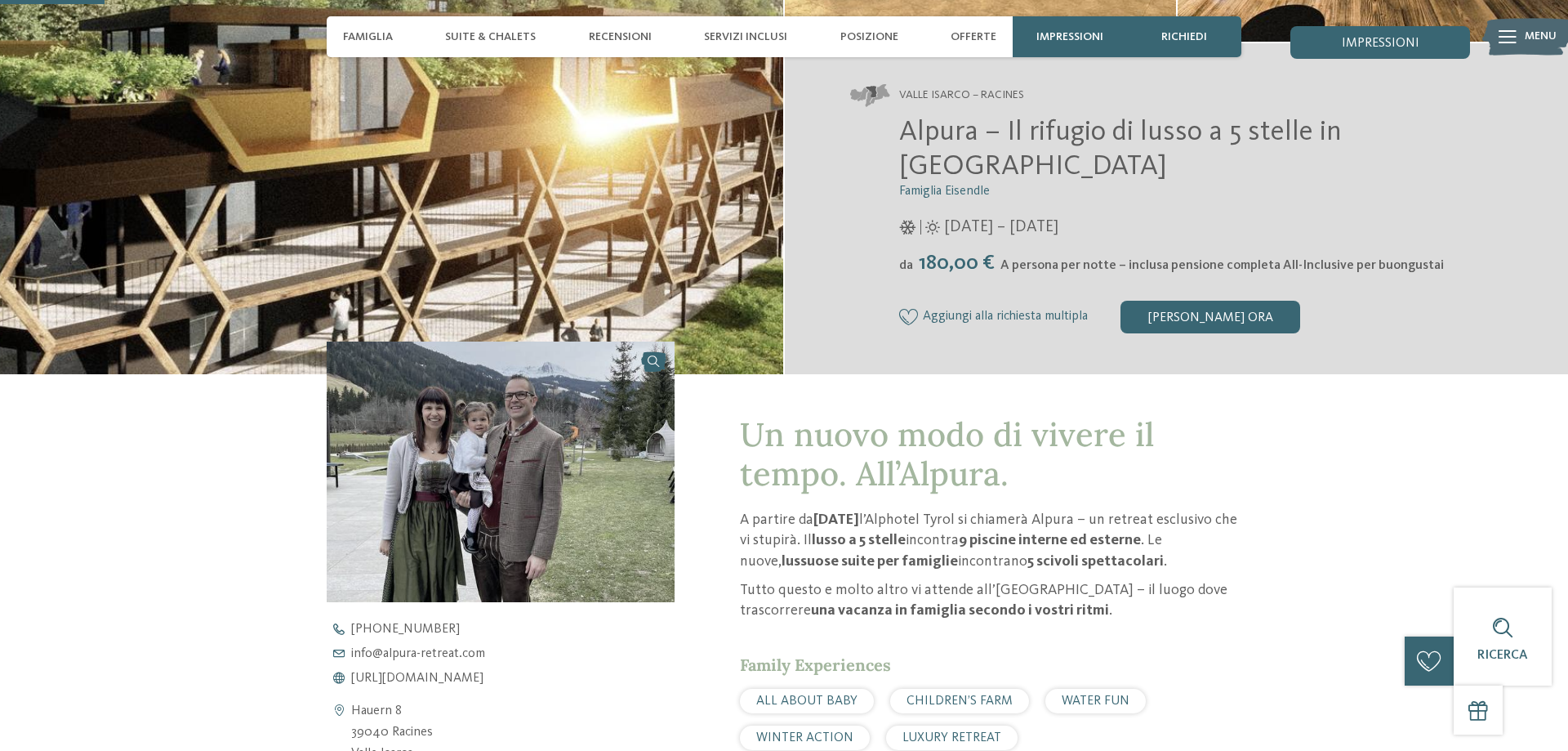
click at [1516, 37] on icon at bounding box center [1507, 36] width 18 height 13
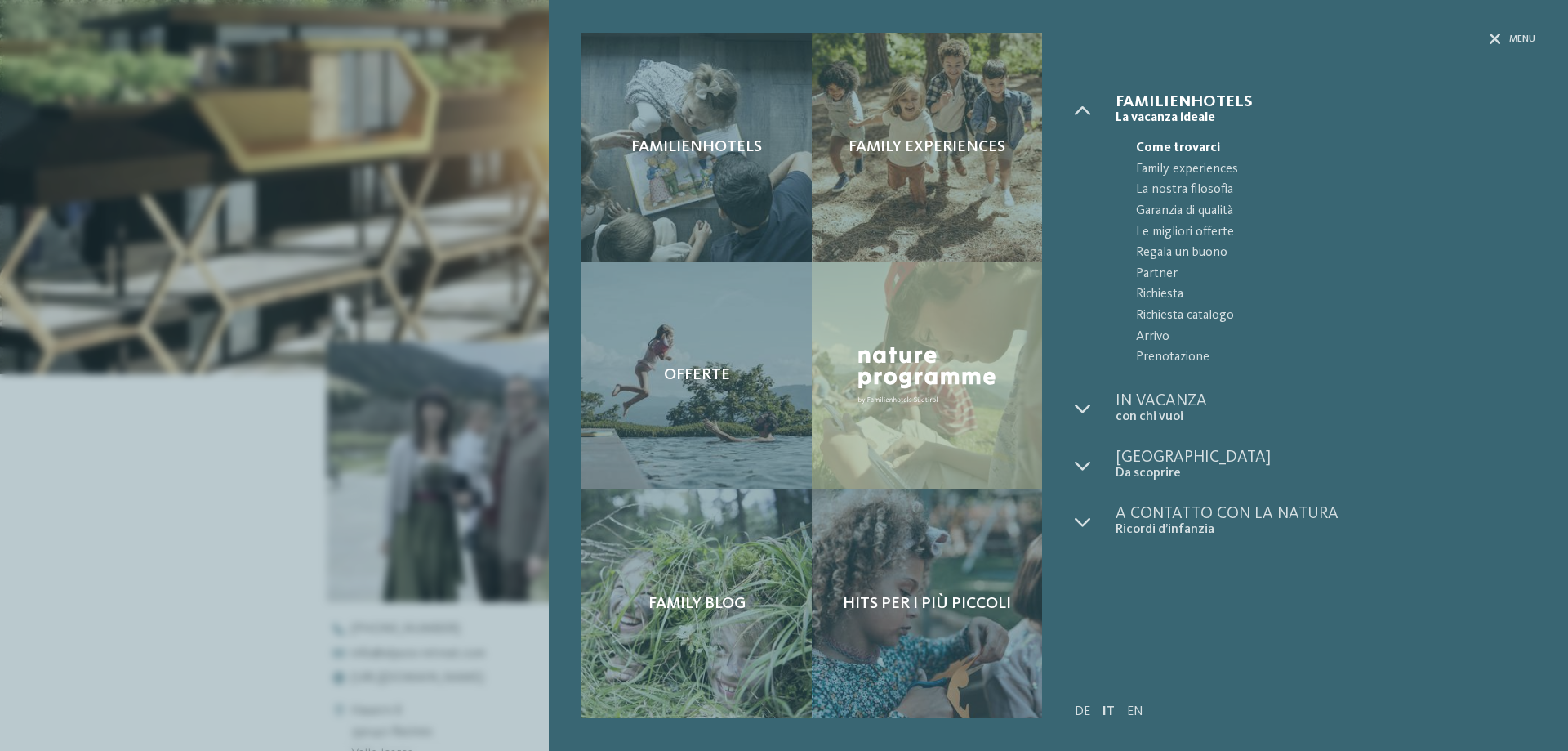
click at [142, 423] on div "Familienhotels Family experiences Offerte" at bounding box center [784, 375] width 1568 height 751
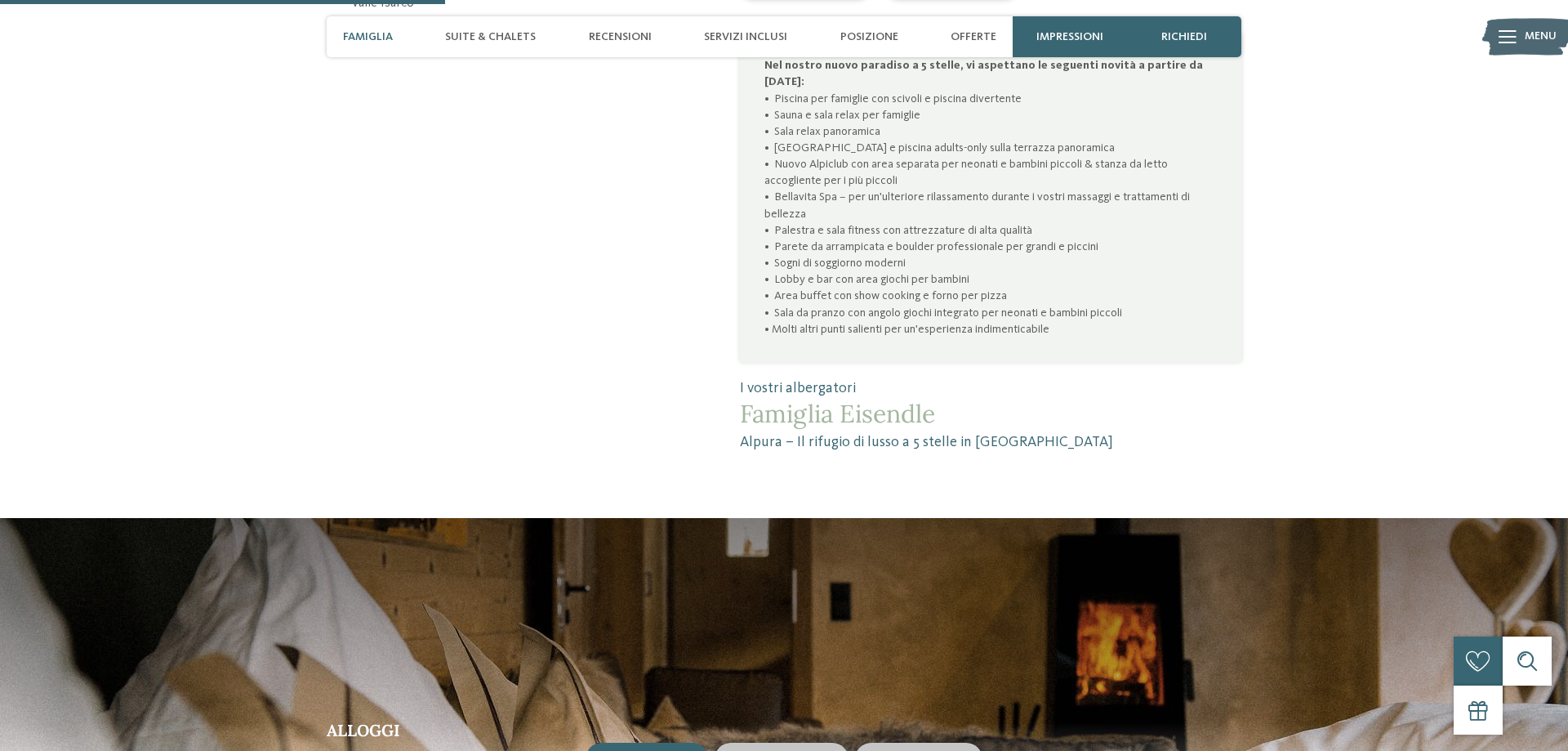
scroll to position [1417, 0]
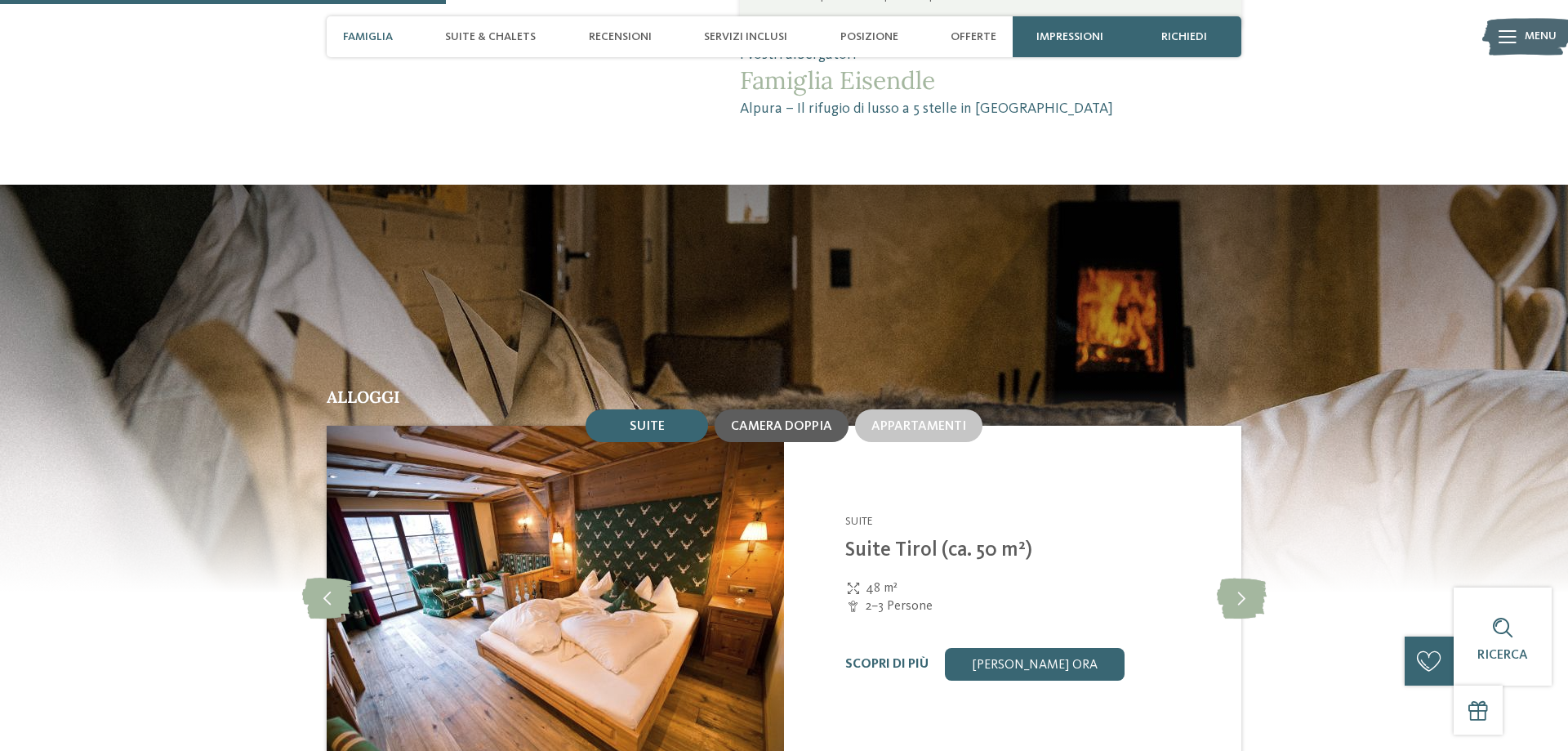
click at [771, 420] on span "Camera doppia" at bounding box center [782, 426] width 101 height 13
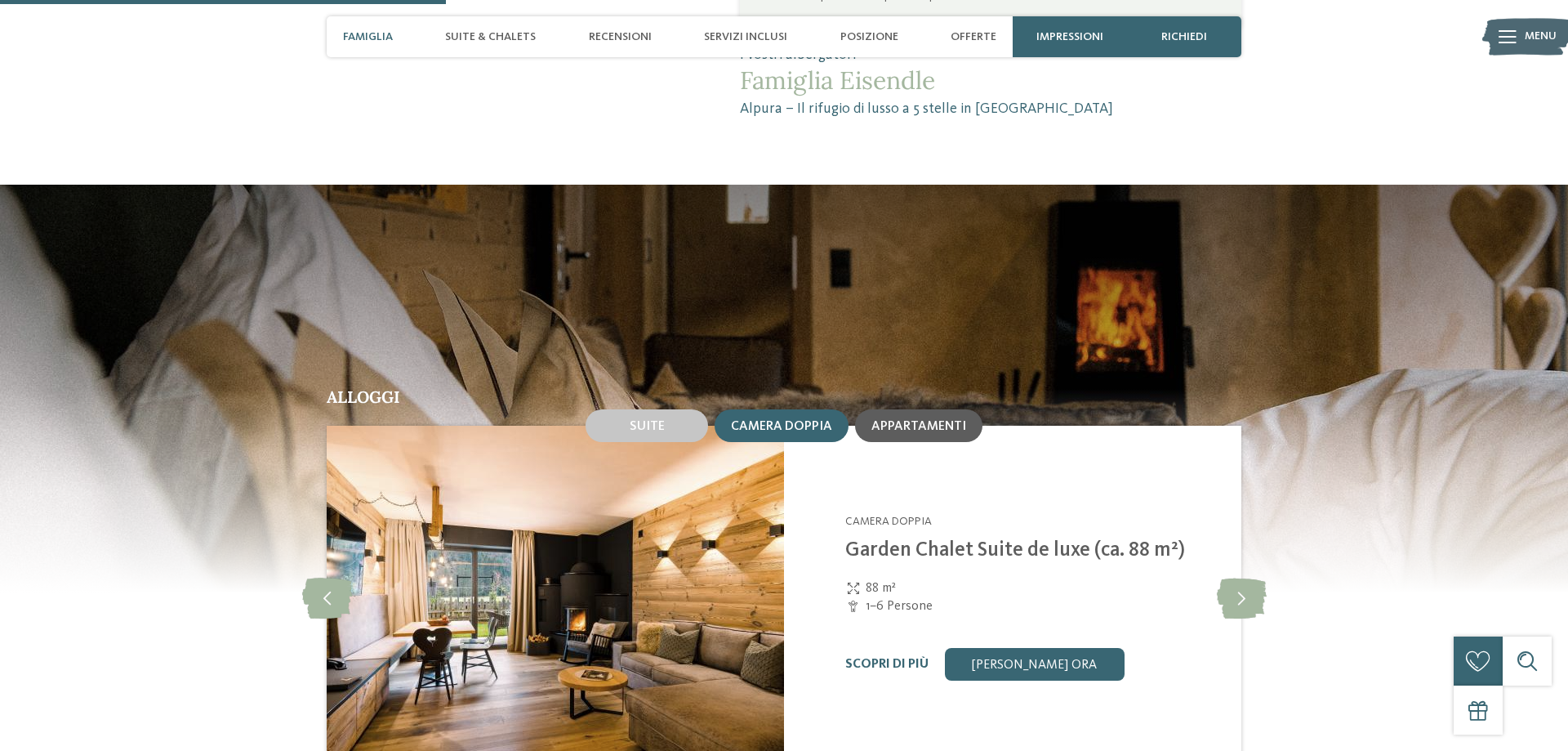
click at [893, 410] on div "Appartamenti" at bounding box center [919, 426] width 127 height 33
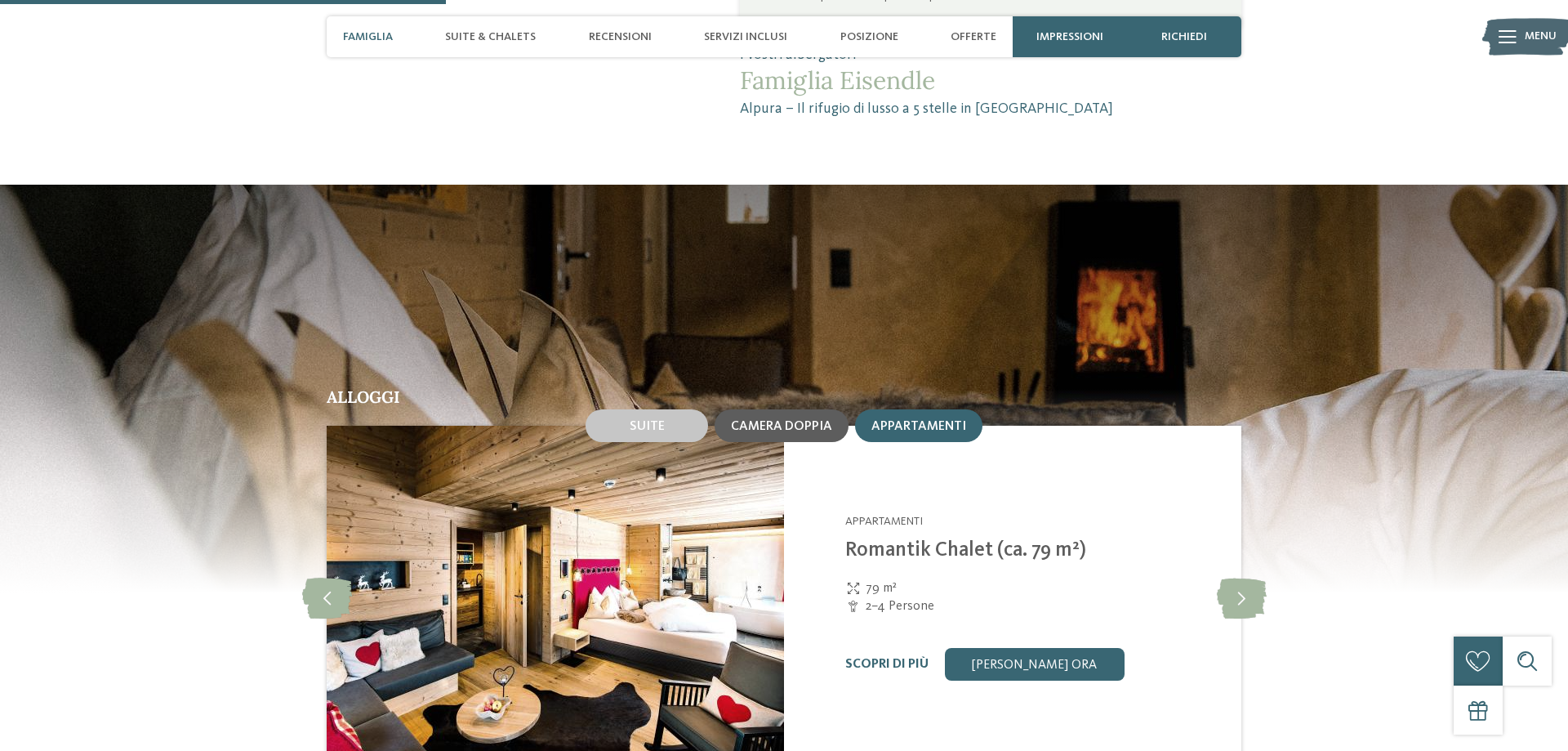
click at [781, 420] on span "Camera doppia" at bounding box center [782, 426] width 101 height 13
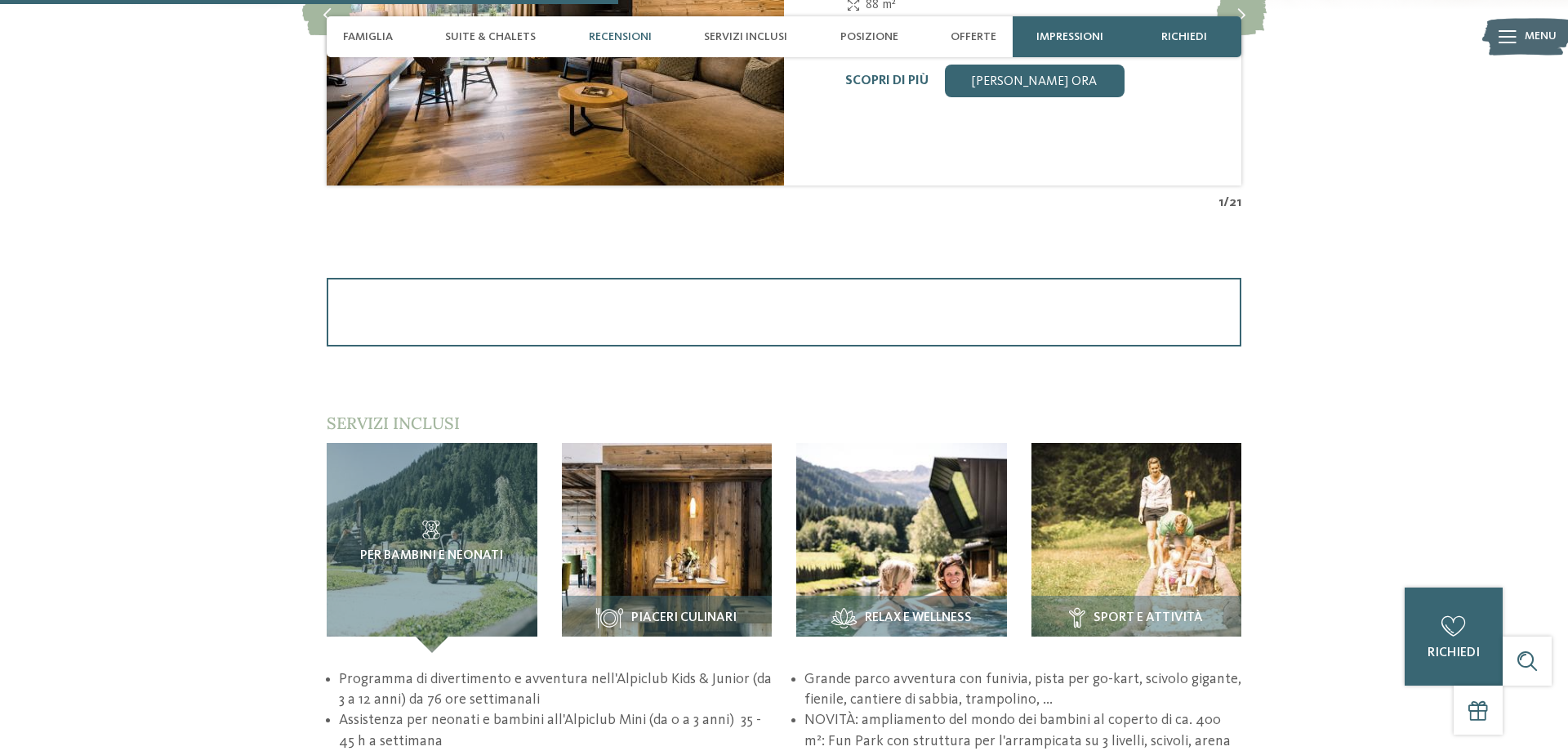
scroll to position [2084, 0]
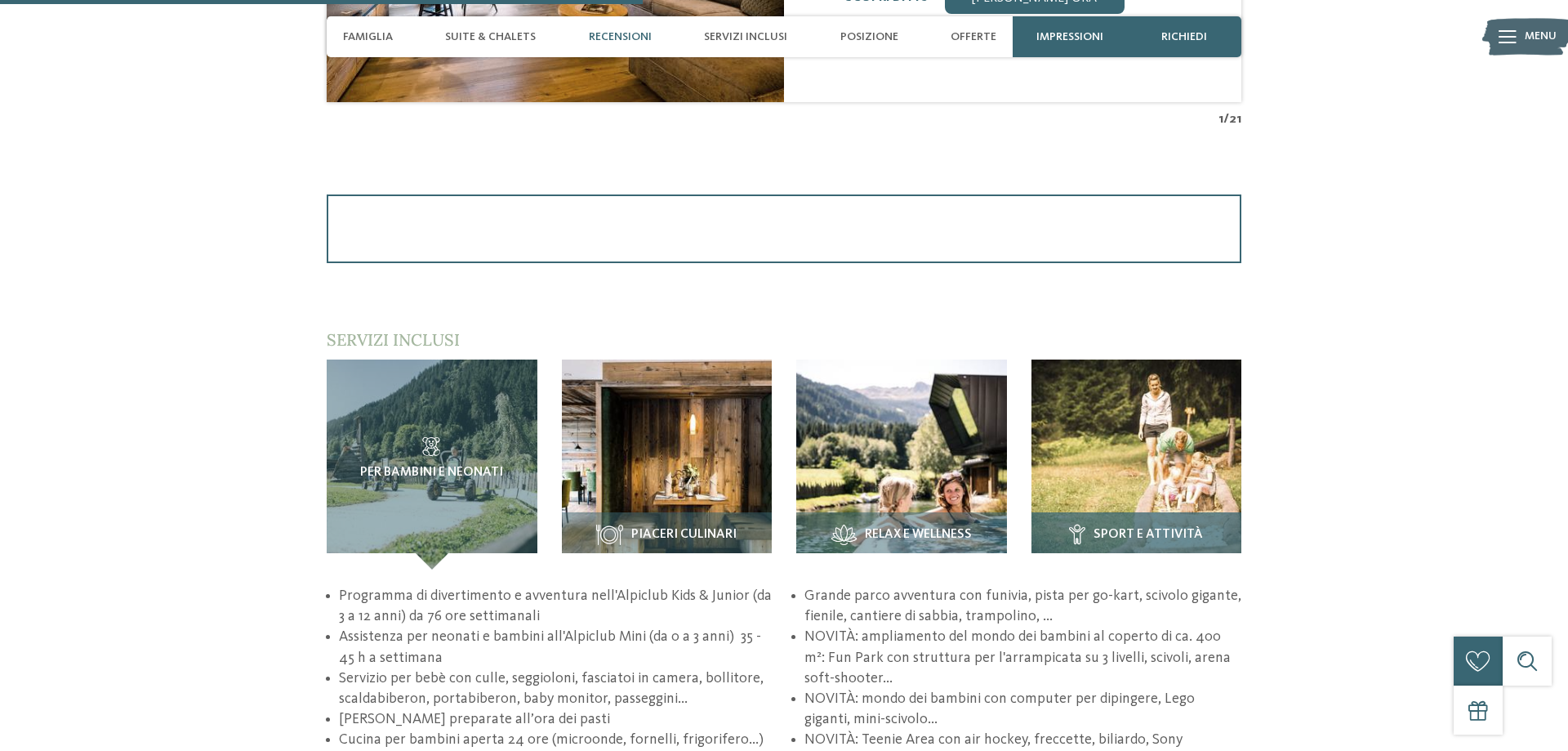
click at [1188, 513] on div "Sport e attività" at bounding box center [1136, 541] width 210 height 57
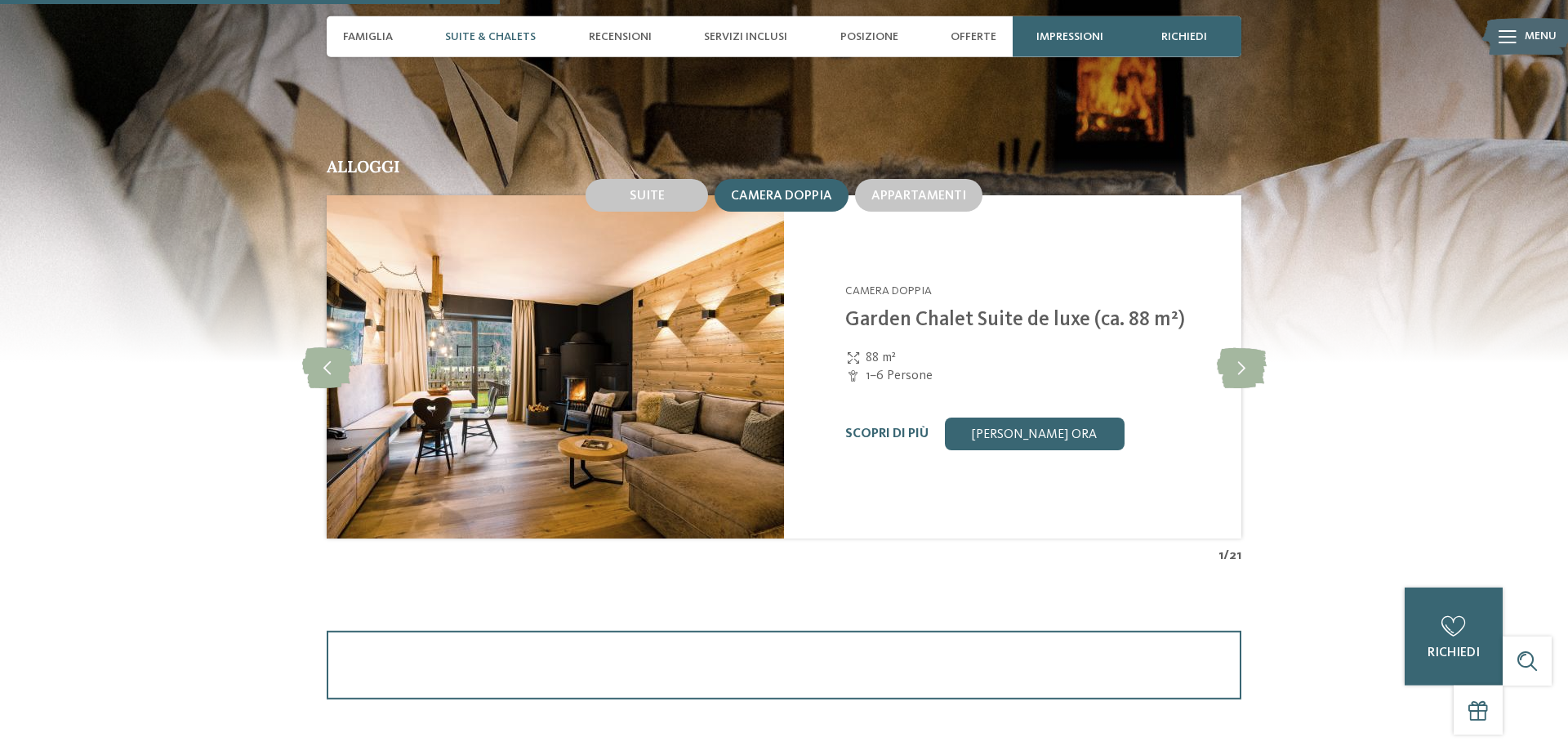
scroll to position [1583, 0]
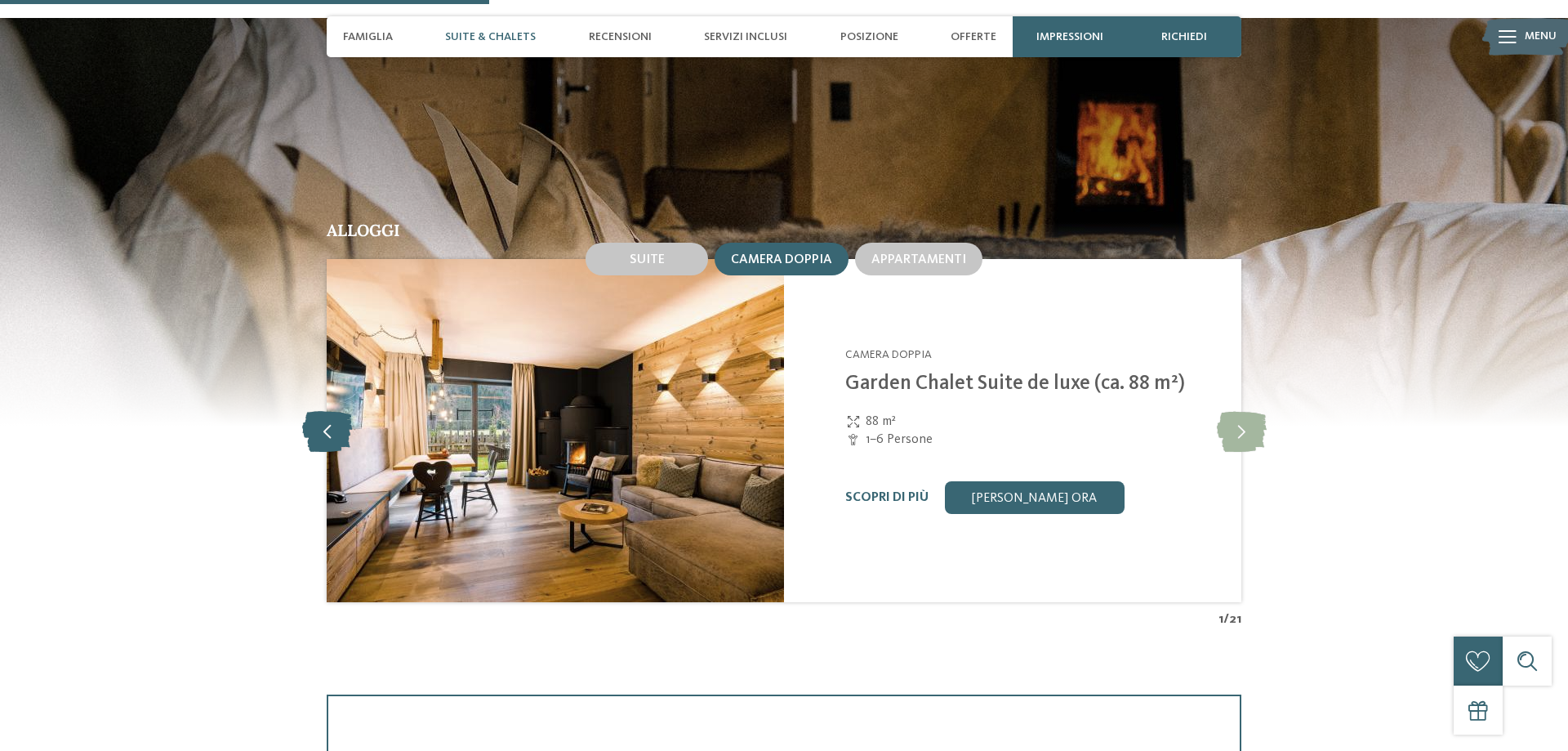
click at [328, 411] on icon at bounding box center [326, 431] width 50 height 41
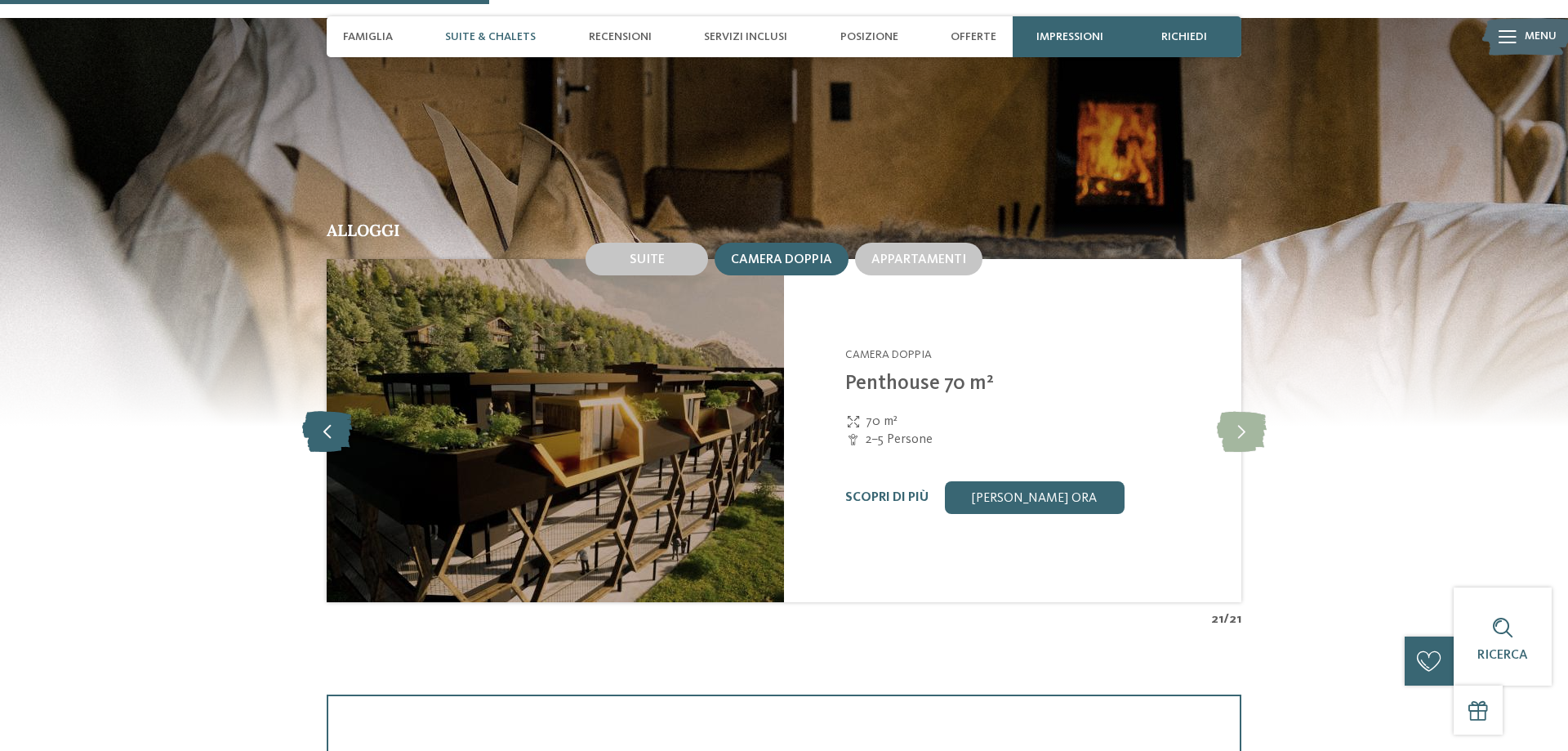
click at [328, 411] on icon at bounding box center [326, 431] width 50 height 41
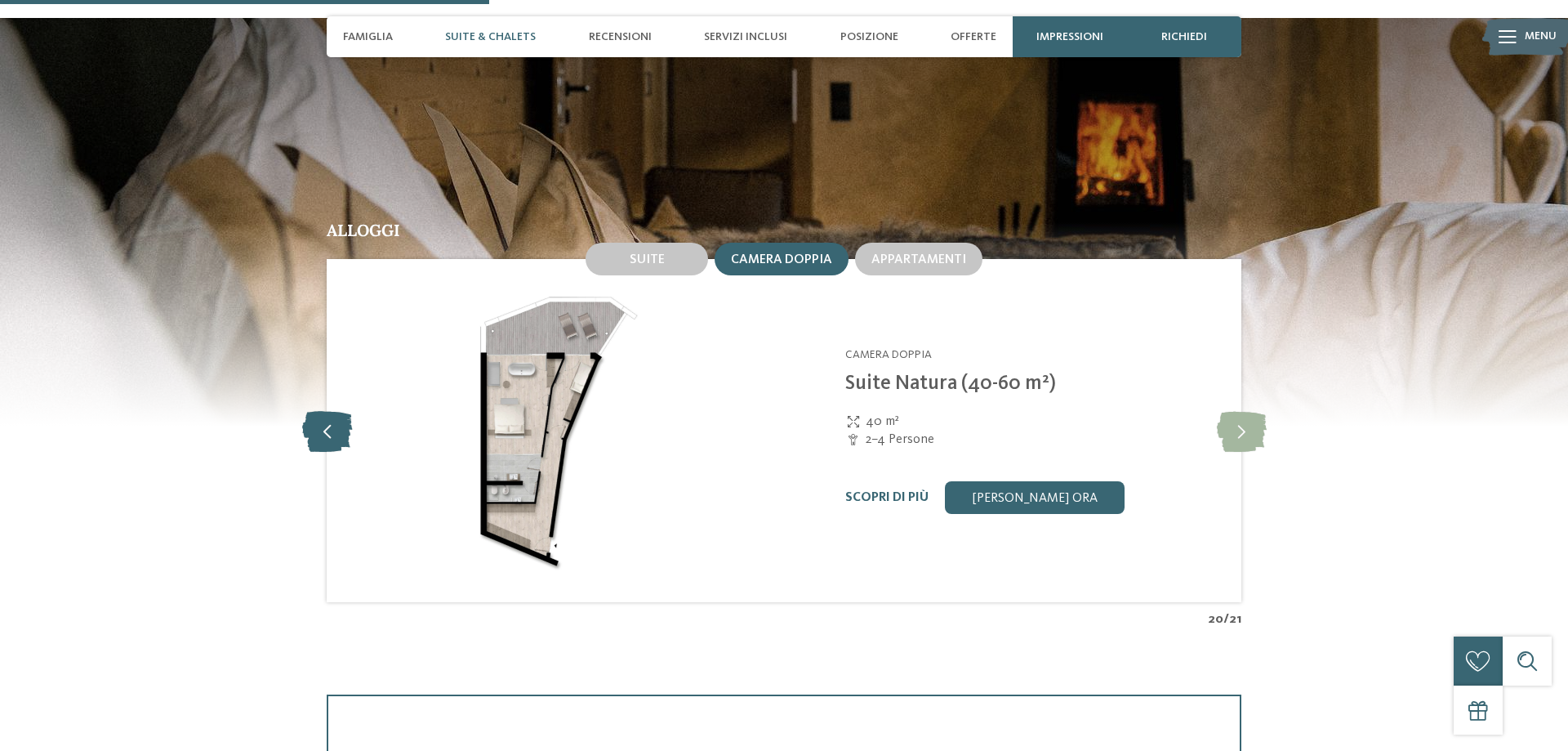
click at [328, 411] on icon at bounding box center [326, 431] width 50 height 41
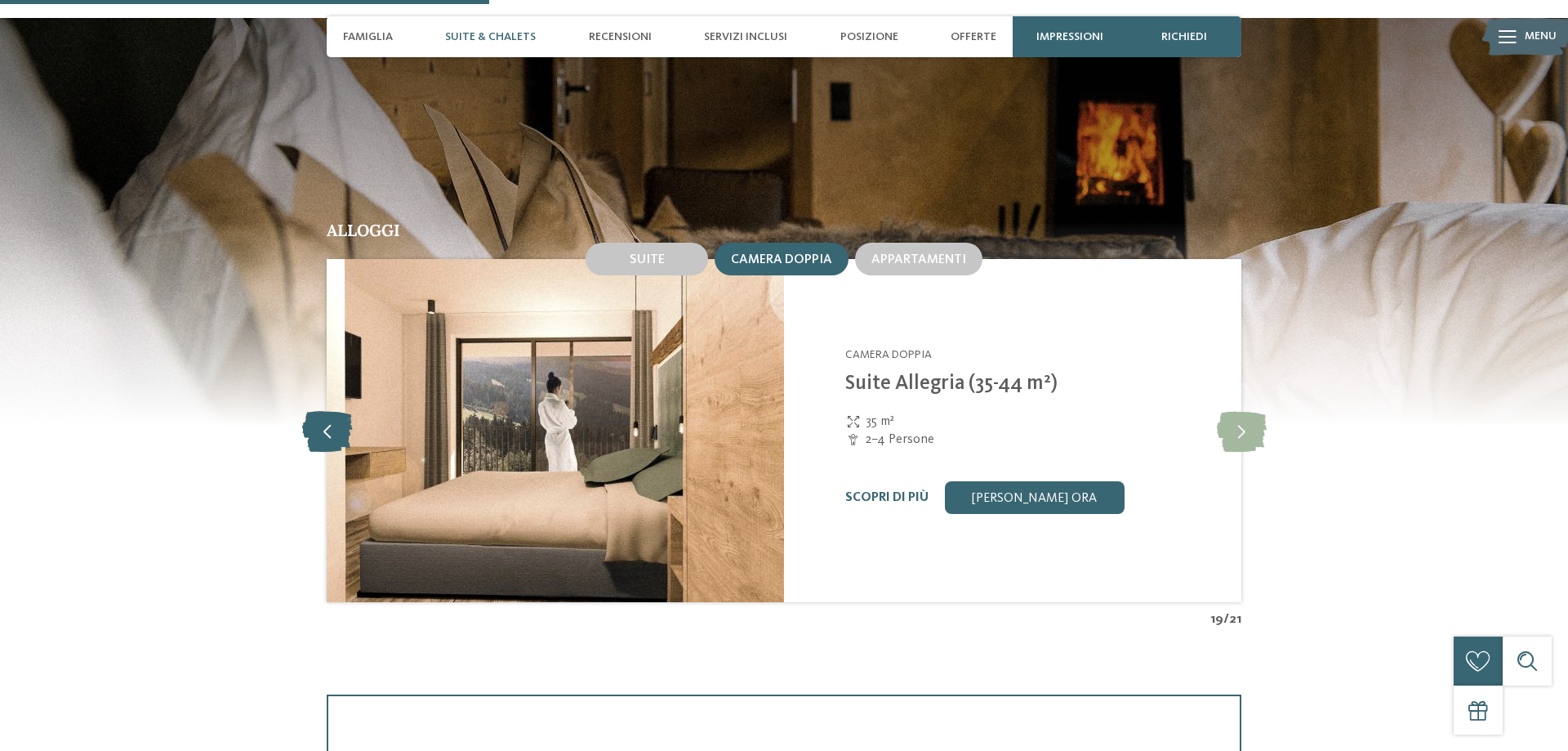
click at [328, 411] on icon at bounding box center [326, 431] width 50 height 41
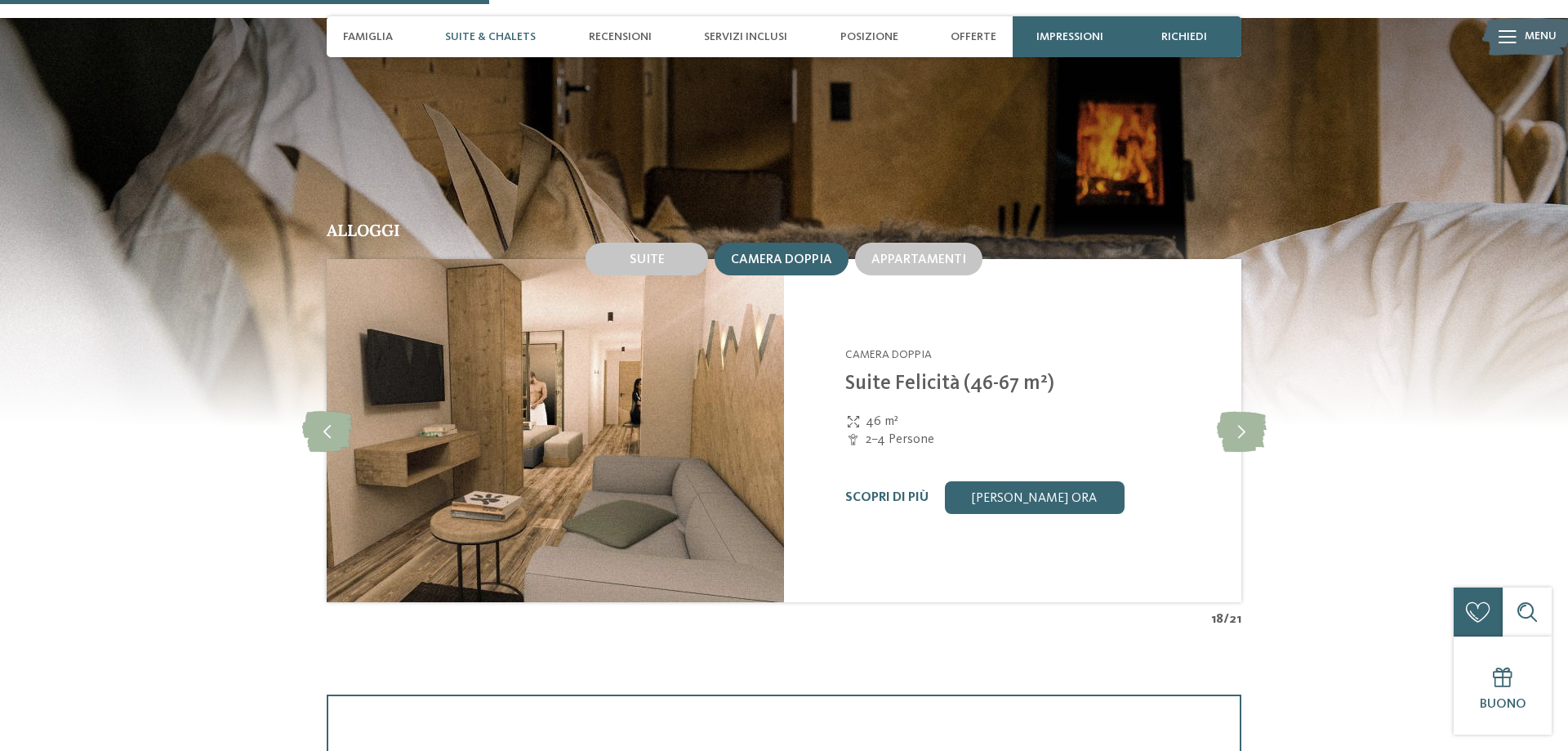
click at [793, 242] on div "Camera doppia" at bounding box center [781, 258] width 134 height 33
click at [921, 253] on span "Appartamenti" at bounding box center [918, 260] width 94 height 13
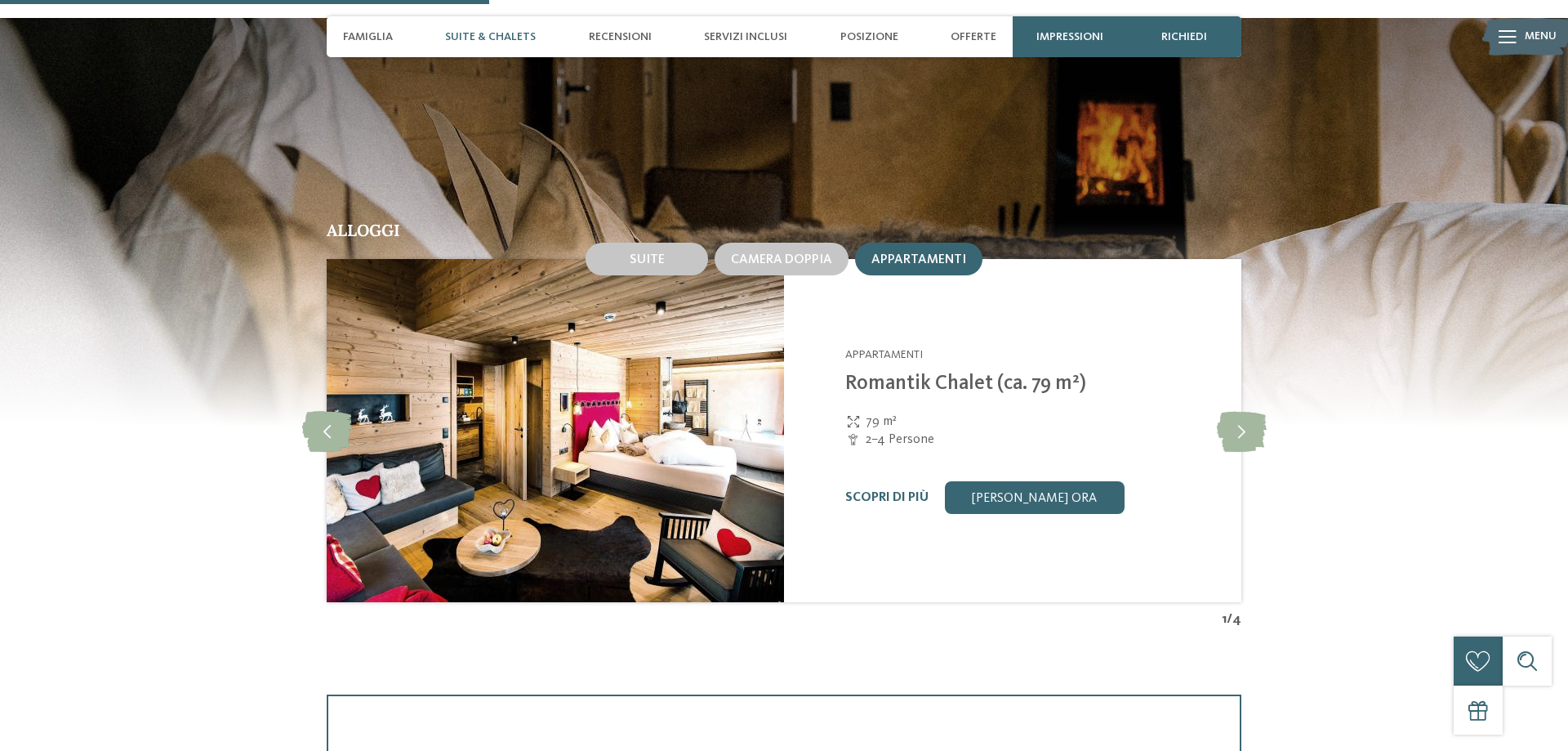
click at [1213, 391] on div "Alpura Retreat Racines - Valle Isarco Appartamenti Romantik Chalet (ca. 79 m²) …" at bounding box center [1033, 430] width 376 height 166
click at [1243, 411] on icon at bounding box center [1242, 431] width 50 height 41
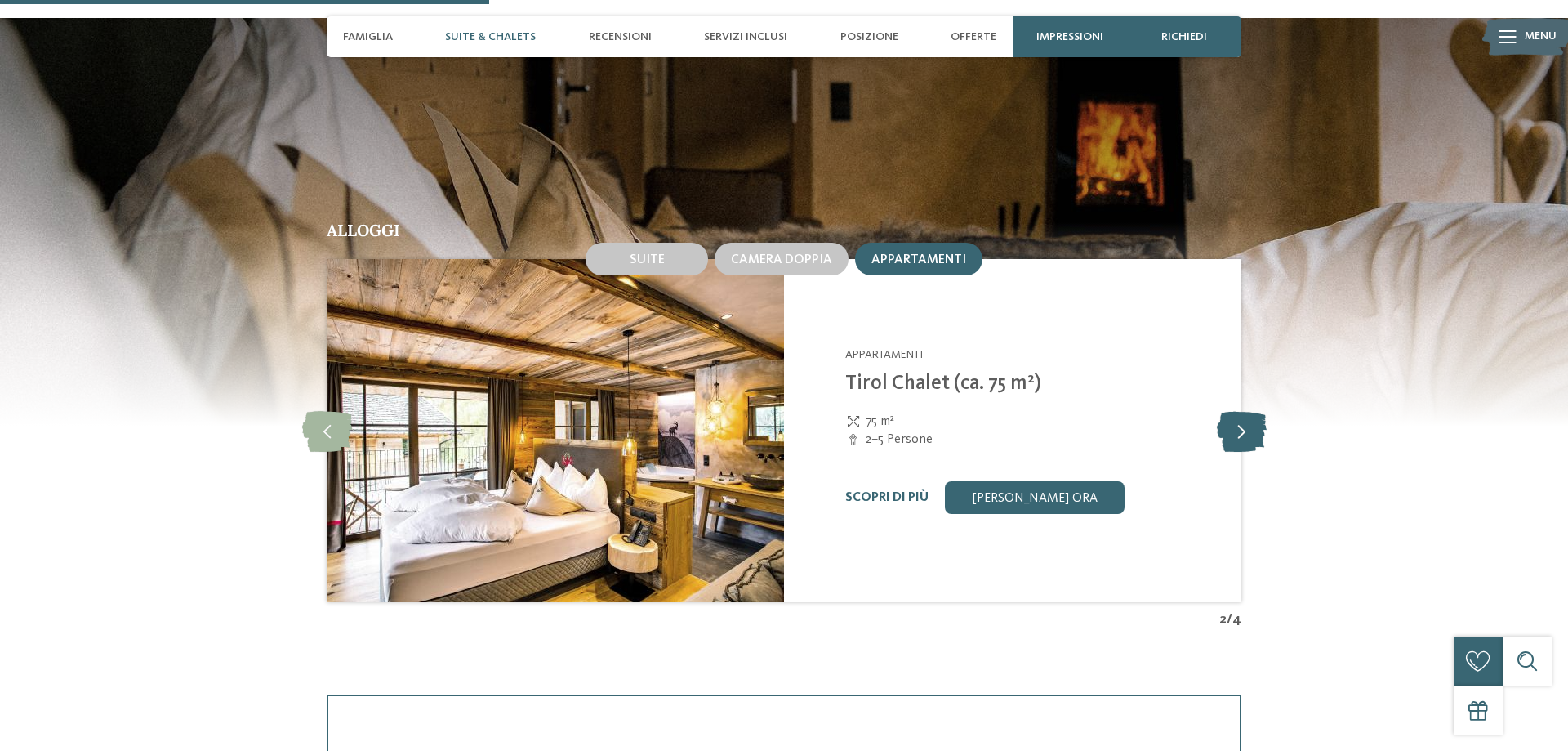
click at [1243, 411] on icon at bounding box center [1242, 431] width 50 height 41
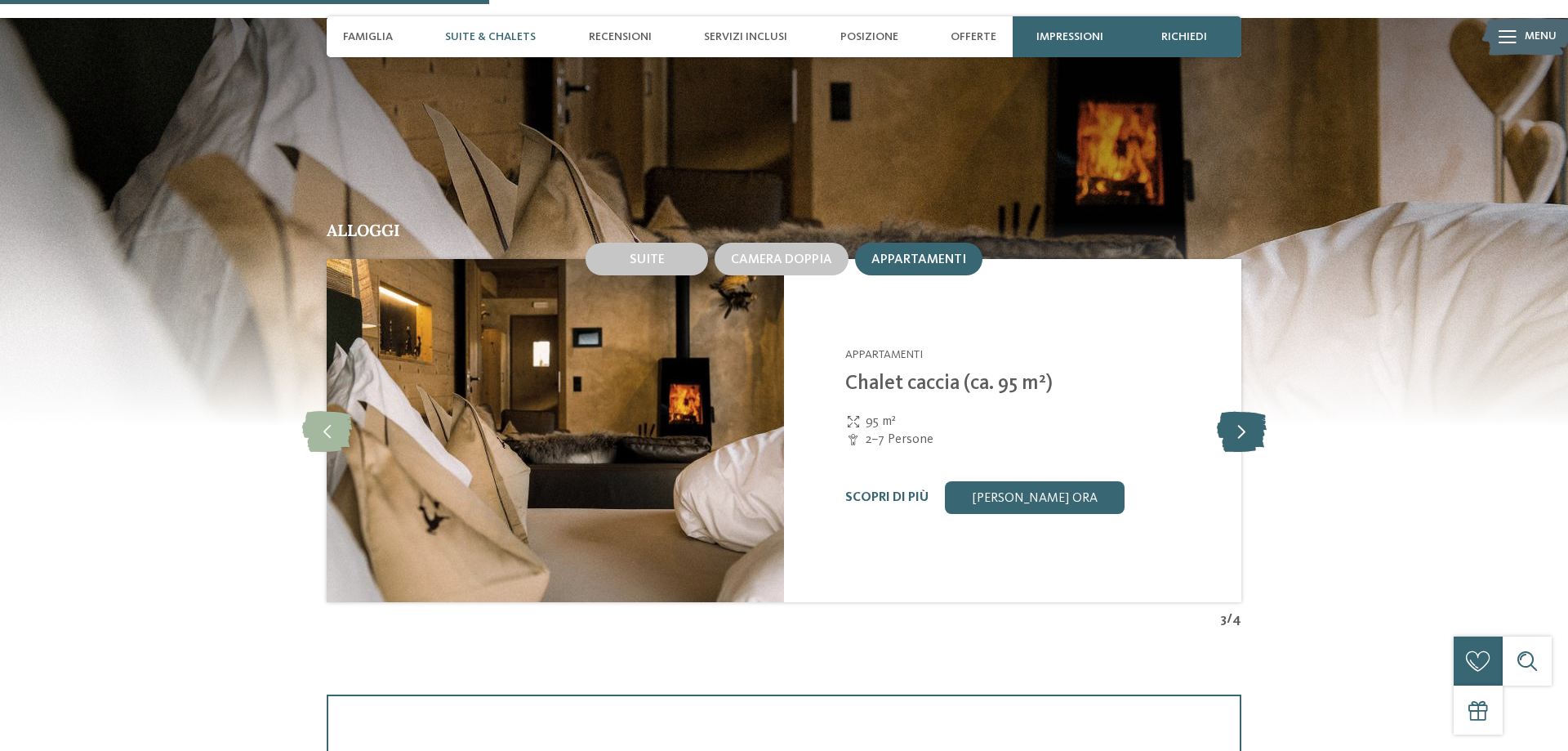
click at [1243, 411] on icon at bounding box center [1242, 431] width 50 height 41
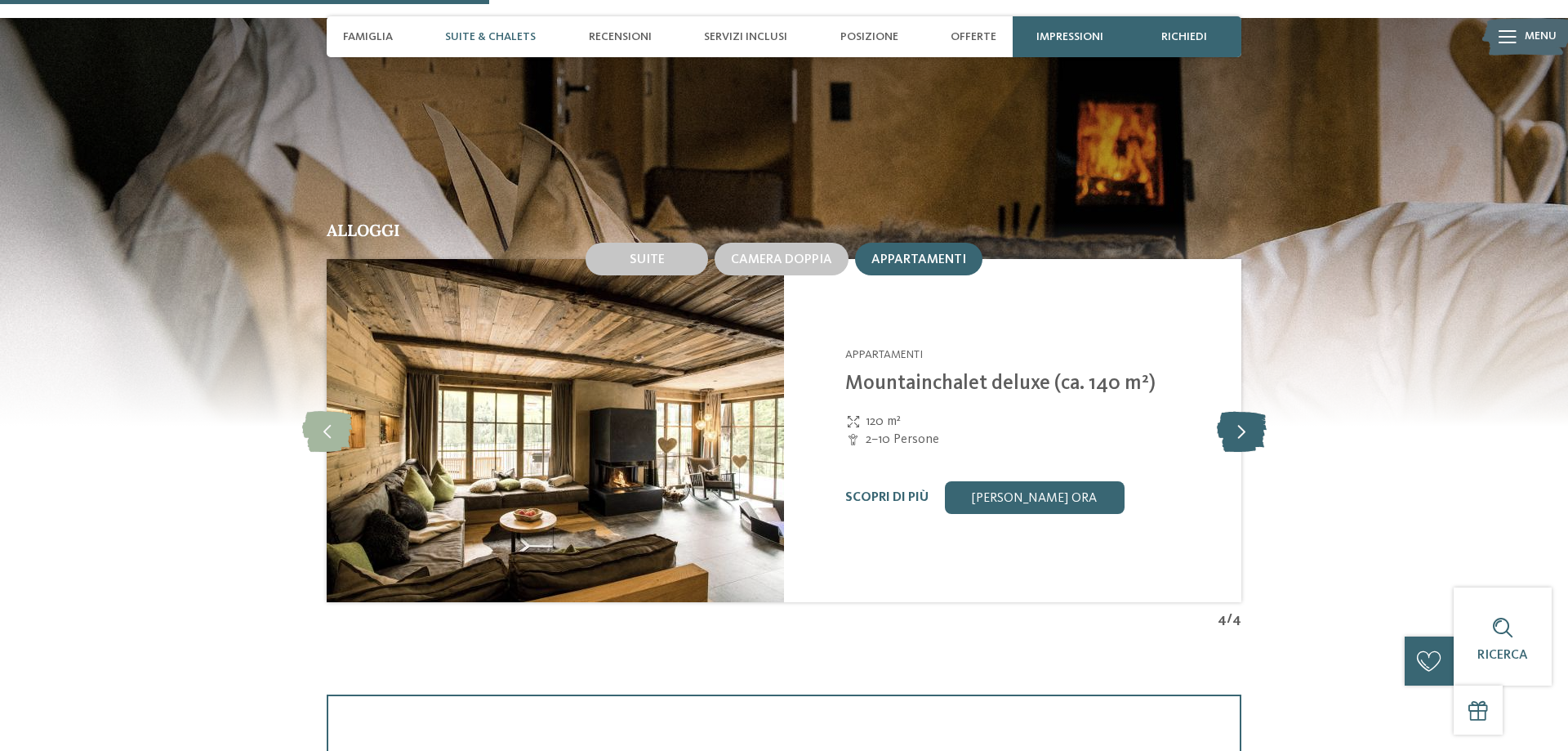
click at [1243, 411] on icon at bounding box center [1242, 431] width 50 height 41
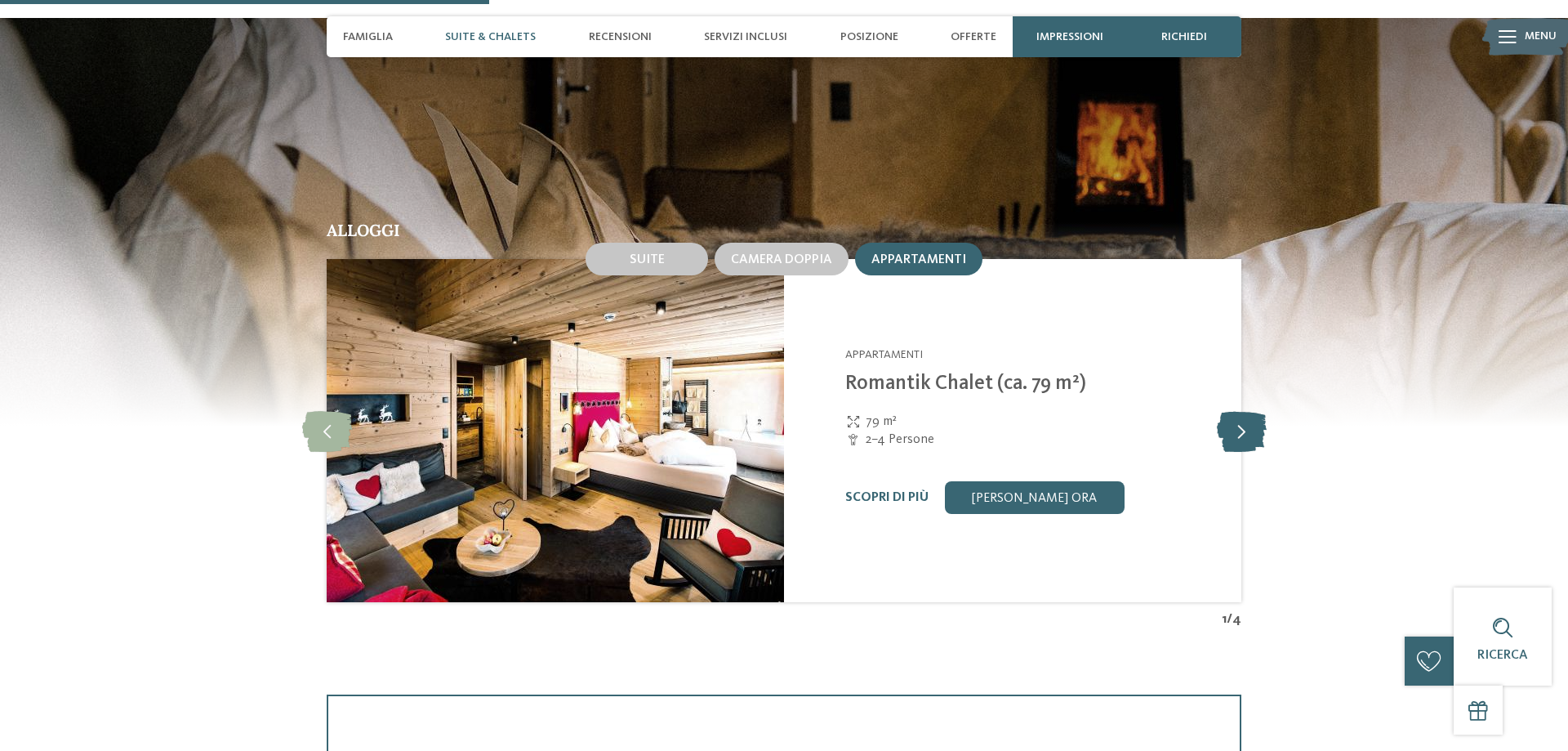
click at [1243, 411] on icon at bounding box center [1242, 431] width 50 height 41
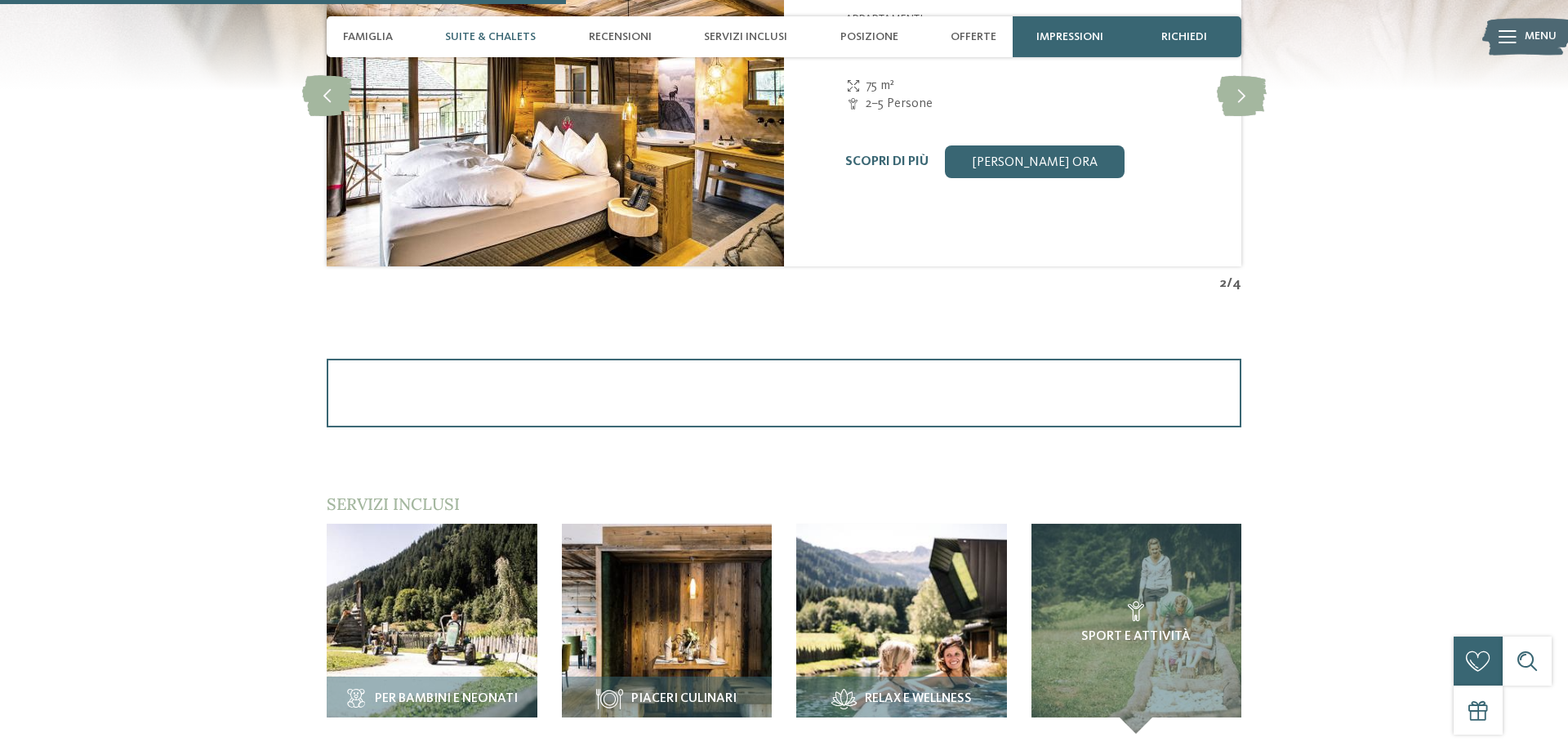
scroll to position [2000, 0]
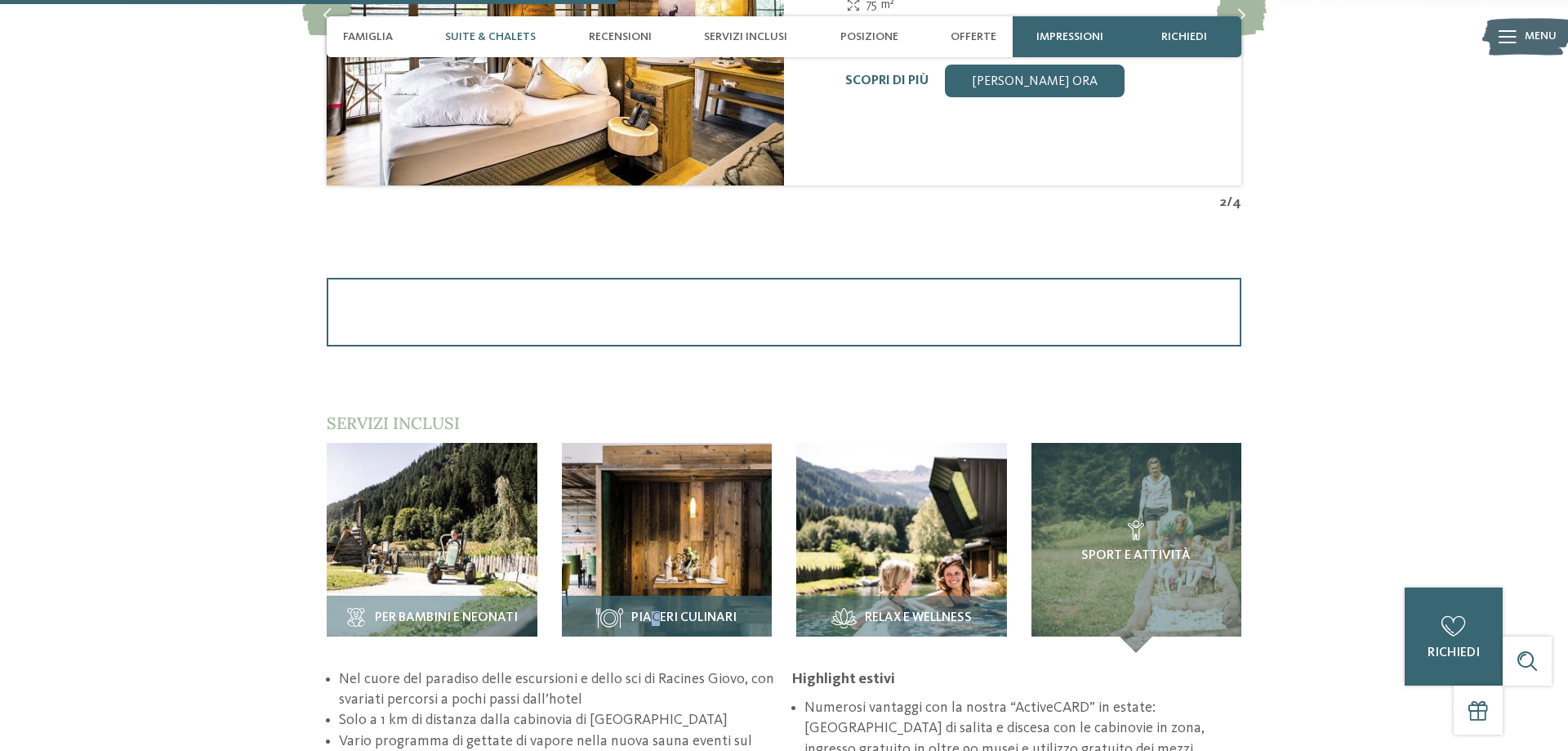
click at [656, 596] on div "Piaceri culinari" at bounding box center [667, 624] width 210 height 57
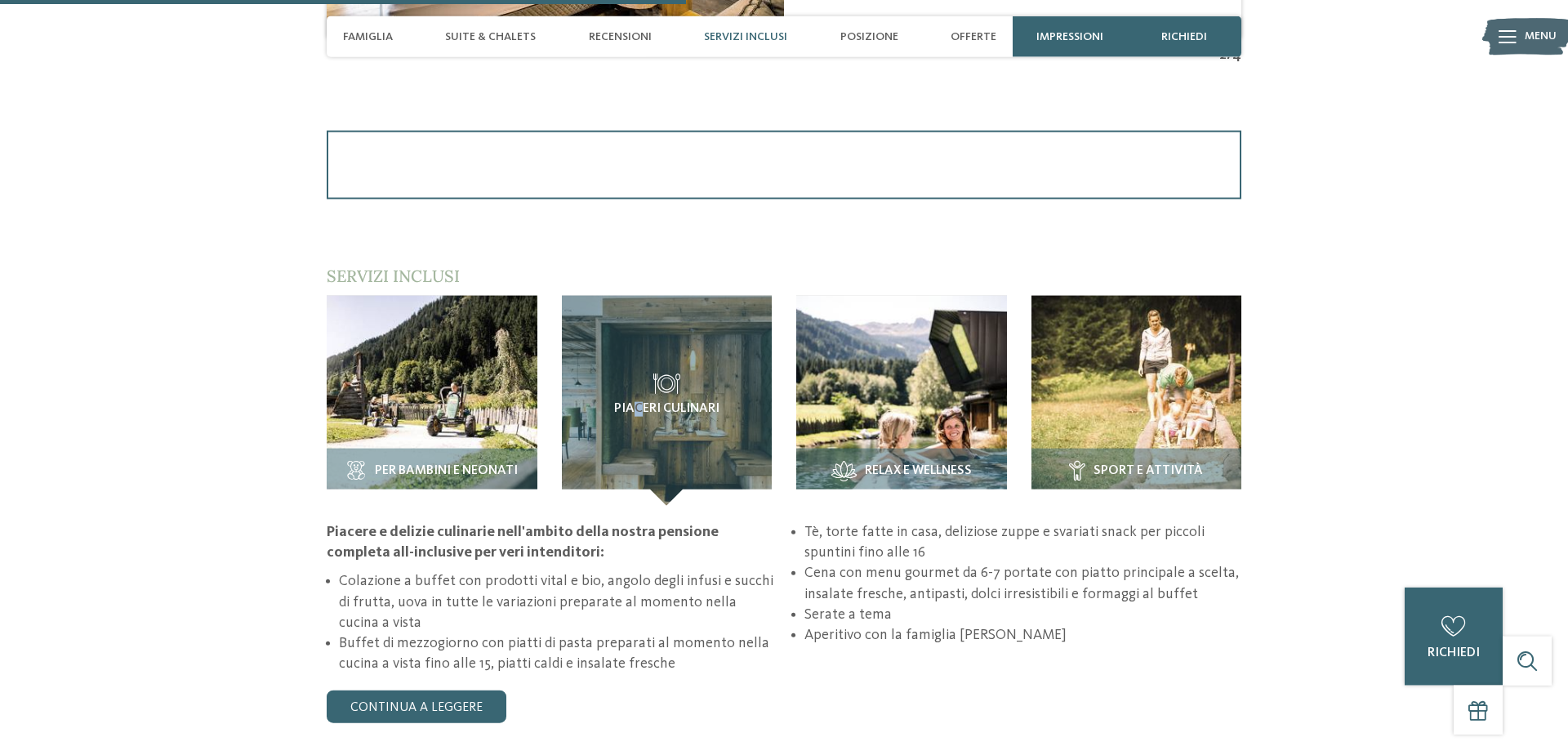
scroll to position [2167, 0]
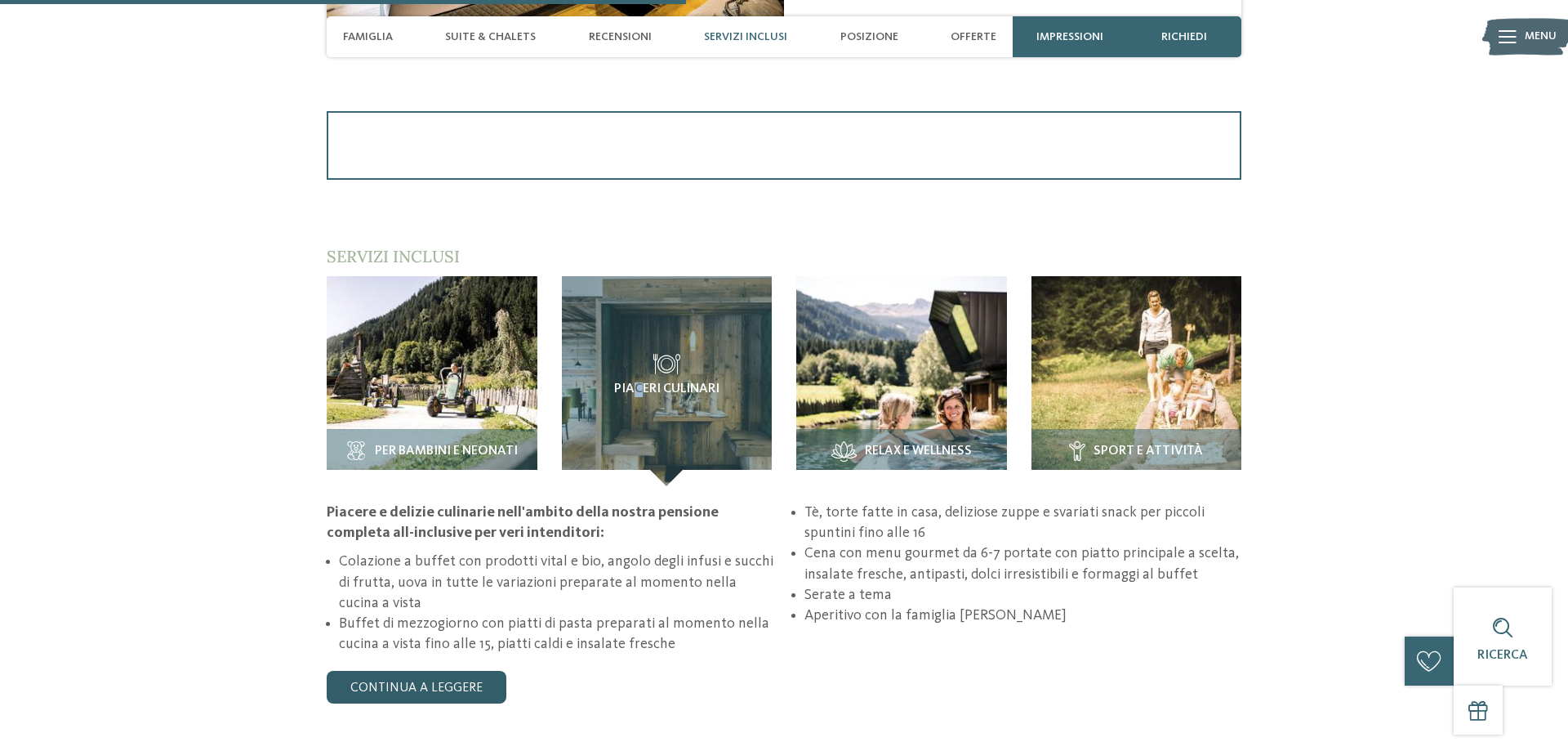
click at [443, 671] on link "continua a leggere" at bounding box center [416, 686] width 180 height 33
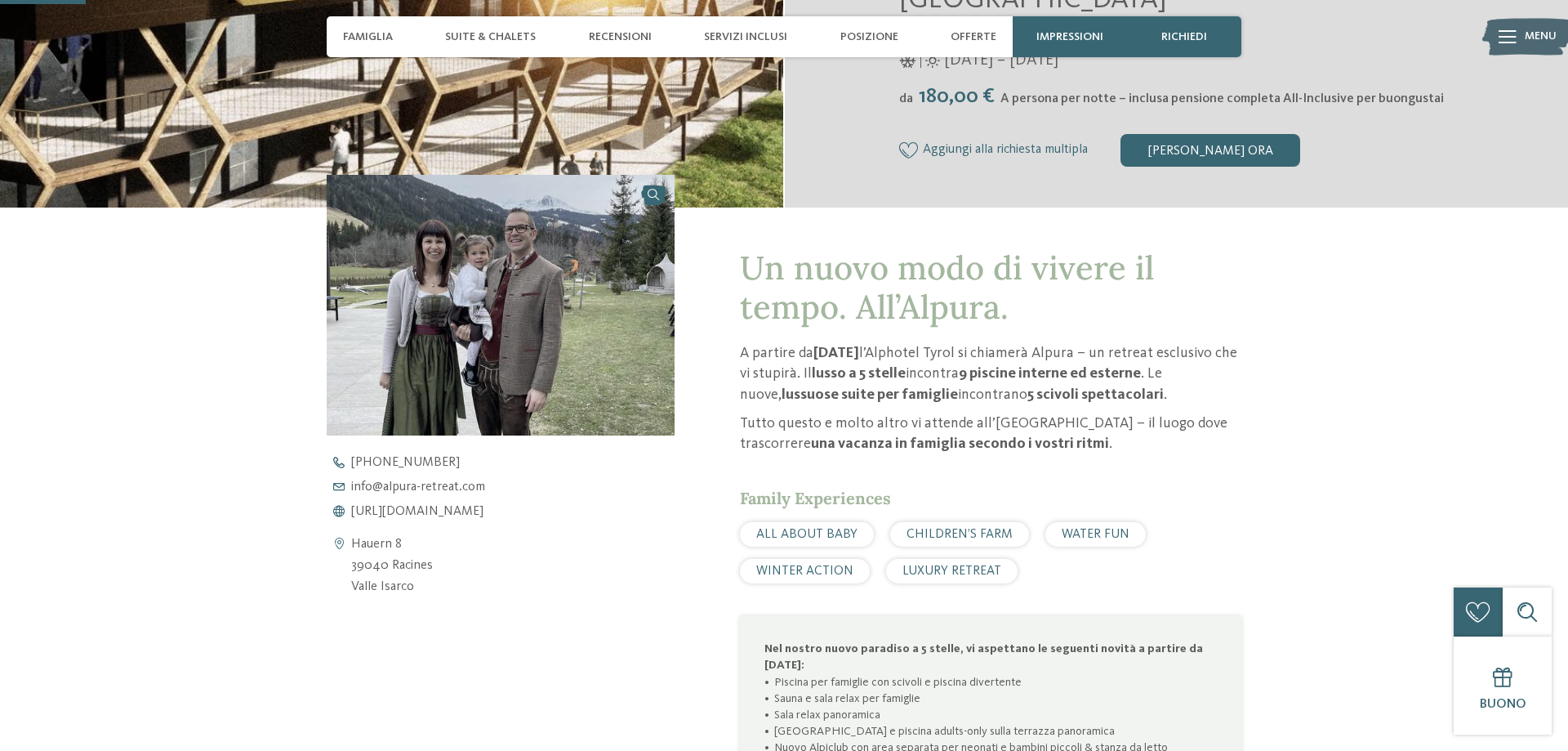
scroll to position [83, 0]
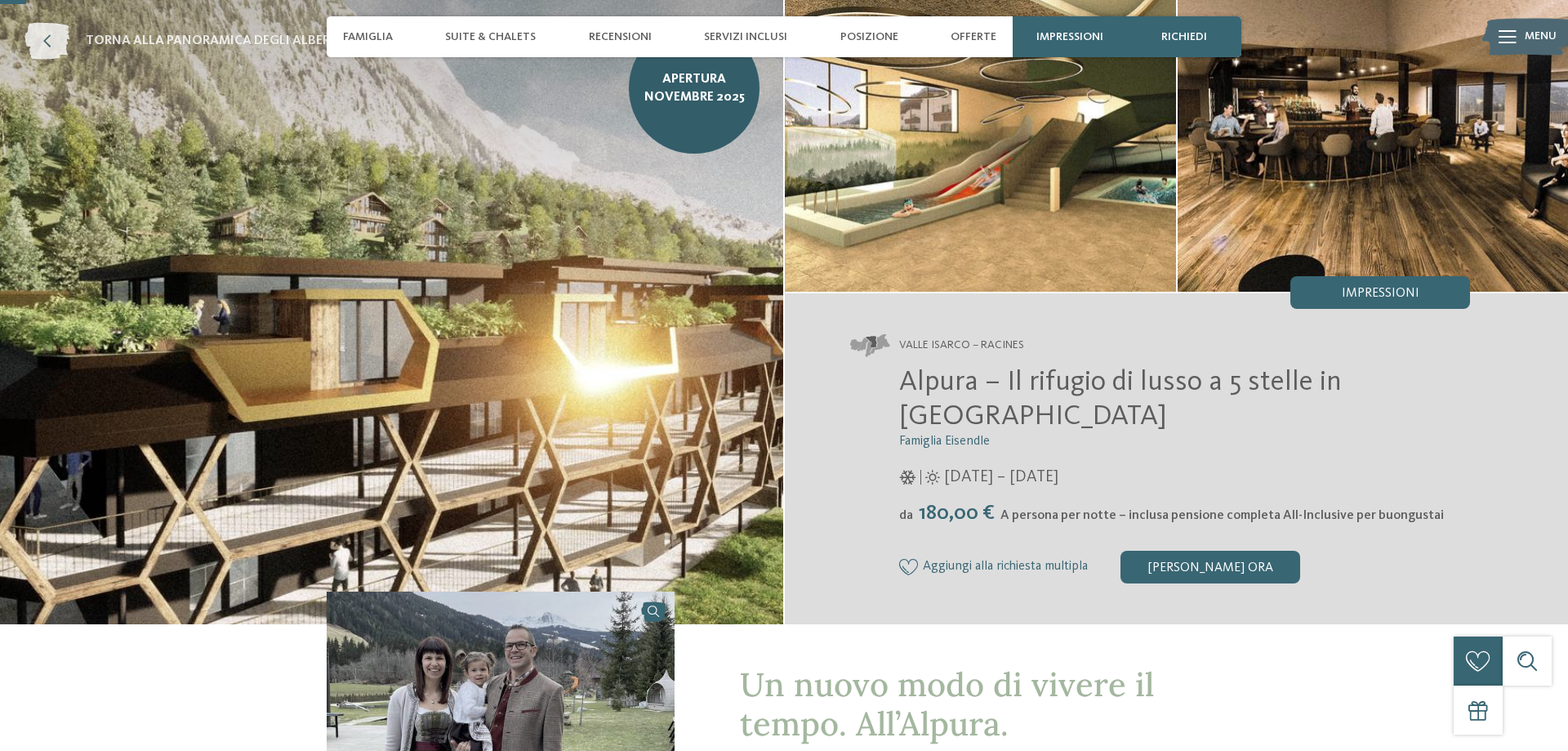
click at [42, 40] on icon at bounding box center [47, 40] width 45 height 36
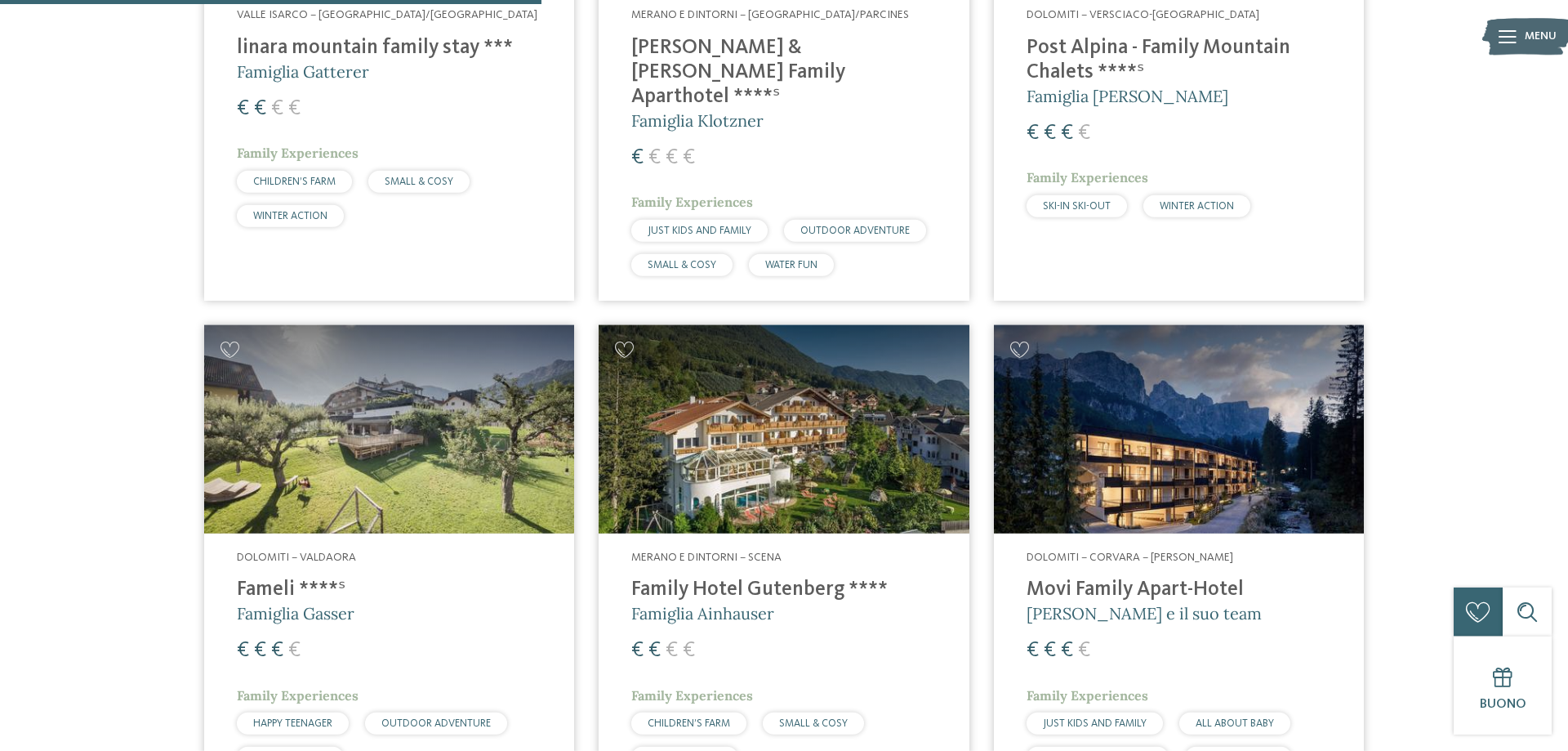
scroll to position [1917, 0]
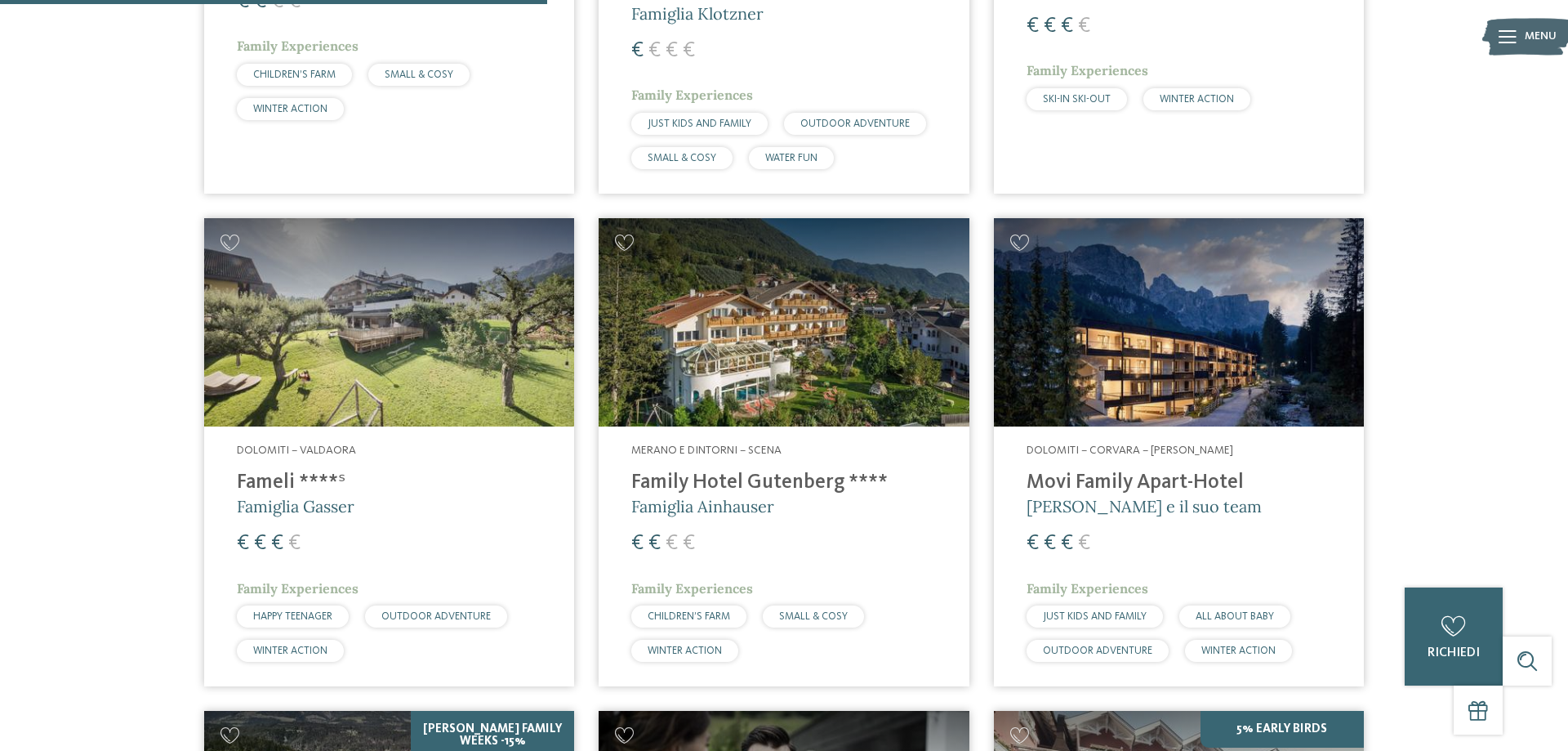
click at [1129, 350] on img at bounding box center [1179, 322] width 370 height 209
click at [1089, 307] on img at bounding box center [1179, 322] width 370 height 209
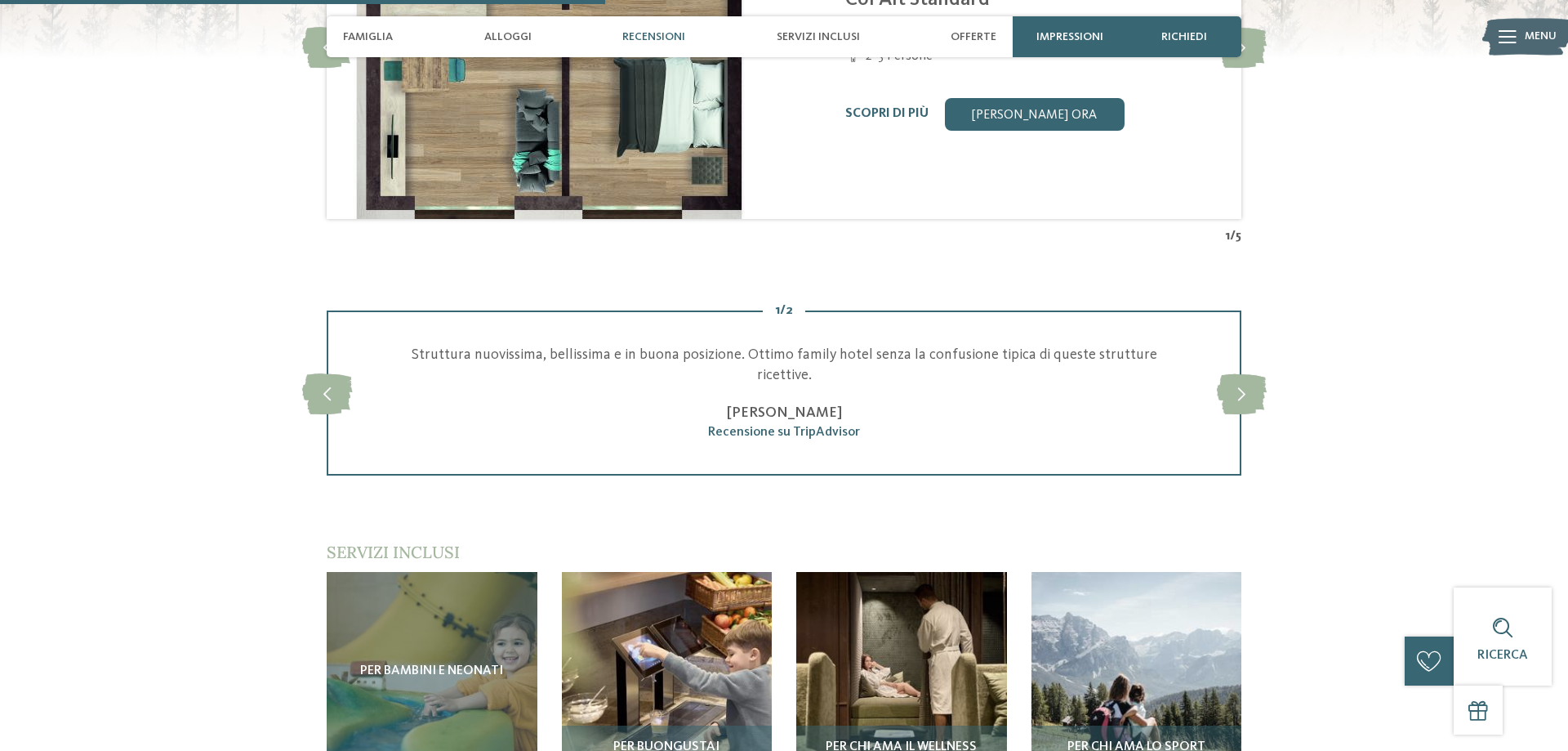
scroll to position [2333, 0]
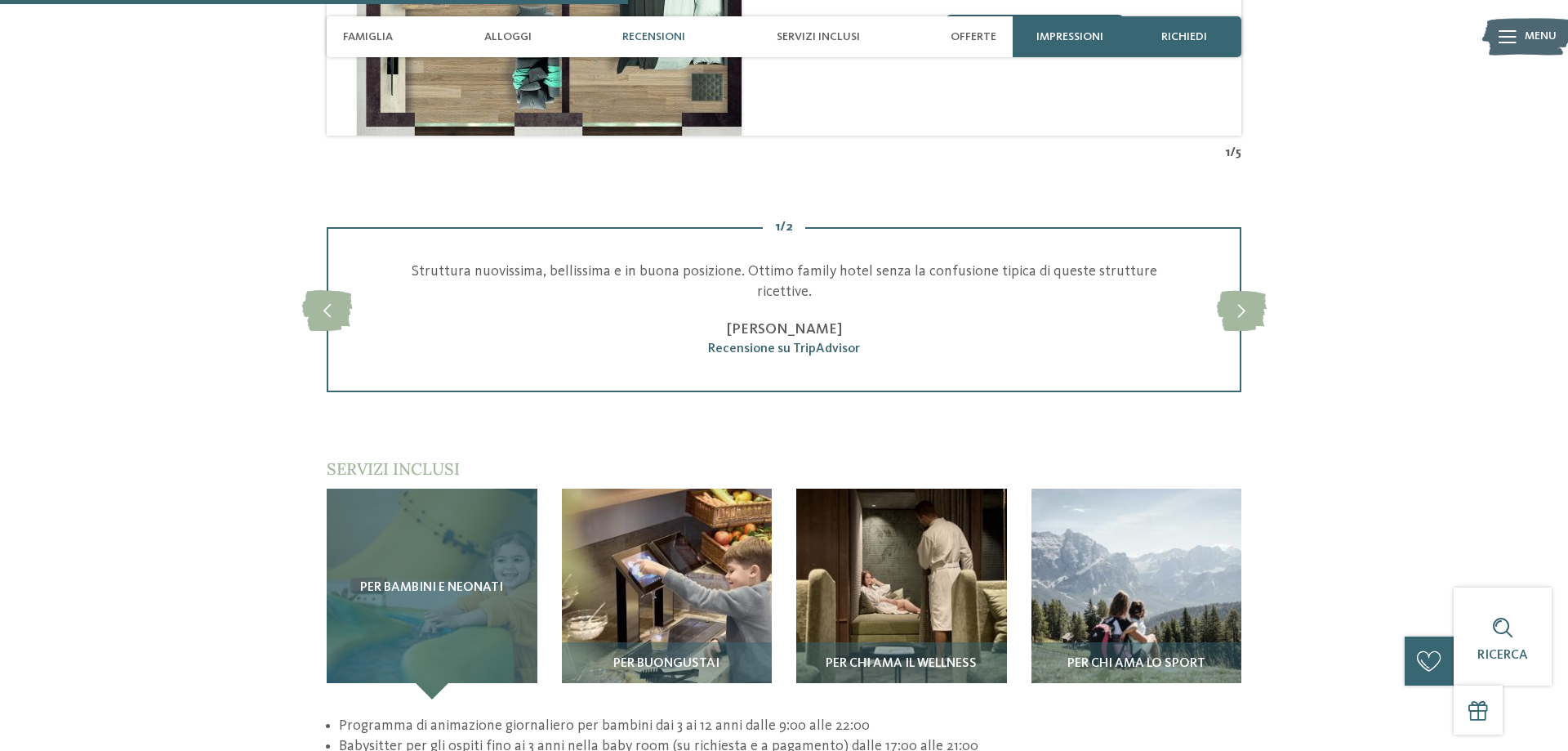
click at [442, 555] on div "Per bambini e neonati" at bounding box center [431, 593] width 210 height 210
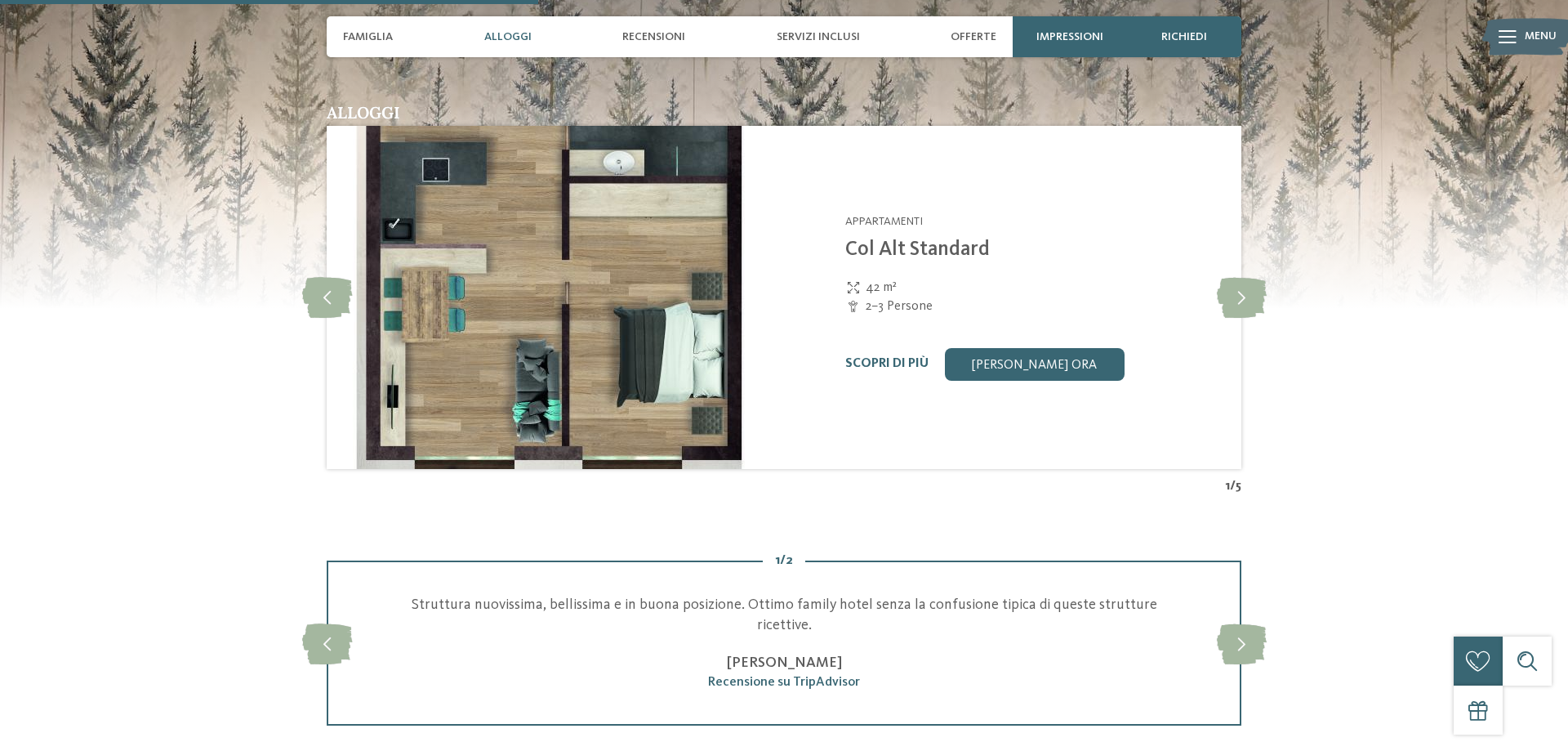
scroll to position [2417, 0]
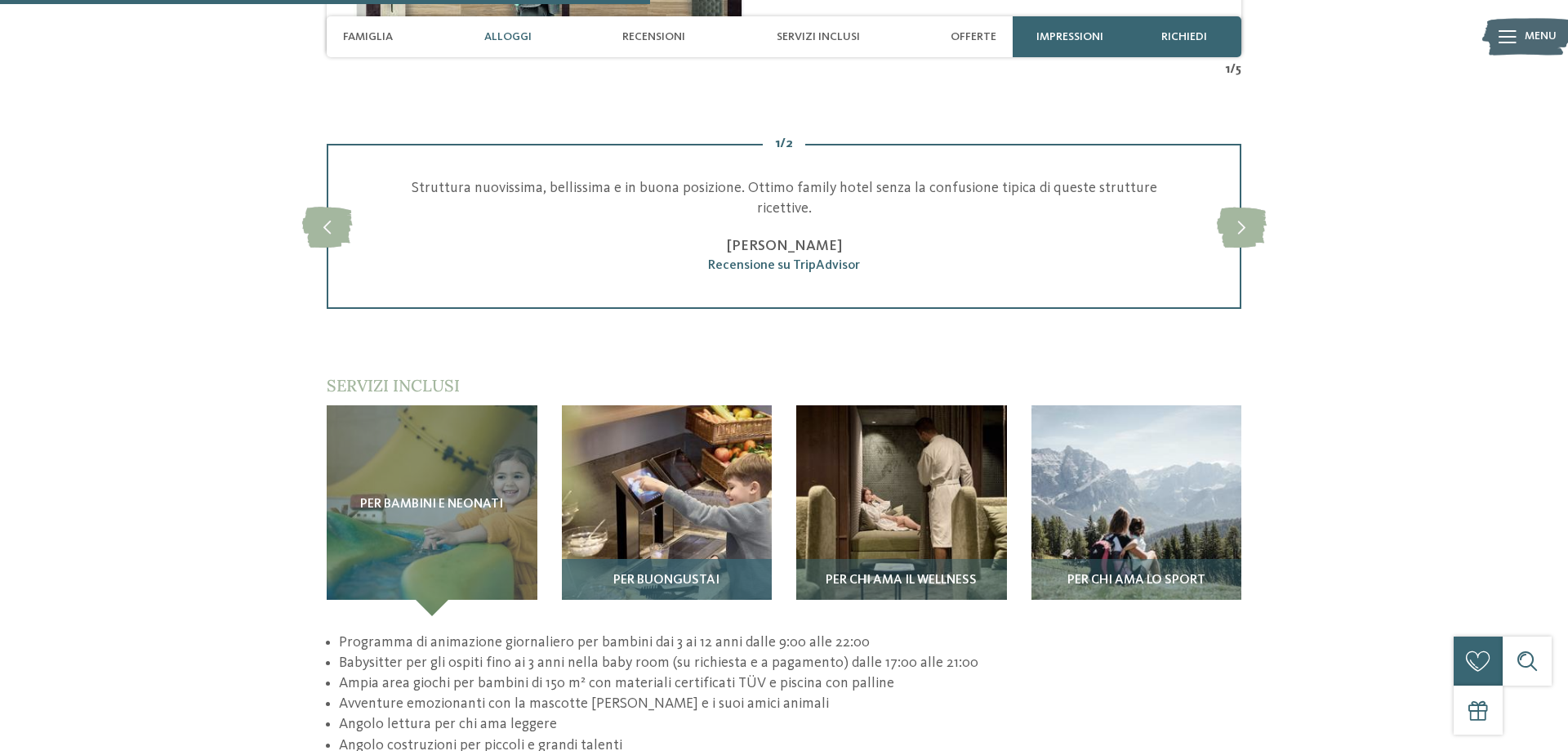
click at [619, 500] on img at bounding box center [667, 510] width 210 height 210
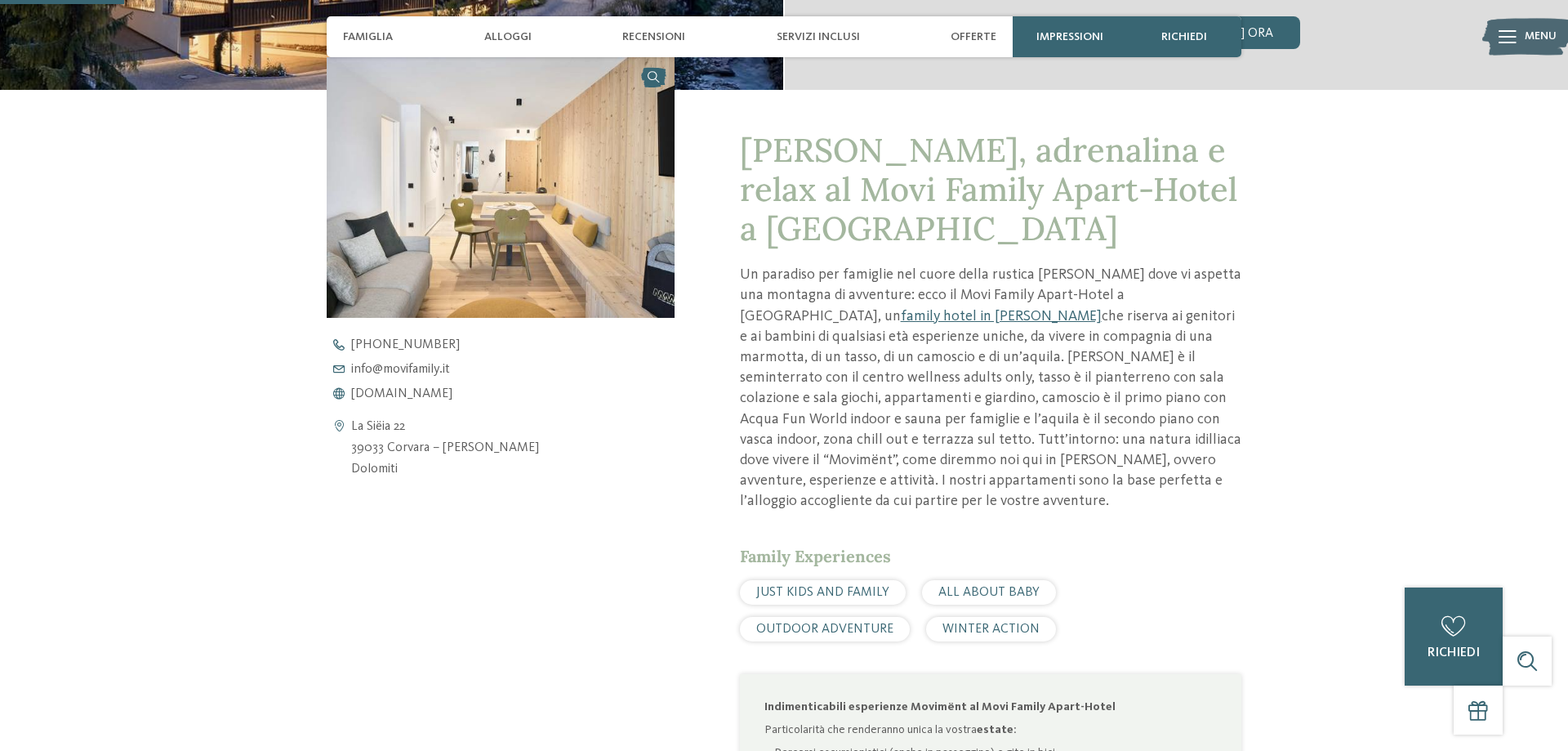
scroll to position [166, 0]
